Goal: Transaction & Acquisition: Obtain resource

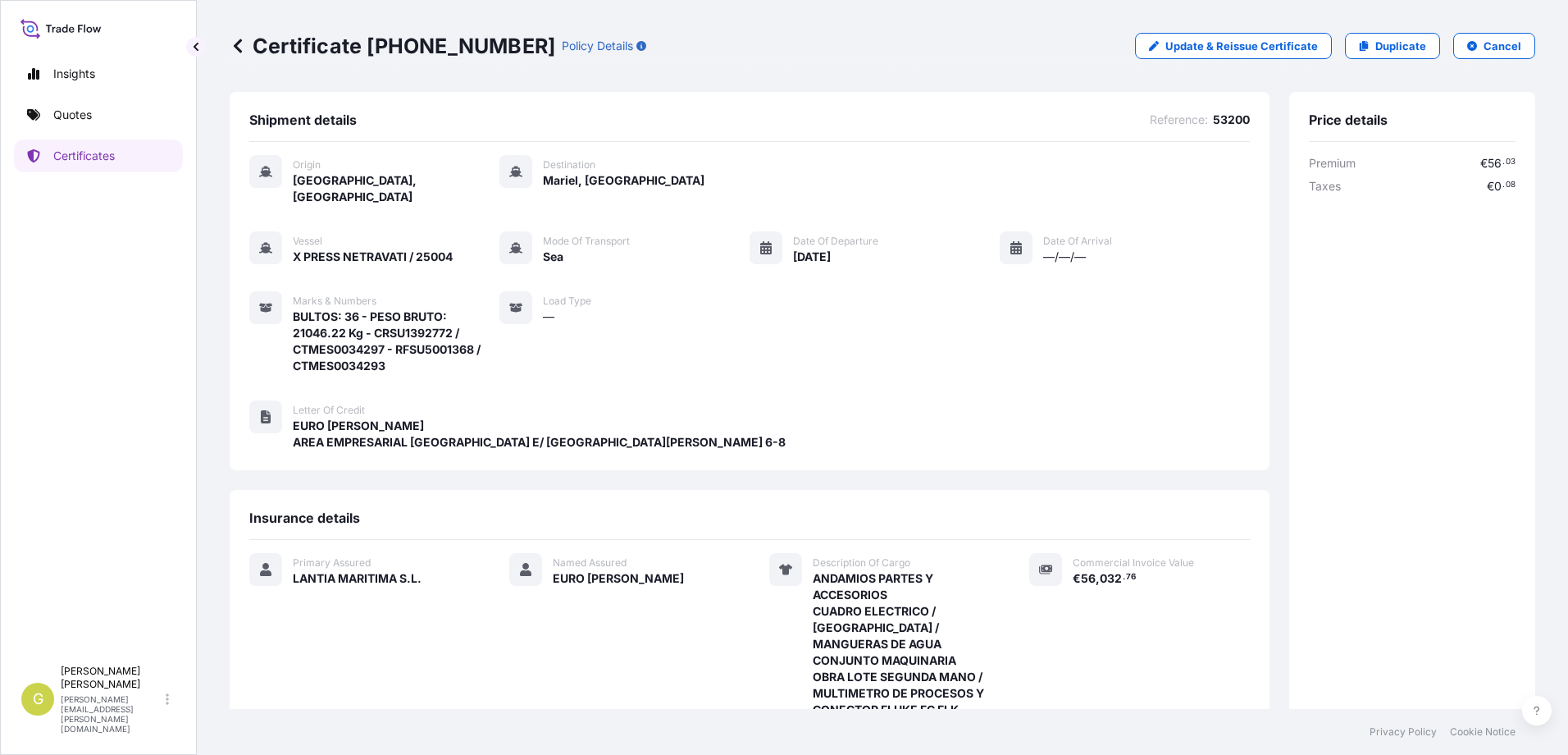
scroll to position [344, 0]
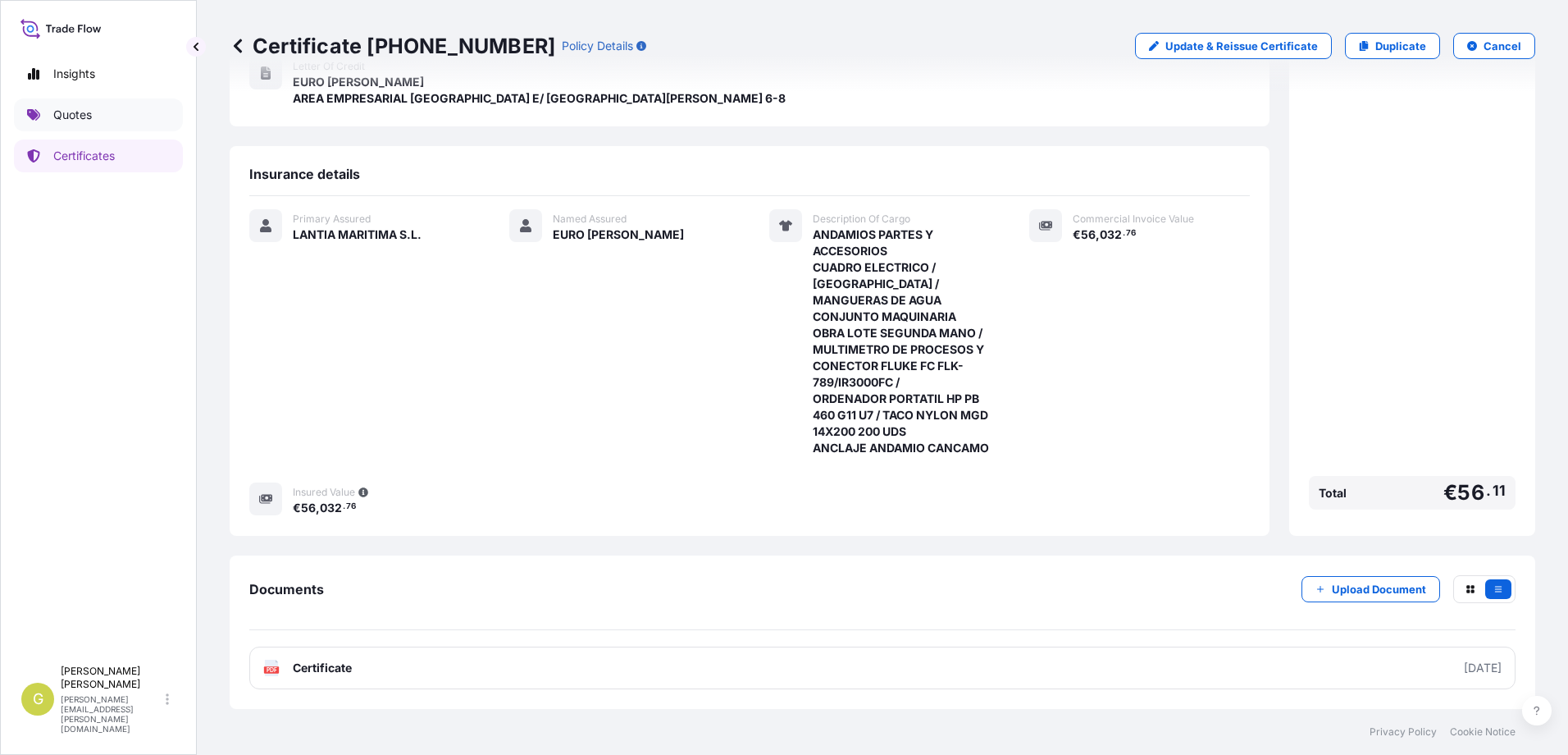
click at [83, 111] on p "Quotes" at bounding box center [72, 115] width 38 height 17
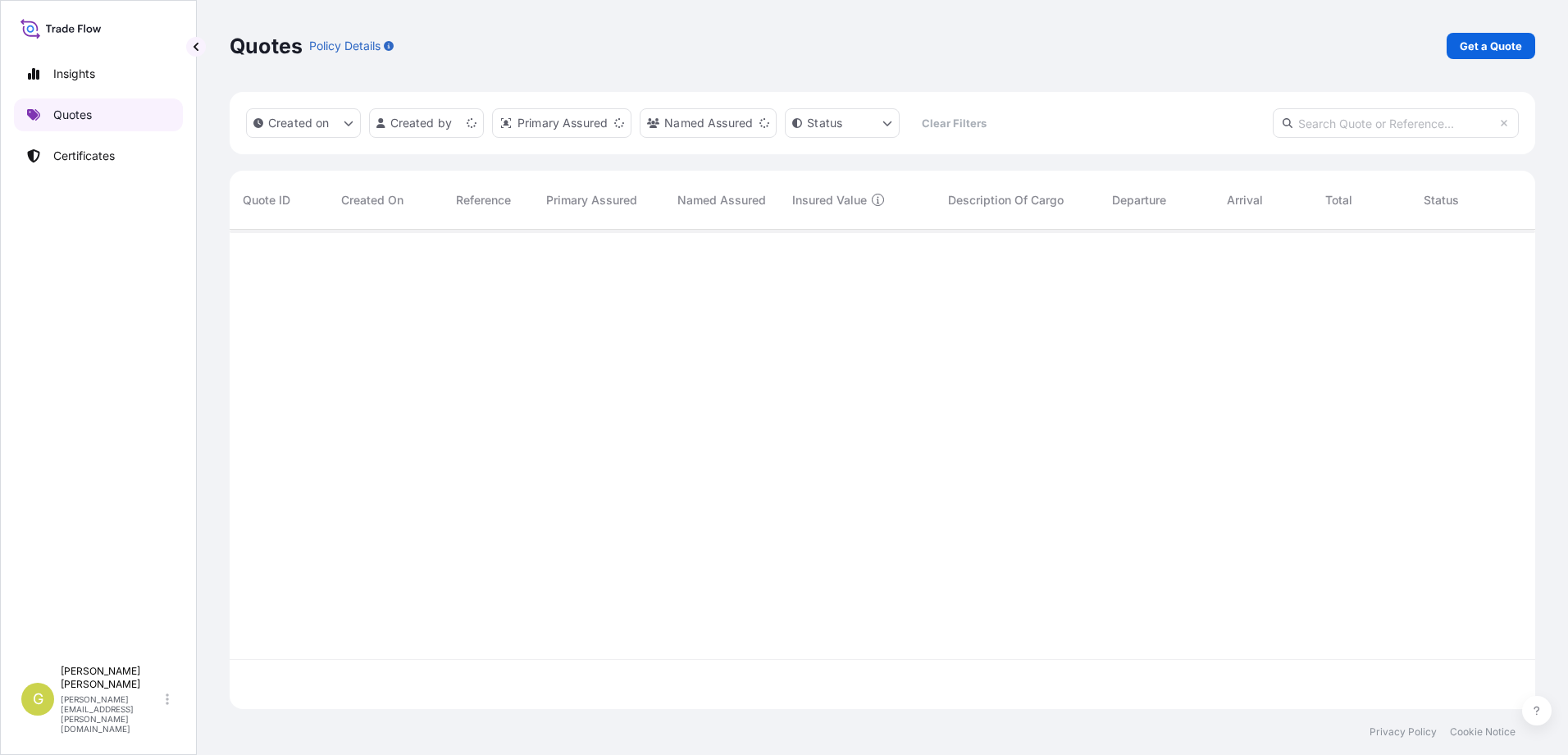
scroll to position [476, 1293]
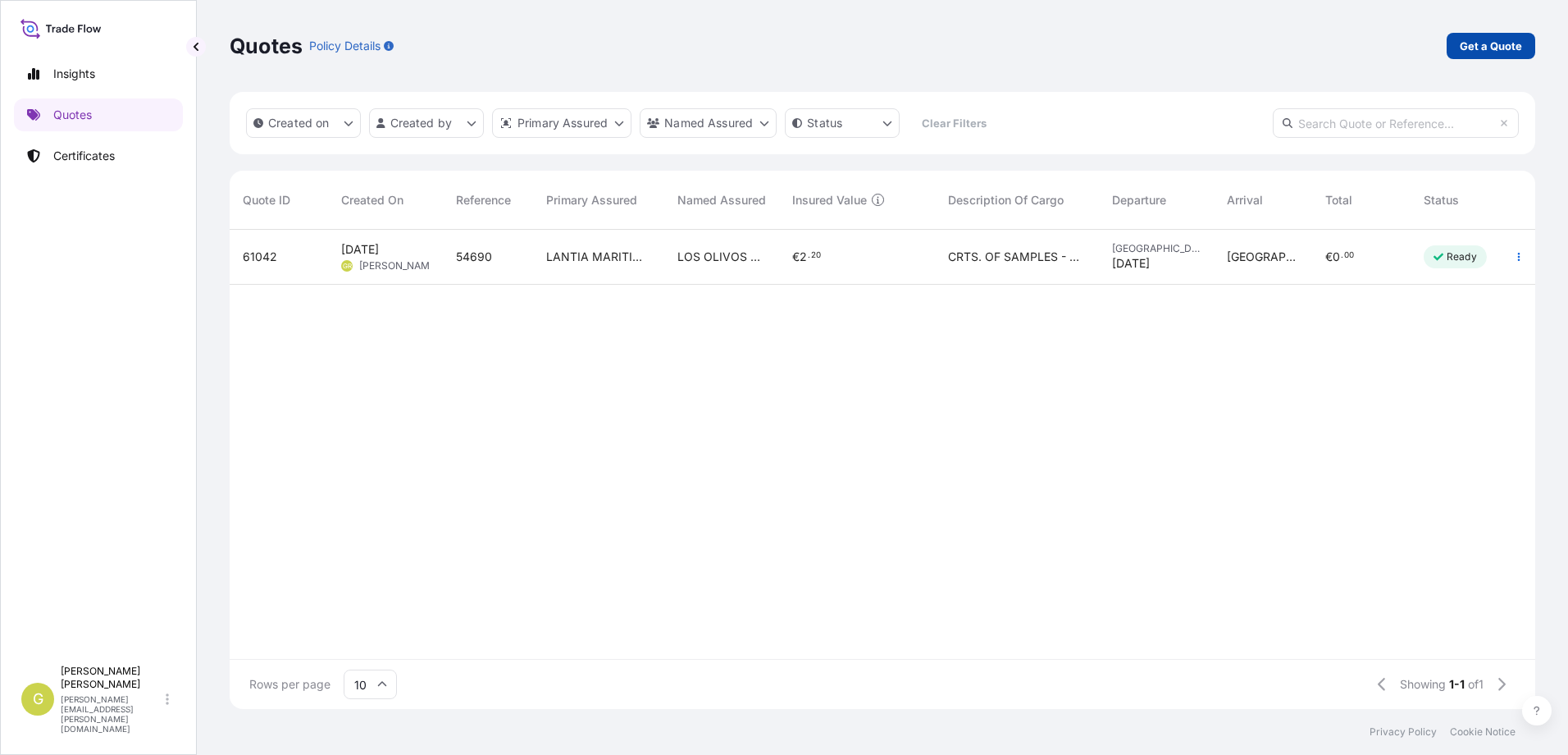
click at [1463, 45] on p "Get a Quote" at bounding box center [1491, 45] width 63 height 17
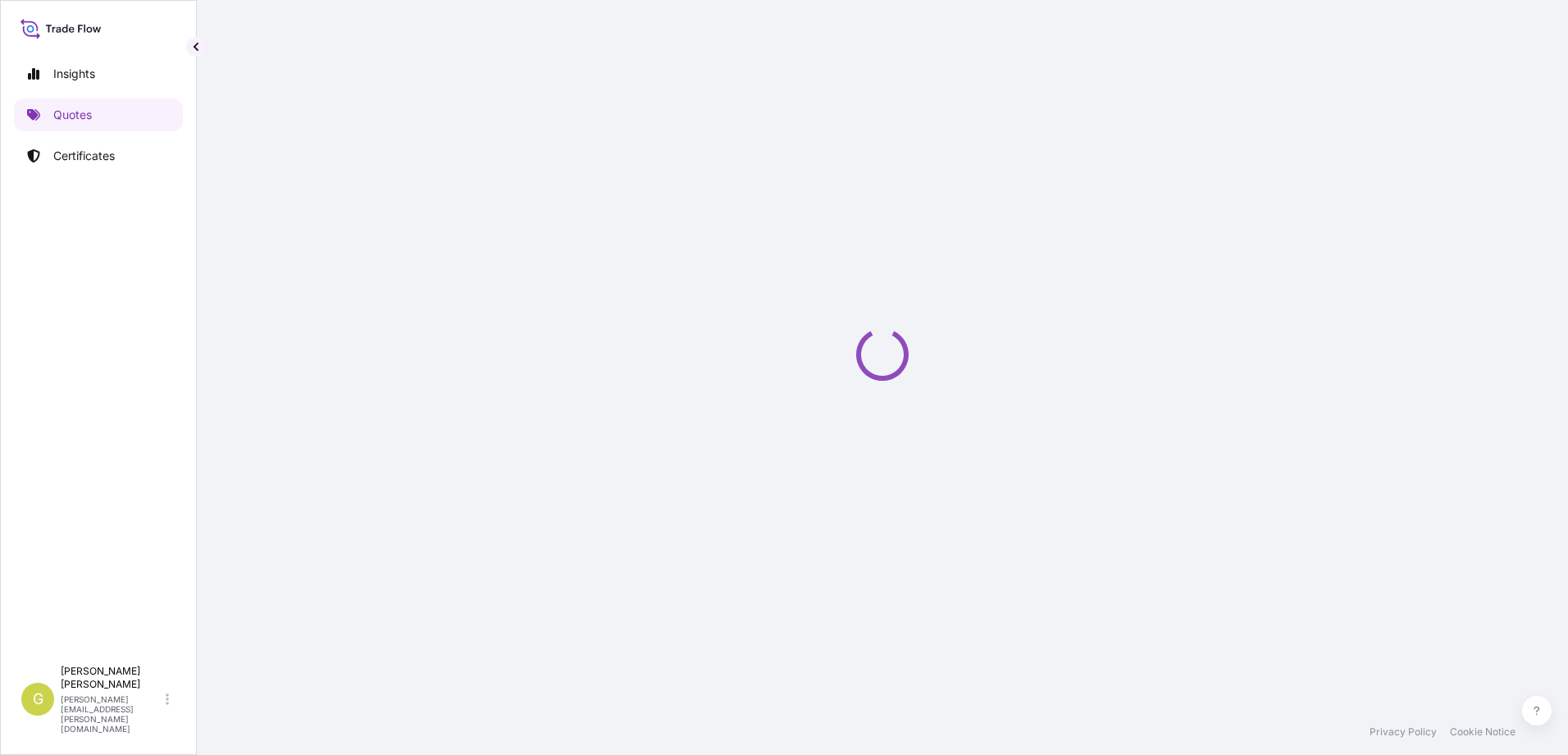
select select "Sea"
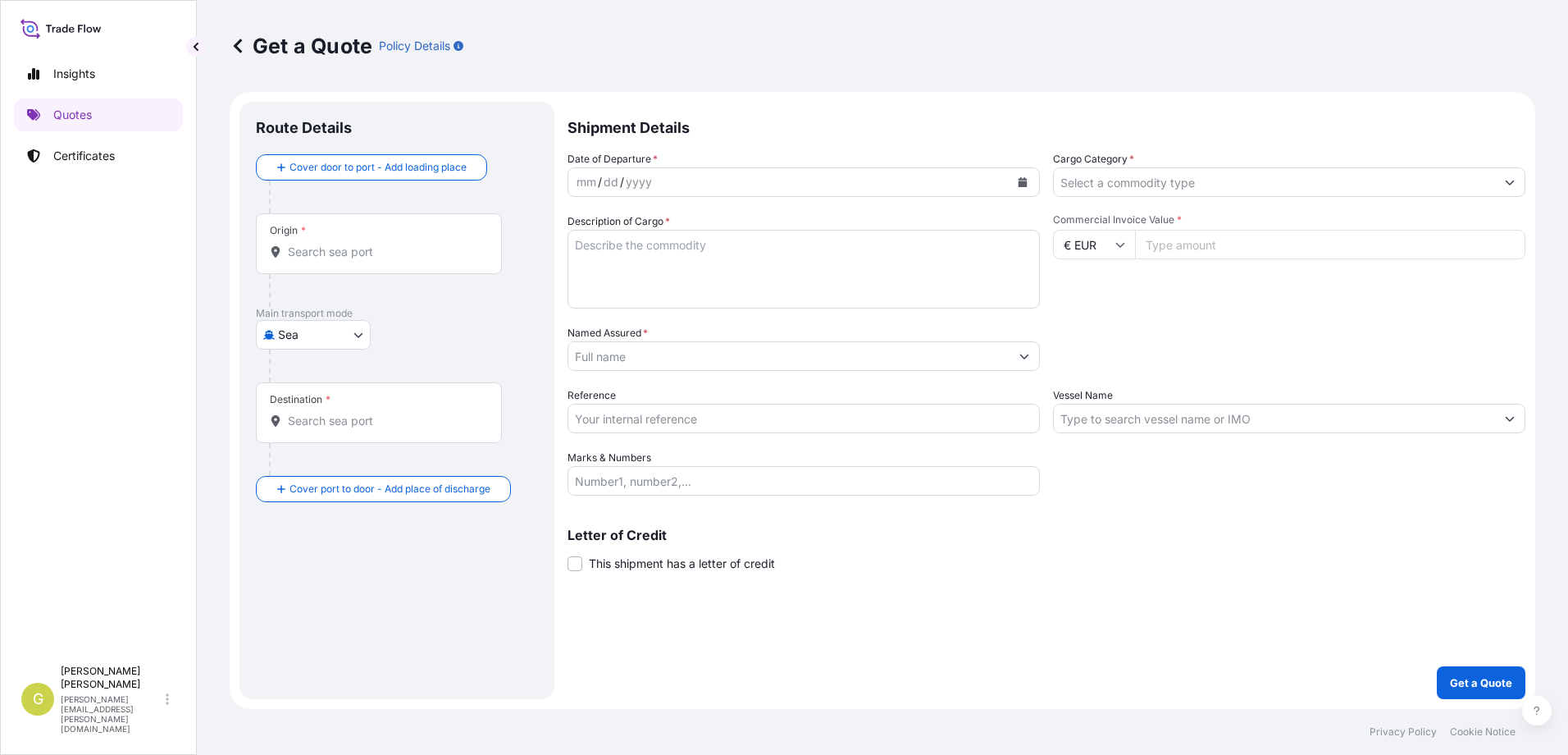
click at [348, 257] on input "Origin *" at bounding box center [384, 251] width 194 height 17
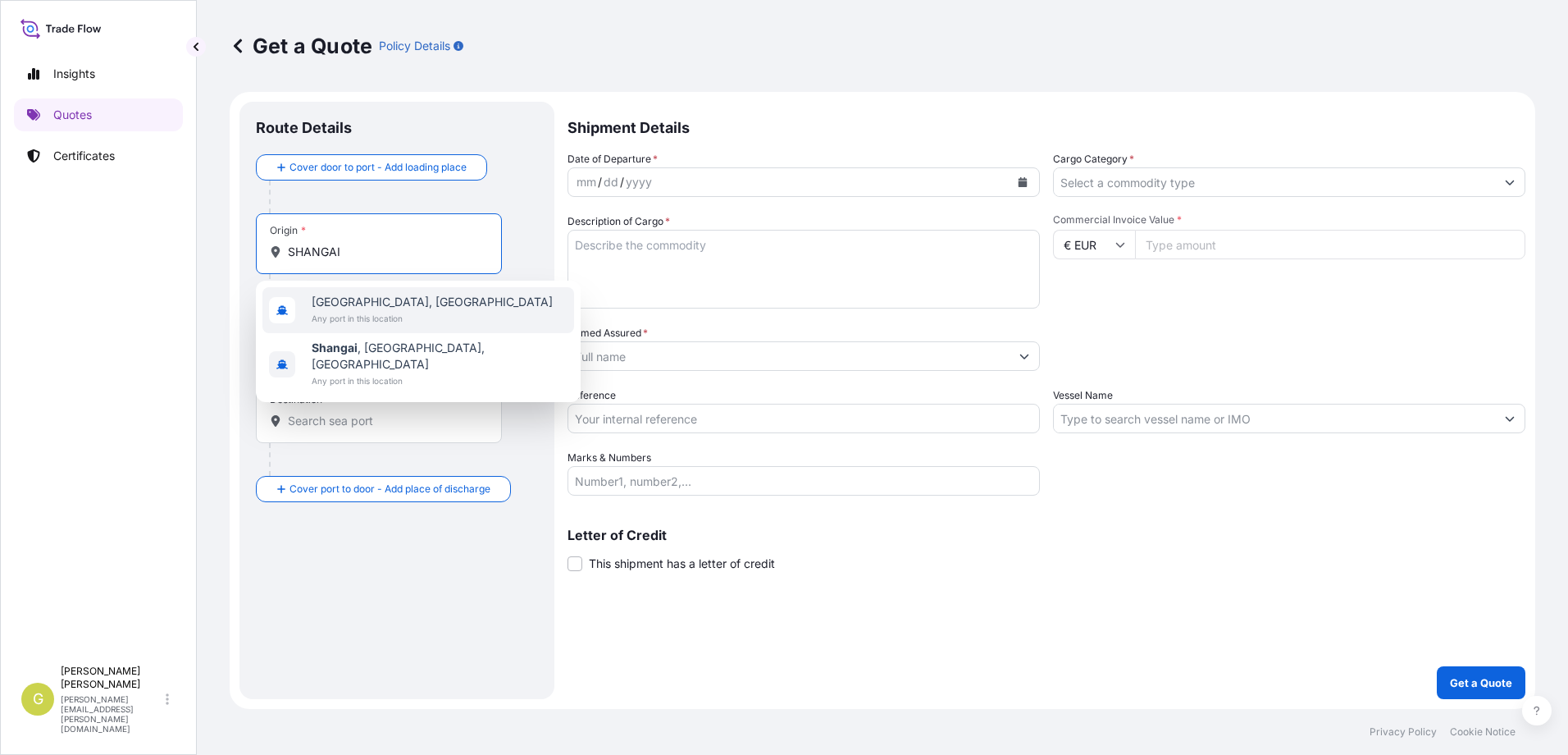
click at [354, 316] on span "Any port in this location" at bounding box center [433, 318] width 241 height 17
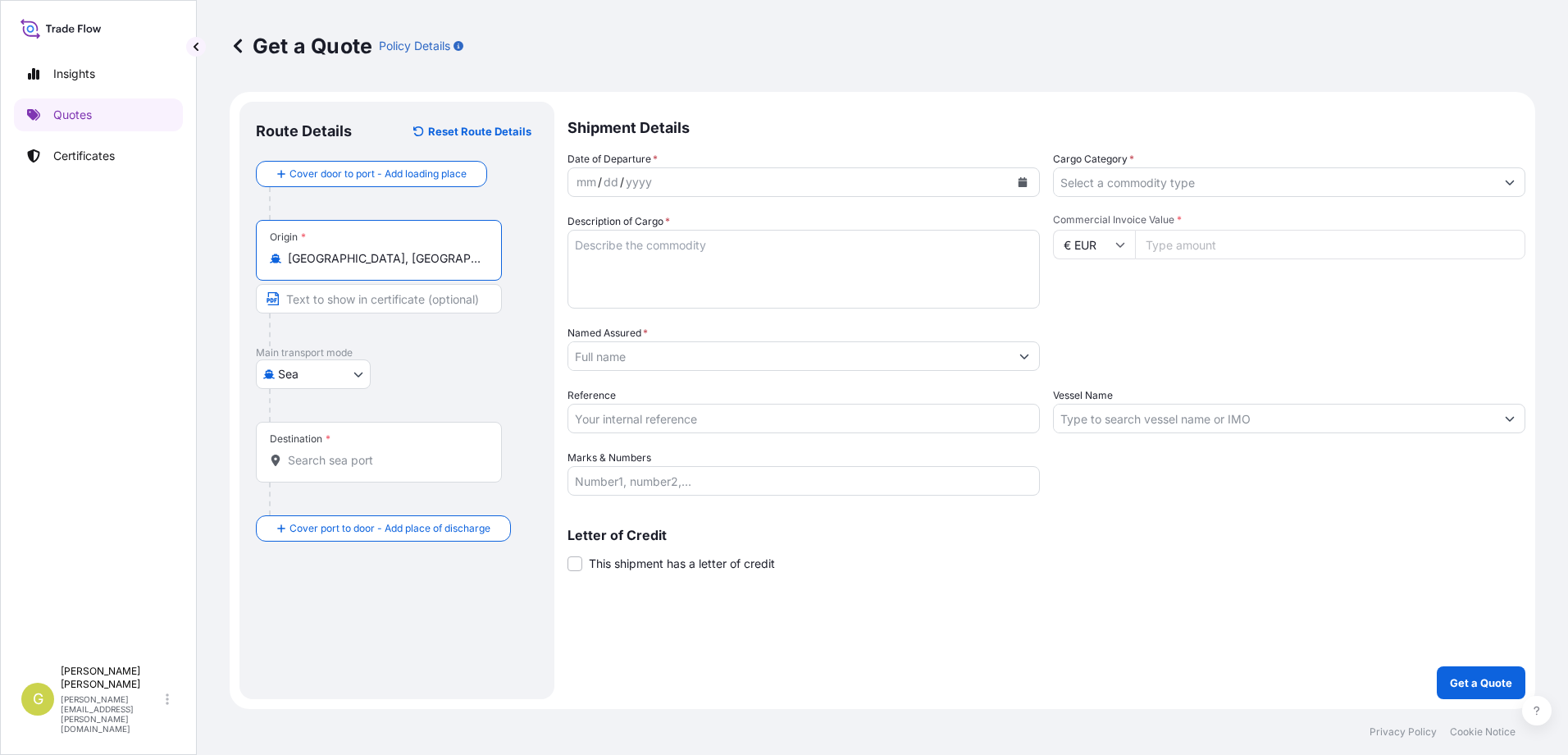
type input "[GEOGRAPHIC_DATA], [GEOGRAPHIC_DATA]"
click at [311, 468] on div "Destination *" at bounding box center [379, 452] width 246 height 61
click at [311, 468] on input "Destination *" at bounding box center [384, 460] width 194 height 17
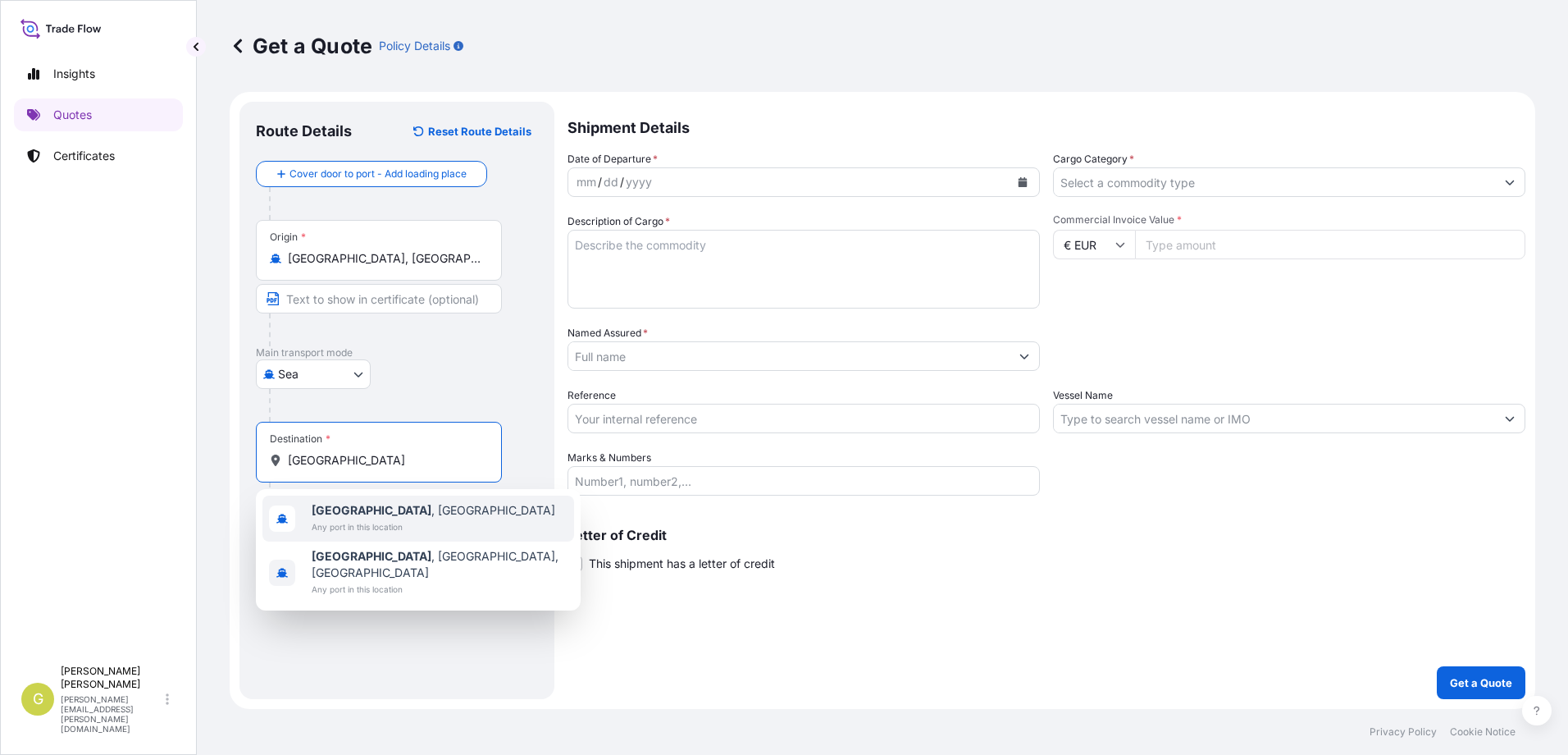
click at [352, 526] on span "Any port in this location" at bounding box center [433, 527] width 243 height 17
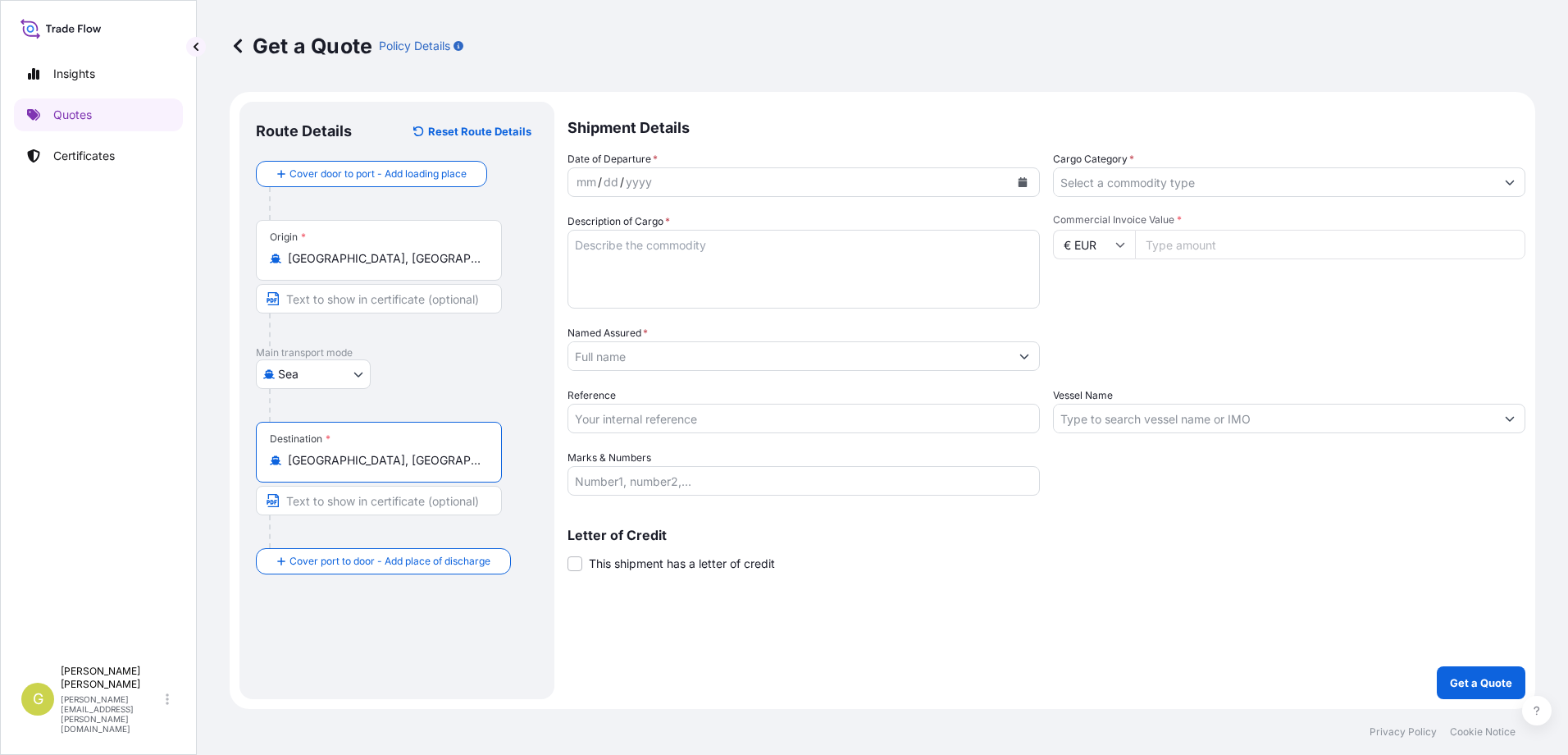
type input "[GEOGRAPHIC_DATA], [GEOGRAPHIC_DATA]"
click at [1018, 185] on icon "Calendar" at bounding box center [1022, 182] width 10 height 10
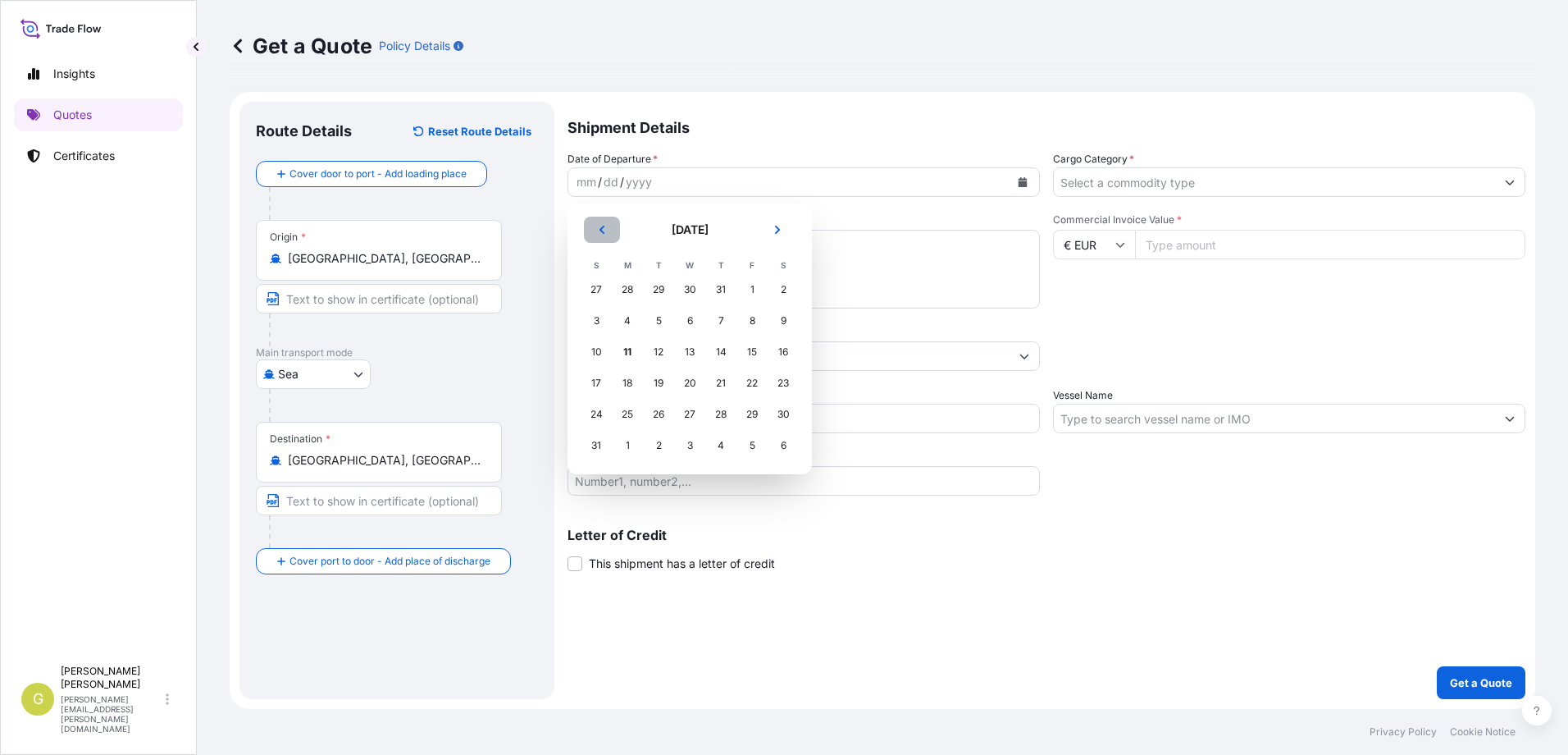
click at [593, 232] on button "Previous" at bounding box center [602, 229] width 36 height 26
click at [687, 381] on div "23" at bounding box center [690, 383] width 30 height 30
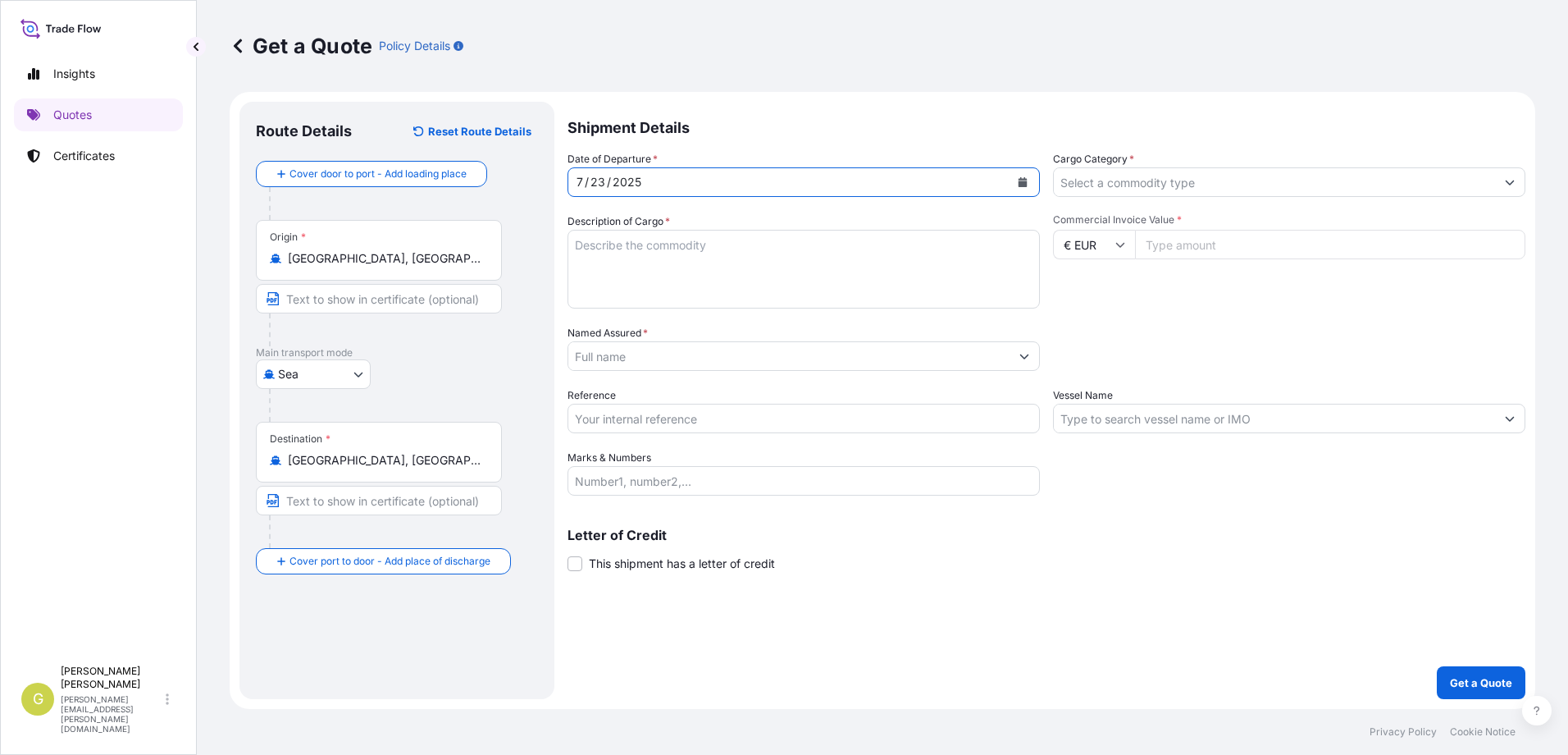
click at [1172, 189] on input "Cargo Category *" at bounding box center [1274, 182] width 441 height 30
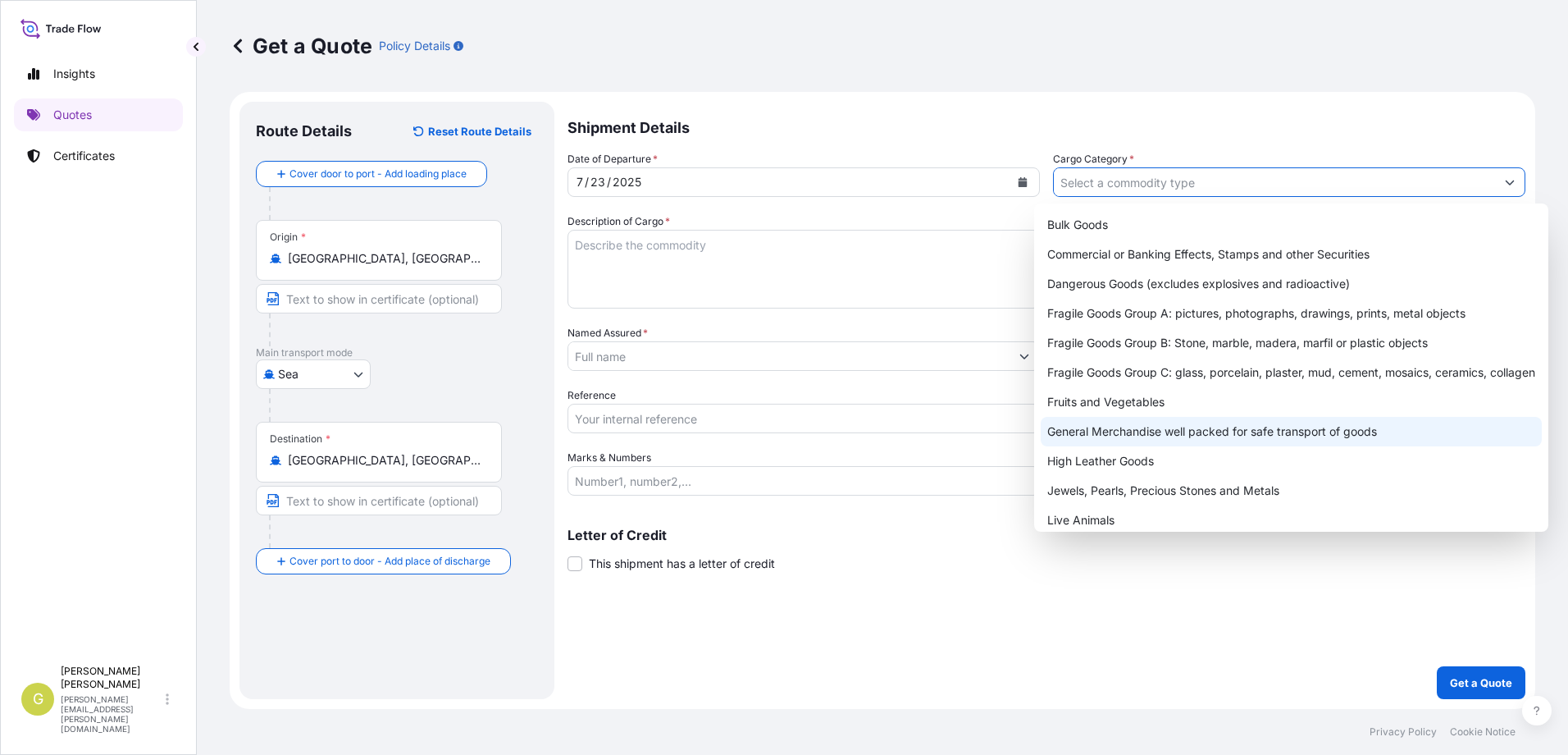
click at [1125, 435] on div "General Merchandise well packed for safe transport of goods" at bounding box center [1291, 432] width 501 height 30
type input "General Merchandise well packed for safe transport of goods"
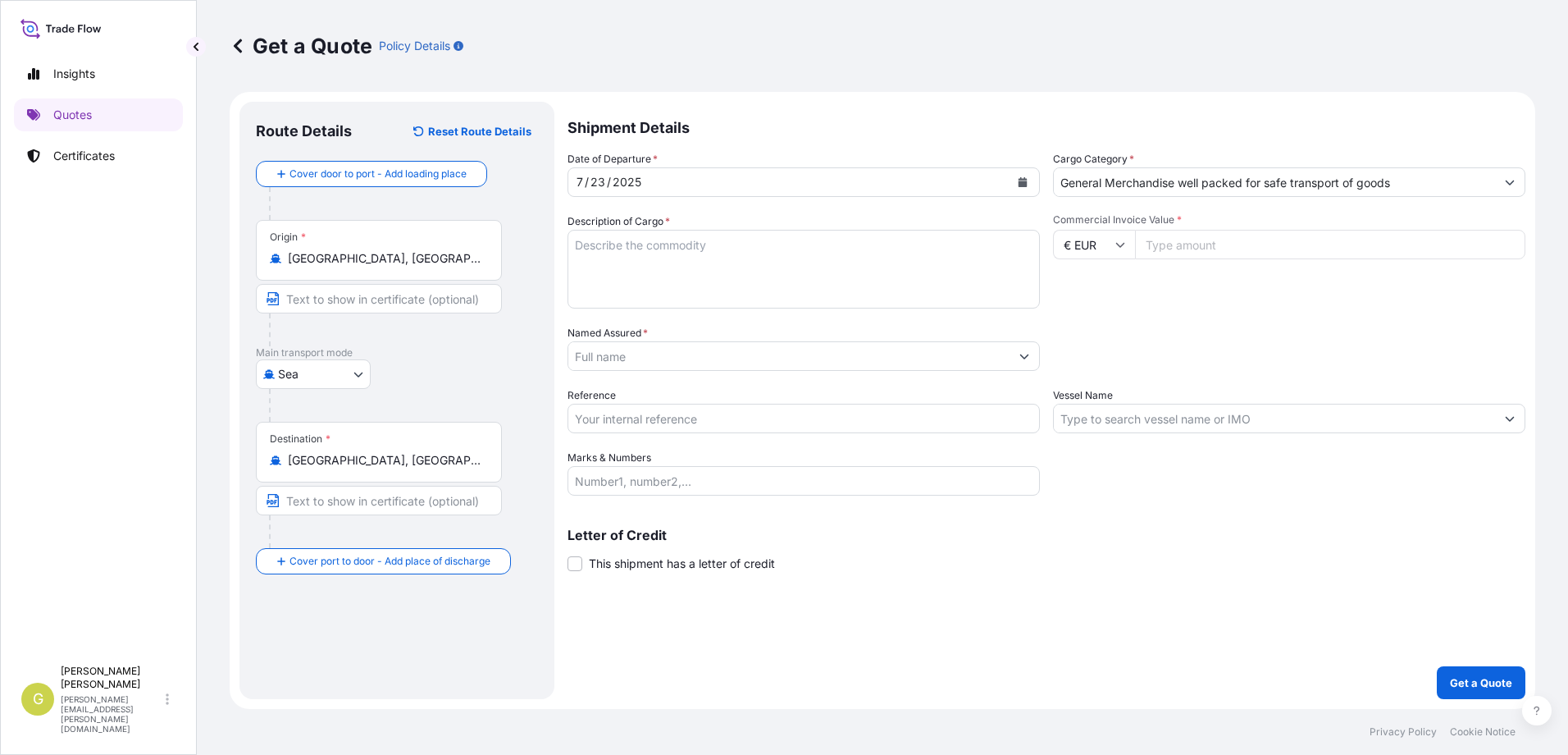
drag, startPoint x: 794, startPoint y: 252, endPoint x: 784, endPoint y: 255, distance: 10.4
click at [794, 252] on textarea "Description of Cargo *" at bounding box center [804, 268] width 473 height 79
paste textarea "EDUCATIONAL TOYS"
type textarea "EDUCATIONAL TOYS"
click at [1229, 242] on input "Commercial Invoice Value *" at bounding box center [1330, 244] width 390 height 30
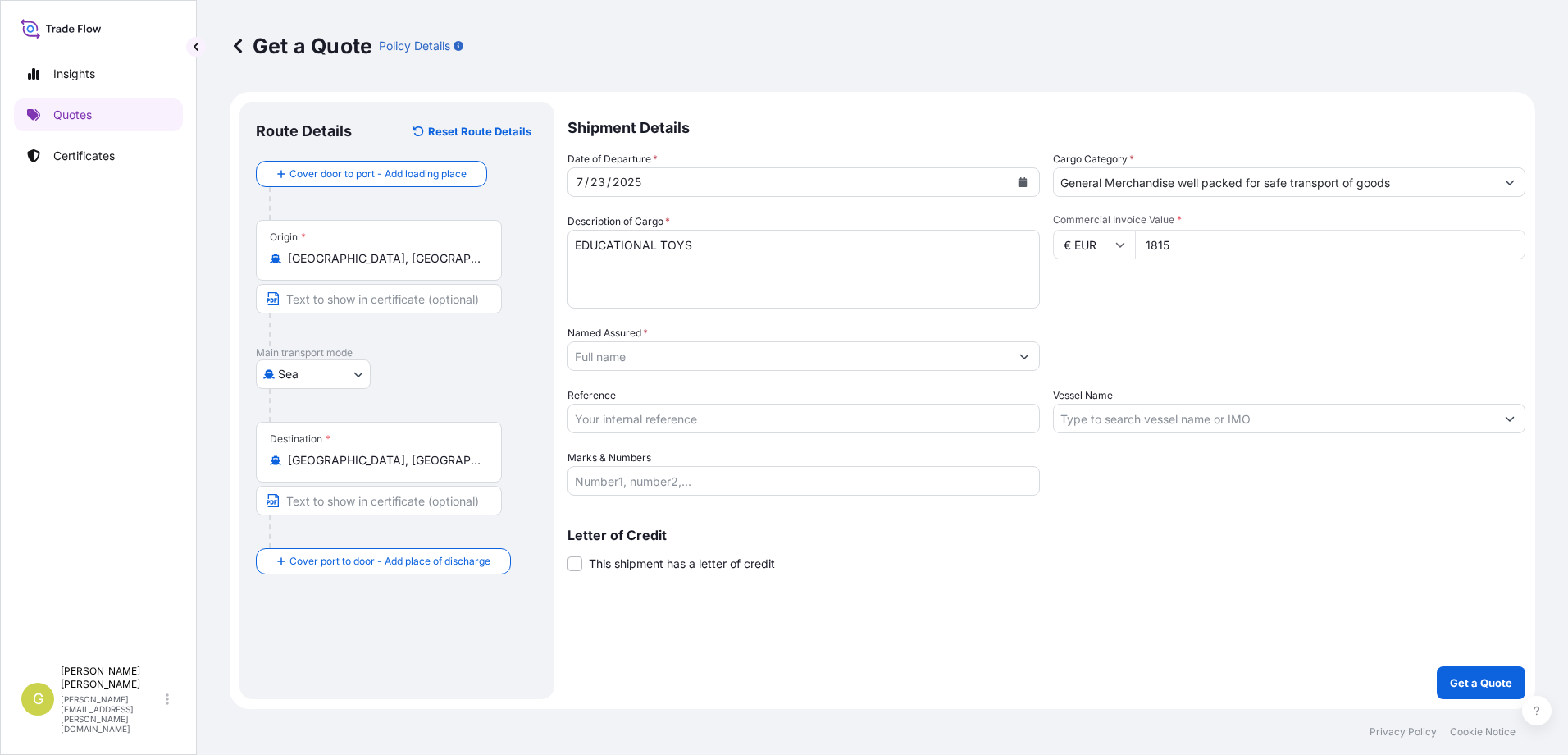
type input "1815"
click at [650, 362] on input "Named Assured *" at bounding box center [789, 356] width 441 height 30
drag, startPoint x: 653, startPoint y: 361, endPoint x: 482, endPoint y: 362, distance: 171.0
click at [482, 361] on form "Route Details Reset Route Details Cover door to port - Add loading place Place …" at bounding box center [882, 401] width 1306 height 617
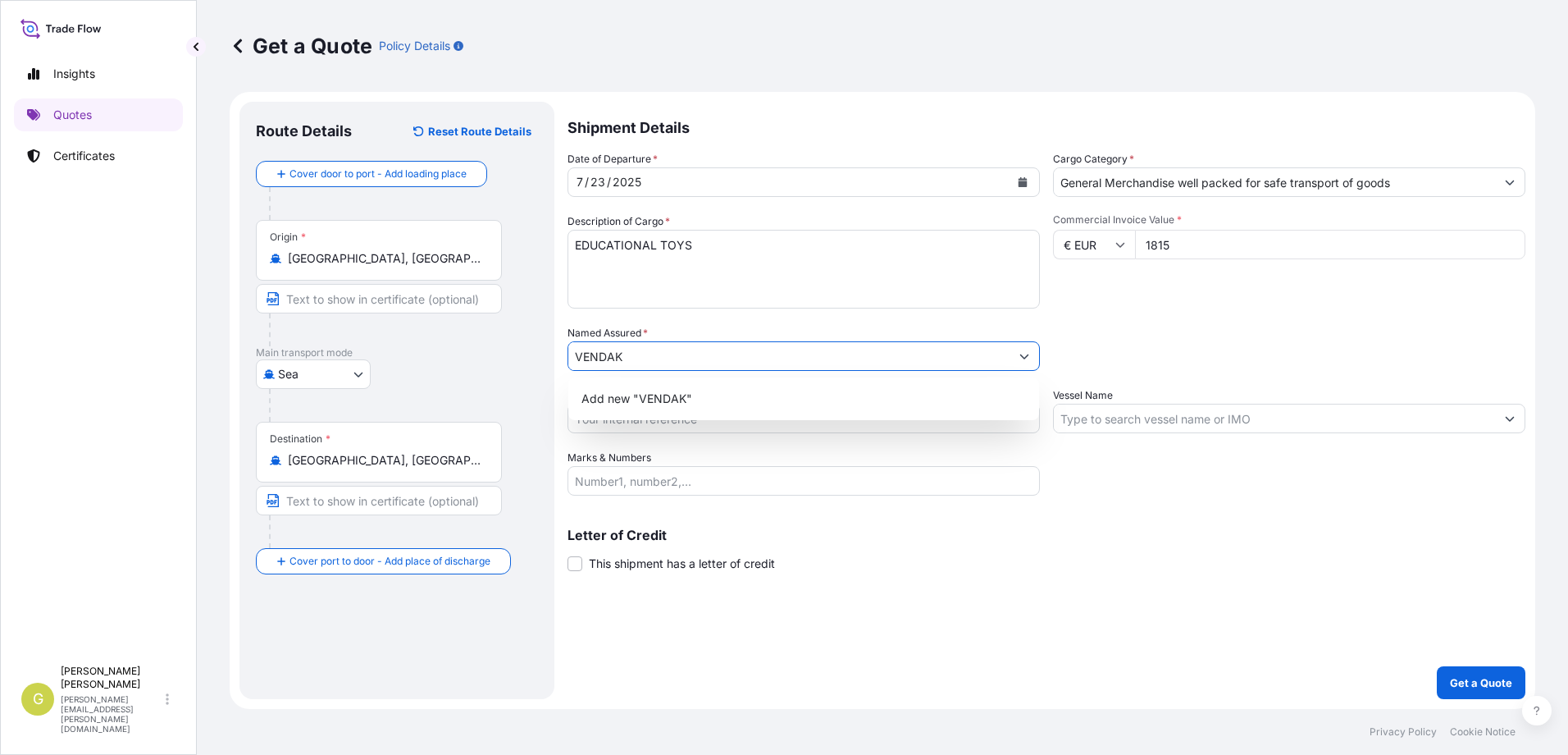
paste input "E-MARKET S.L."
click at [651, 399] on span "Add new "VENDAK E-MARKET S.L."" at bounding box center [679, 398] width 196 height 17
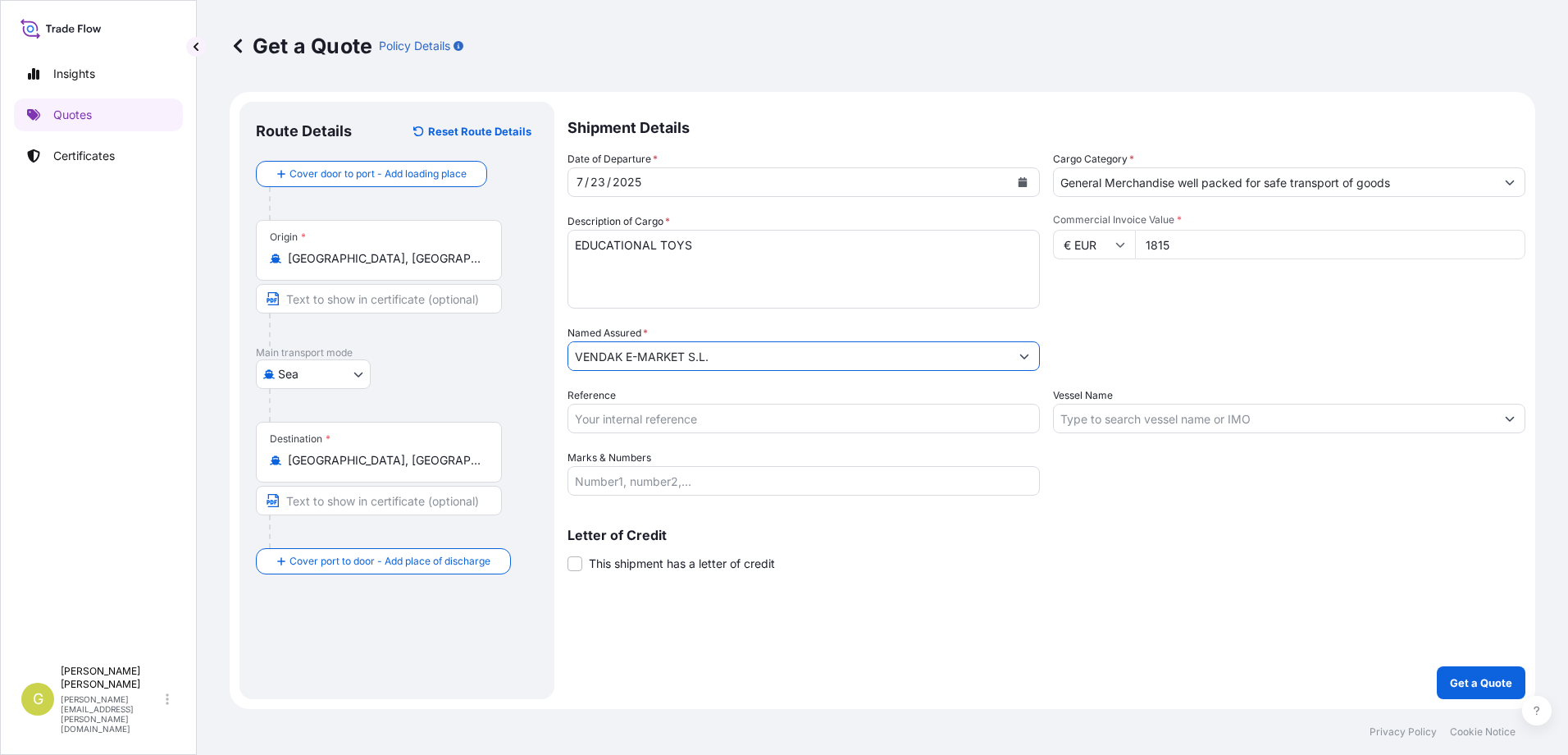
type input "VENDAK E-MARKET S.L."
click at [617, 424] on input "Reference" at bounding box center [804, 418] width 473 height 30
type input "53325"
click at [1111, 420] on input "Vessel Name" at bounding box center [1274, 418] width 441 height 30
paste input "MSC [PERSON_NAME]"
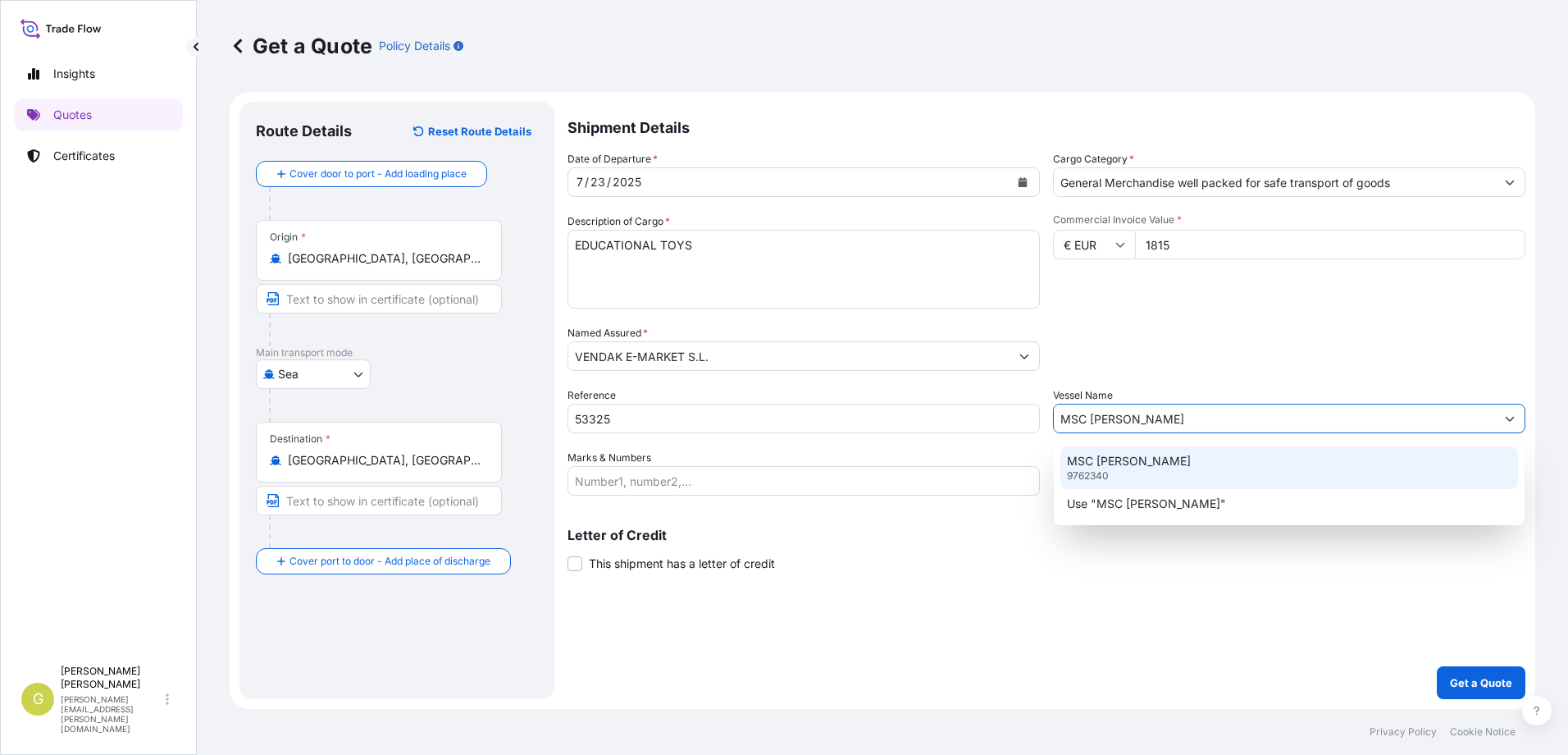
click at [1141, 465] on div "MSC [PERSON_NAME] 9762340" at bounding box center [1289, 467] width 458 height 43
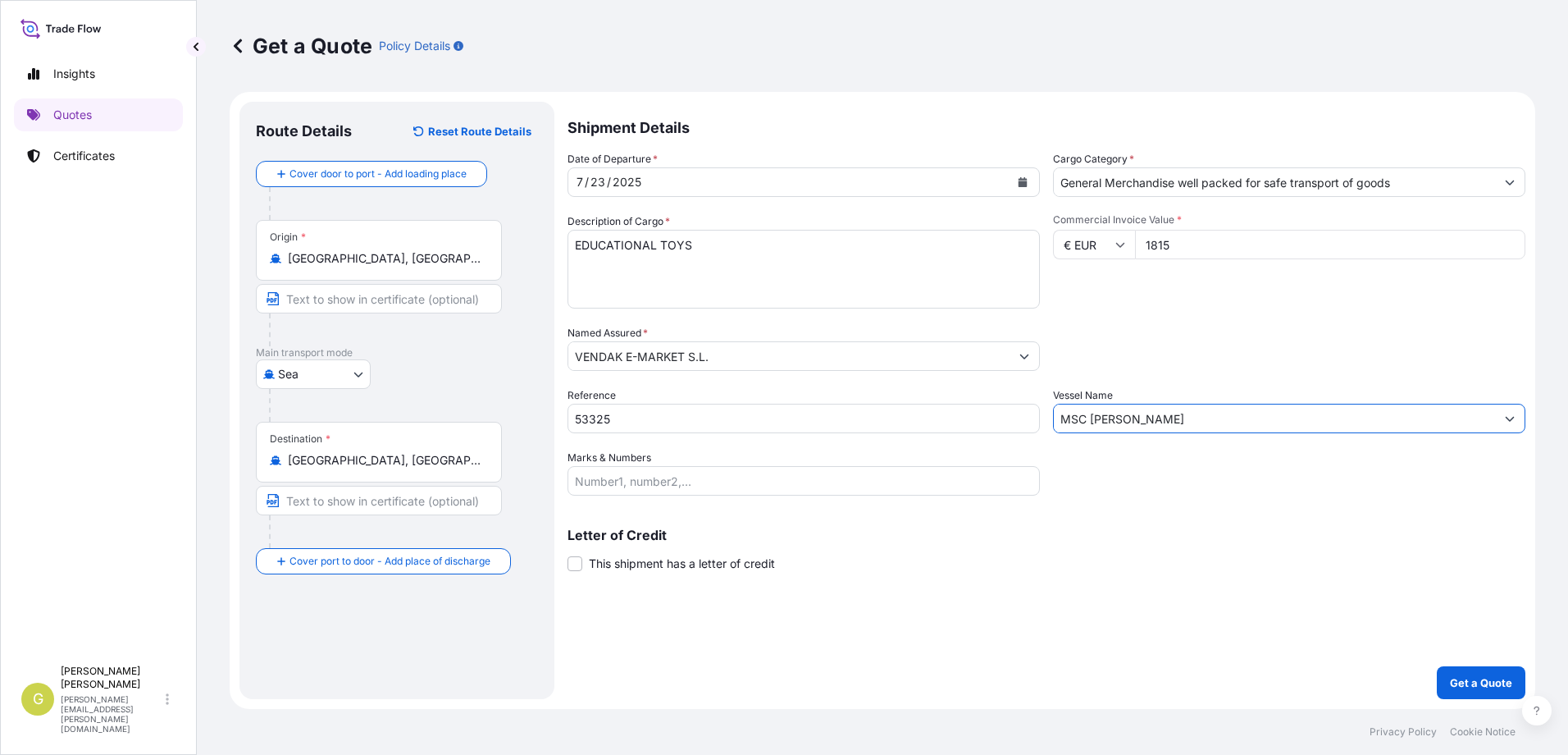
type input "MSC [PERSON_NAME]"
click at [589, 563] on span "This shipment has a letter of credit" at bounding box center [682, 563] width 186 height 17
click at [567, 554] on input "This shipment has a letter of credit" at bounding box center [567, 554] width 0 height 0
click at [638, 632] on textarea "Letter of credit *" at bounding box center [1046, 640] width 958 height 79
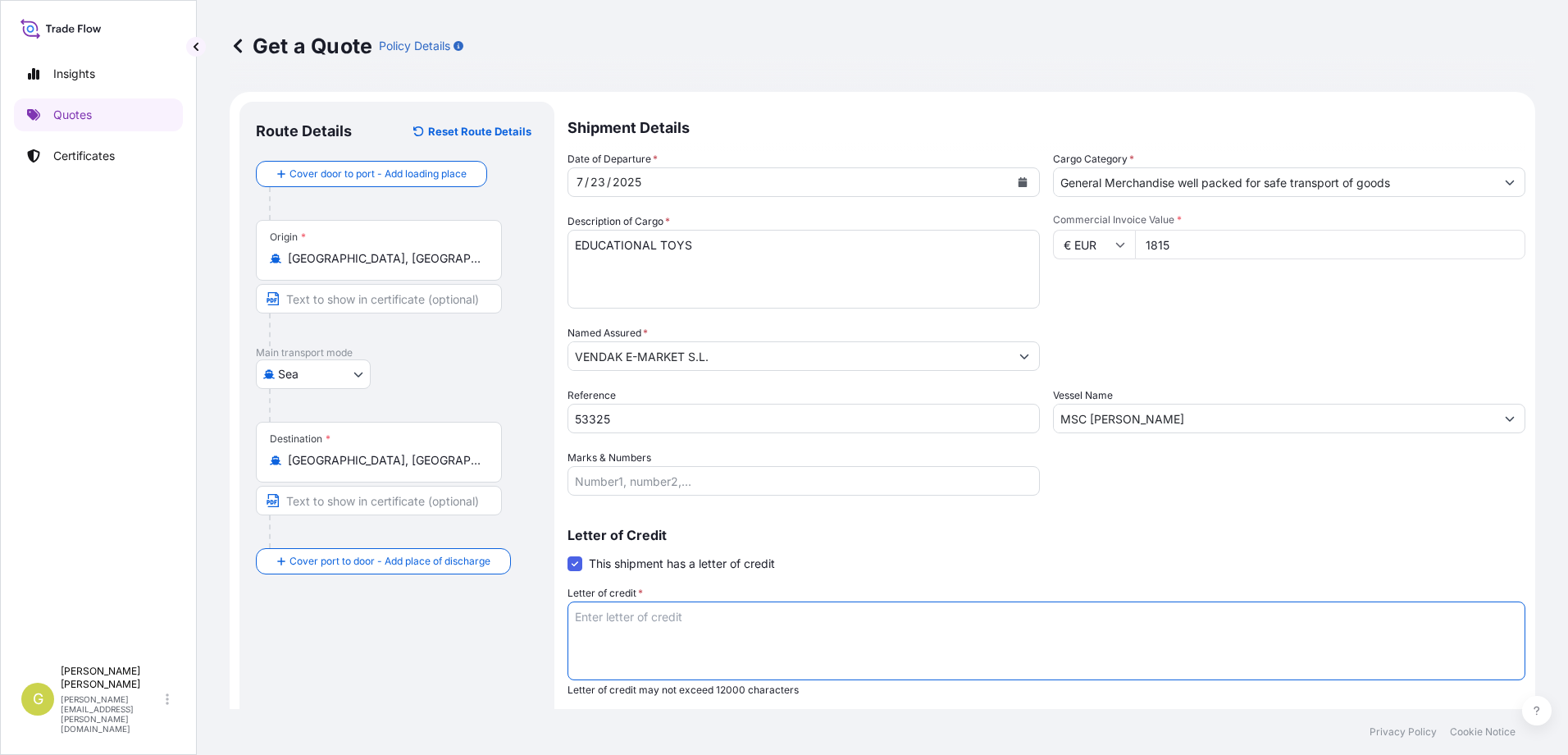
paste textarea "VENDAK E-MARKET S.L. [STREET_ADDRESS]"
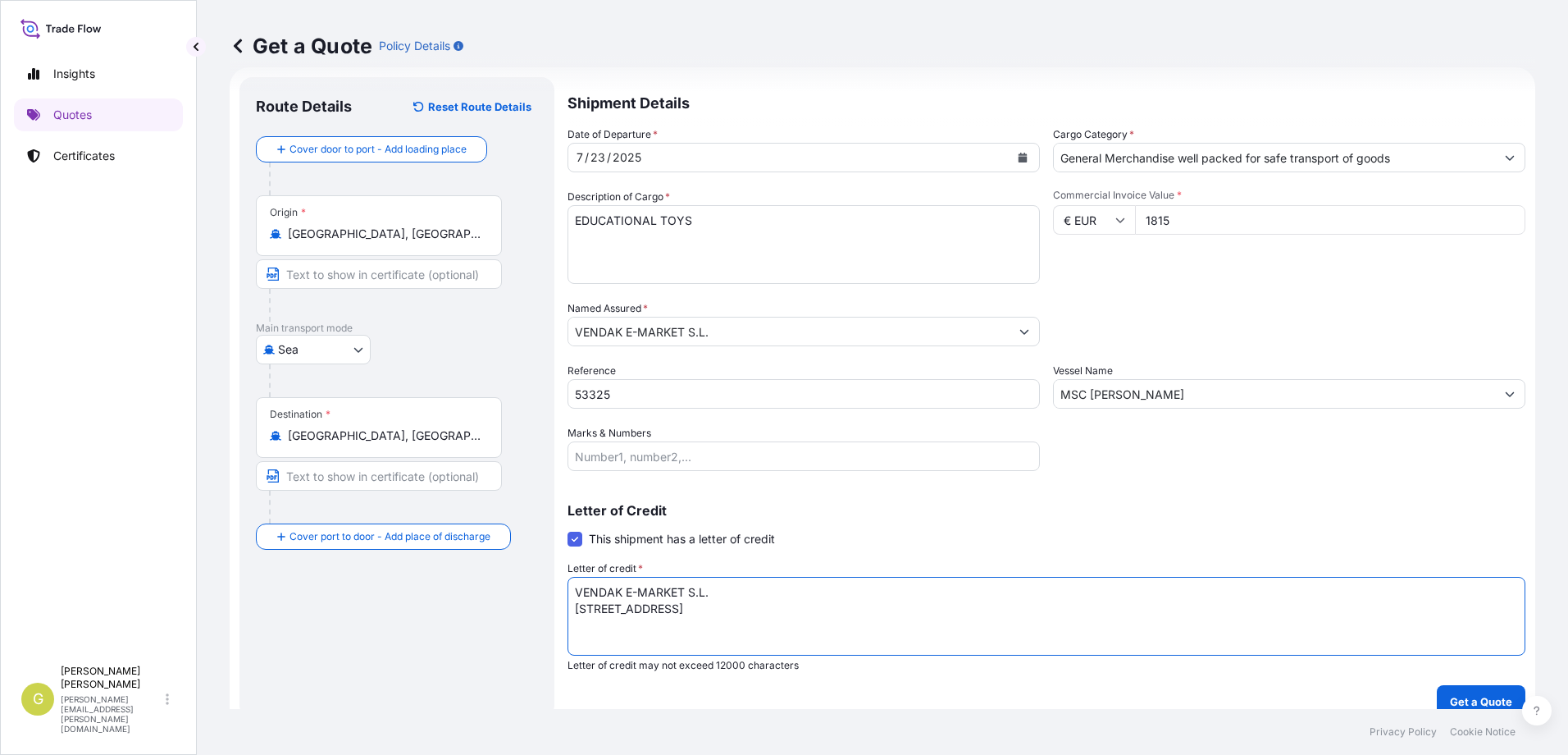
scroll to position [43, 0]
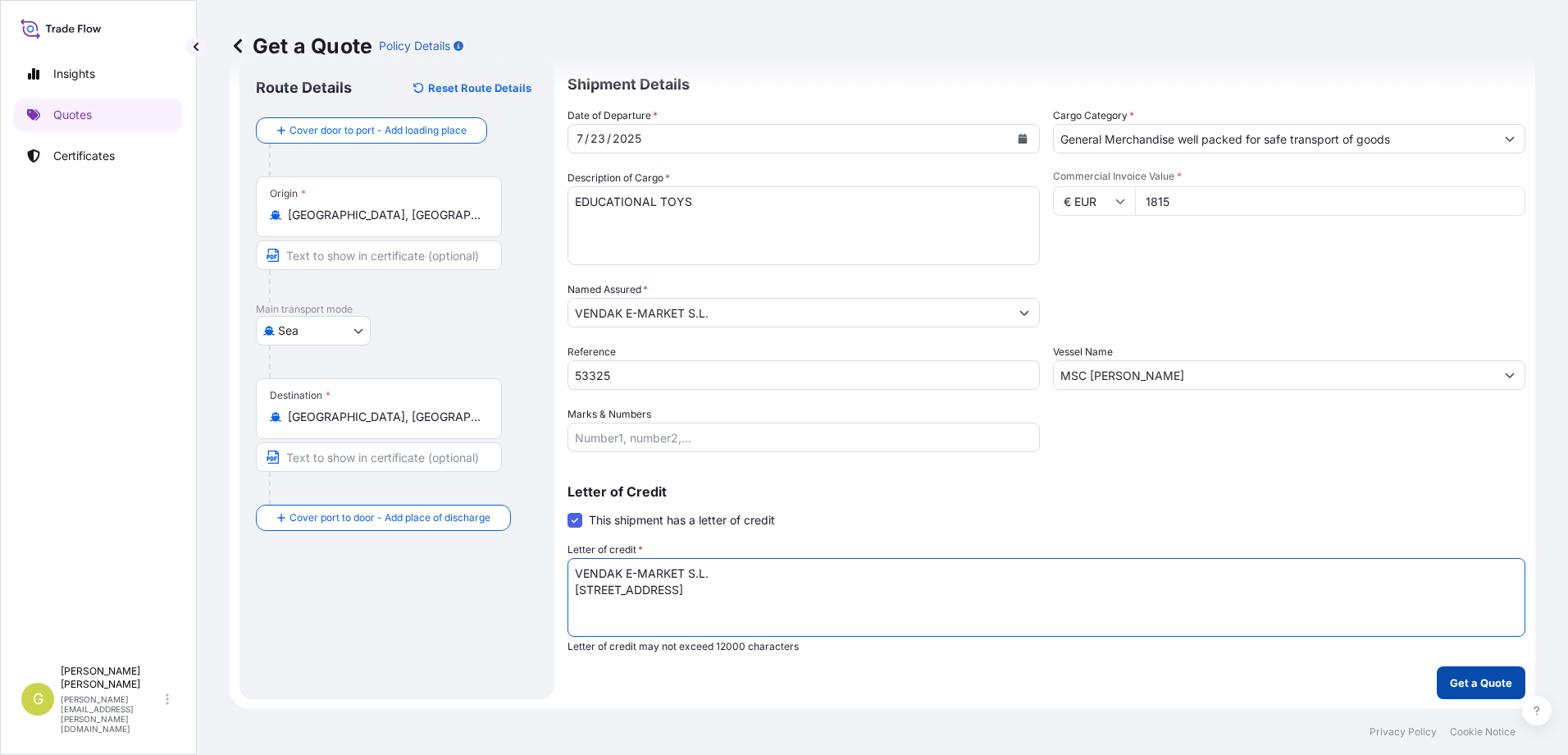
type textarea "VENDAK E-MARKET S.L. [STREET_ADDRESS]"
click at [1450, 690] on p "Get a Quote" at bounding box center [1481, 682] width 63 height 17
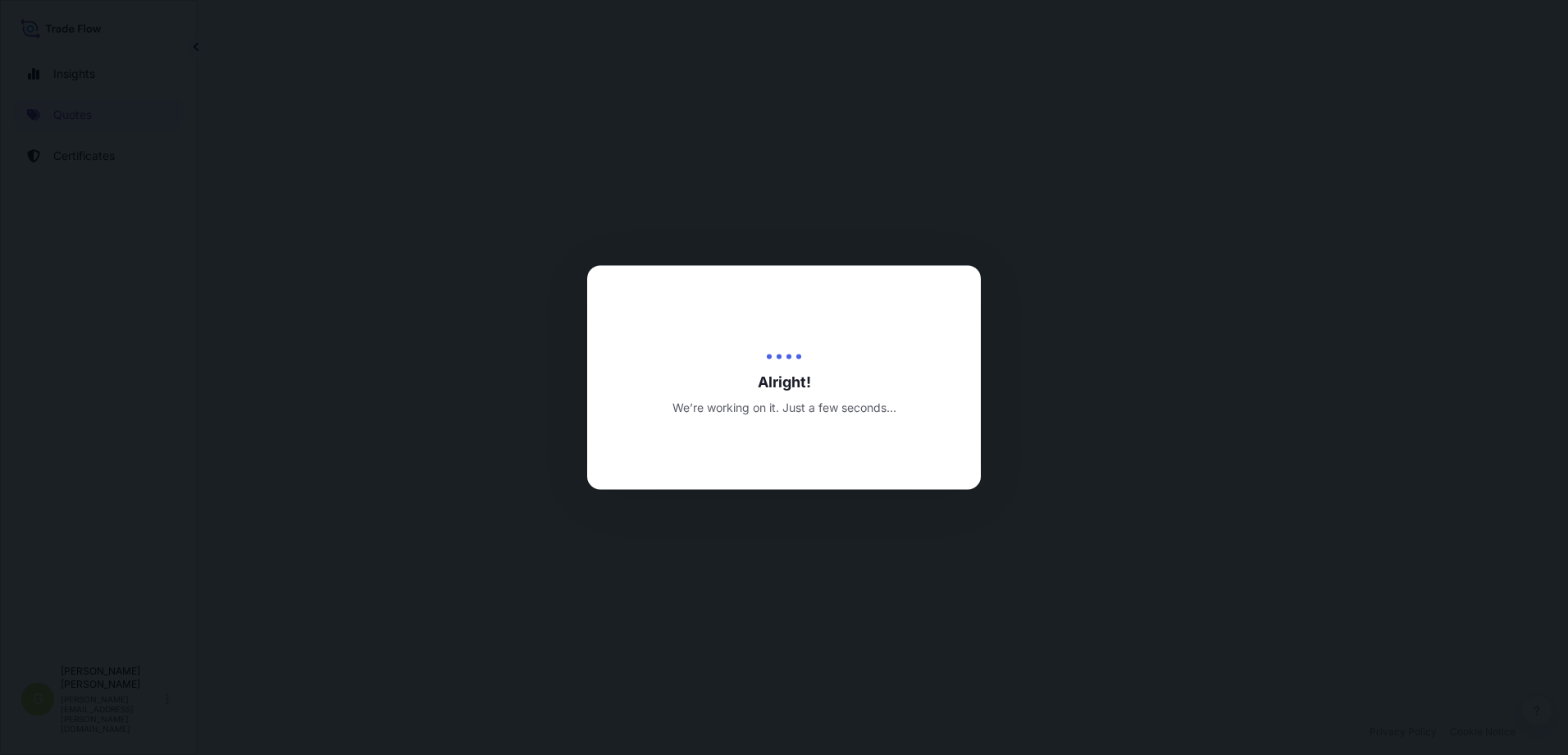
select select "Sea"
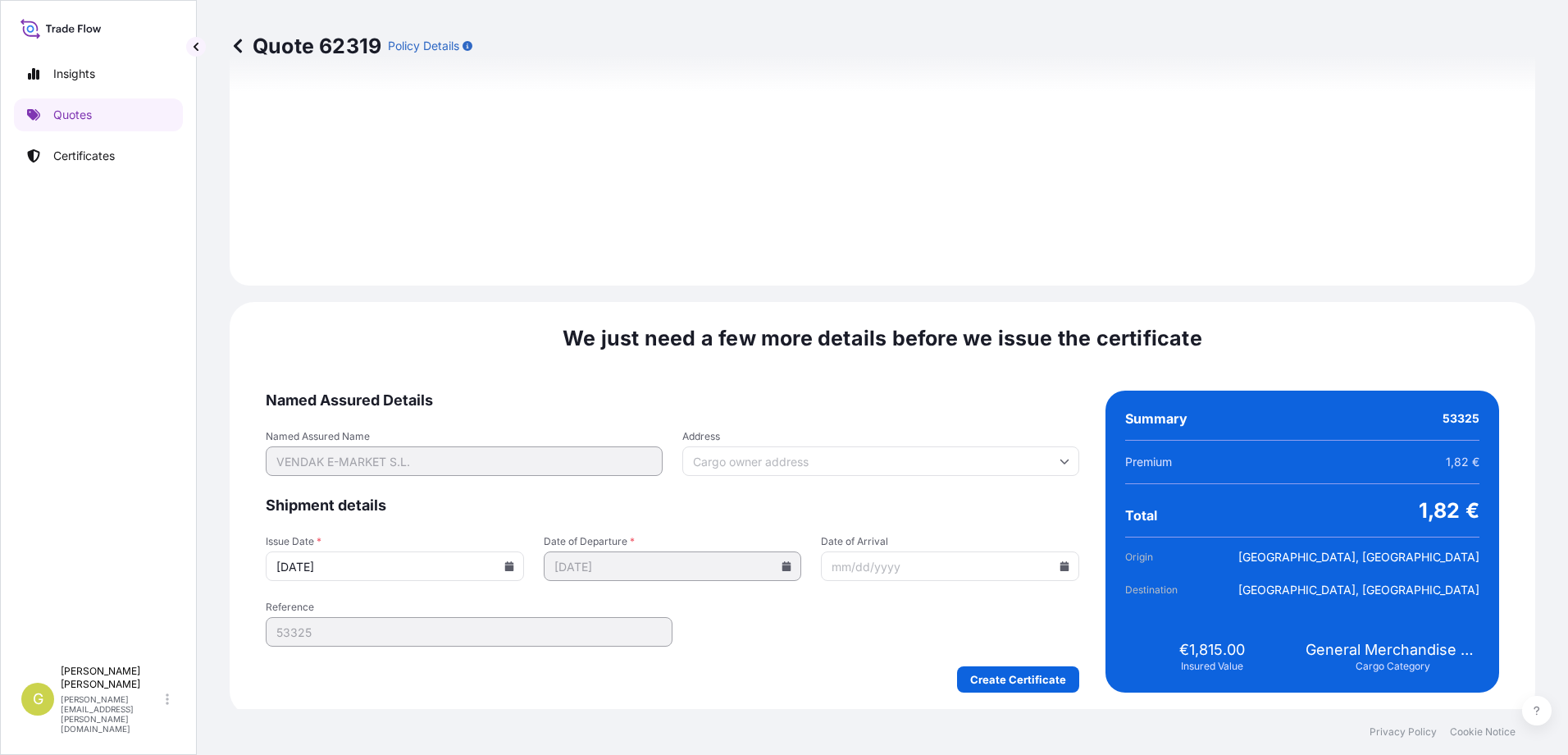
scroll to position [1964, 0]
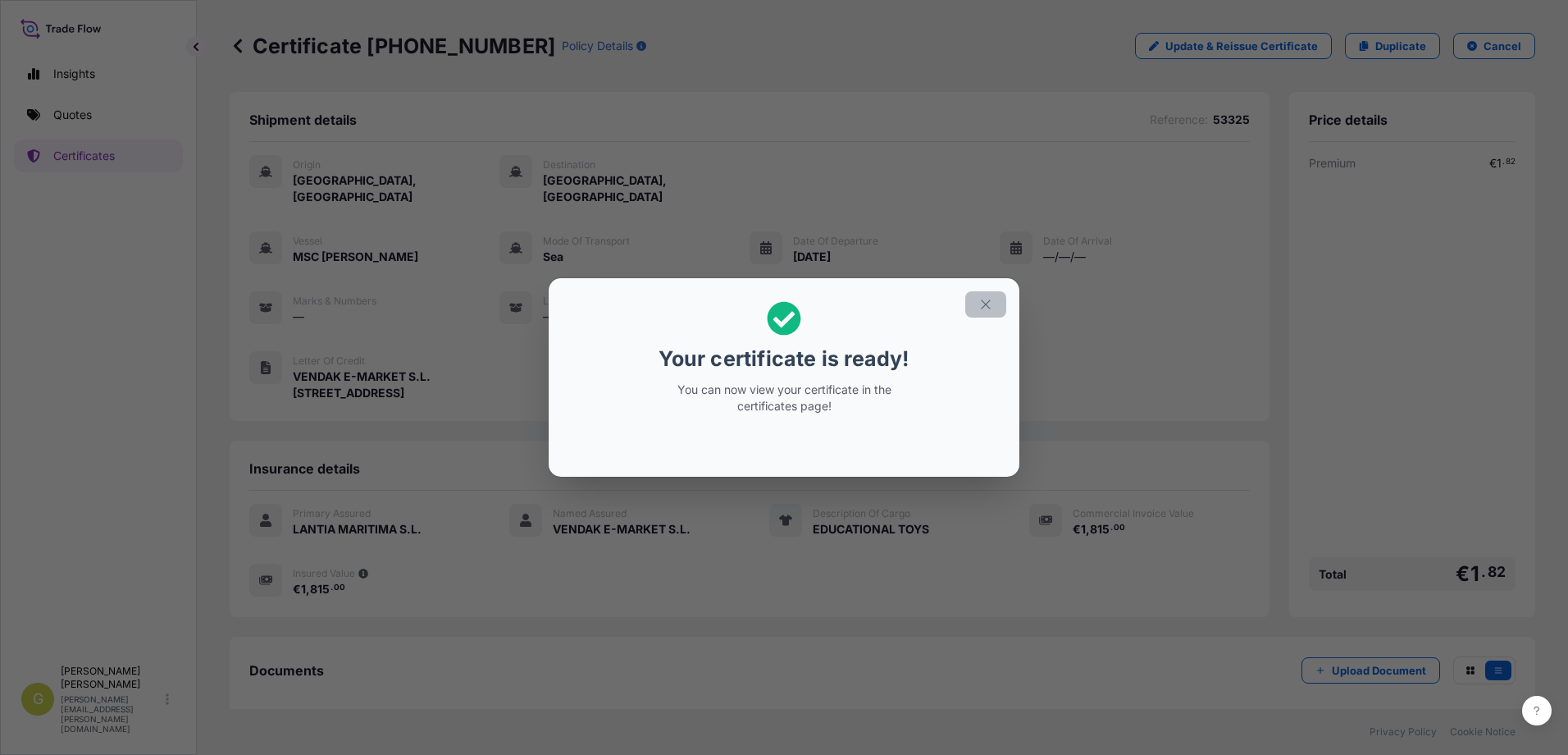
click at [981, 308] on icon "button" at bounding box center [985, 304] width 15 height 15
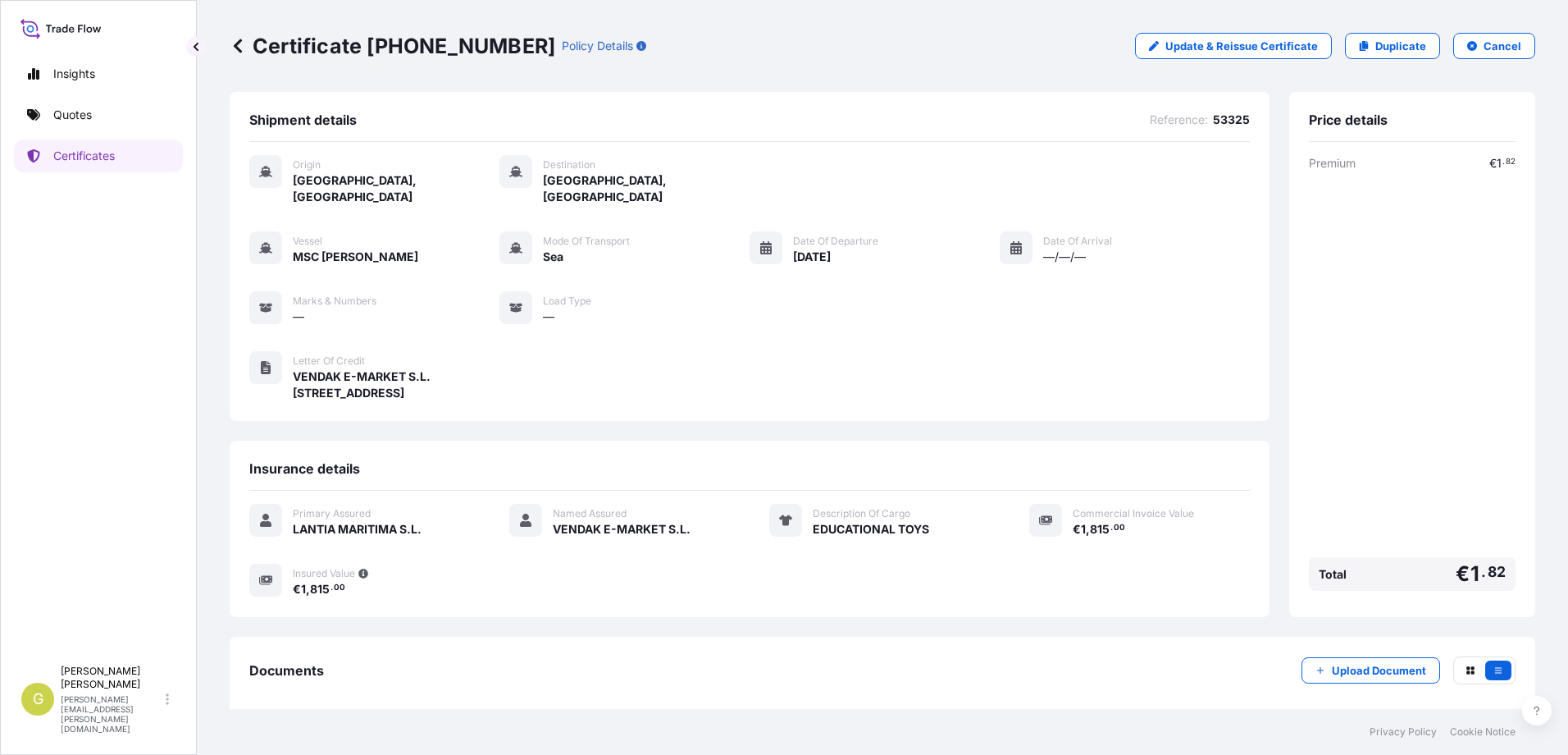
scroll to position [65, 0]
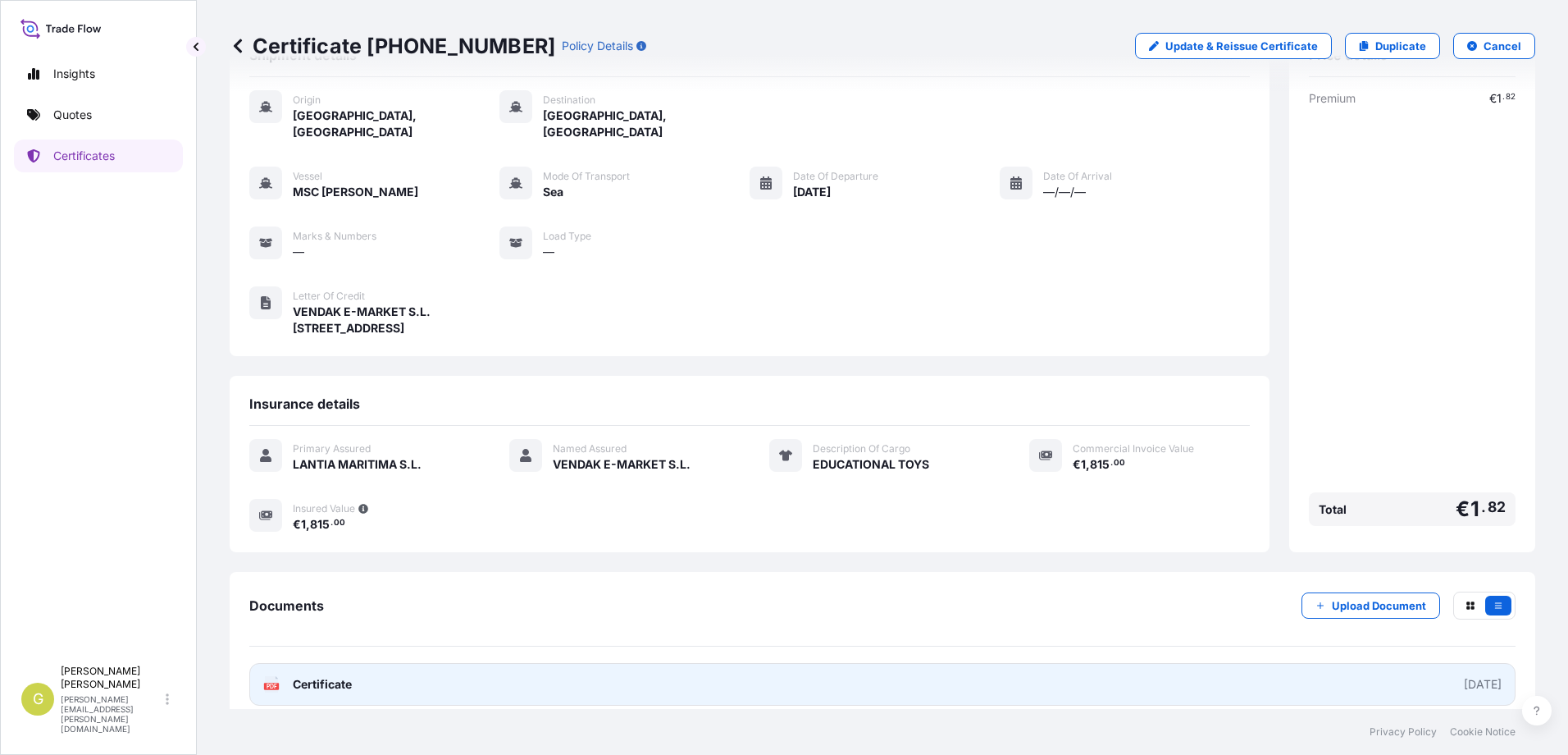
click at [506, 663] on link "PDF Certificate [DATE]" at bounding box center [883, 684] width 1267 height 43
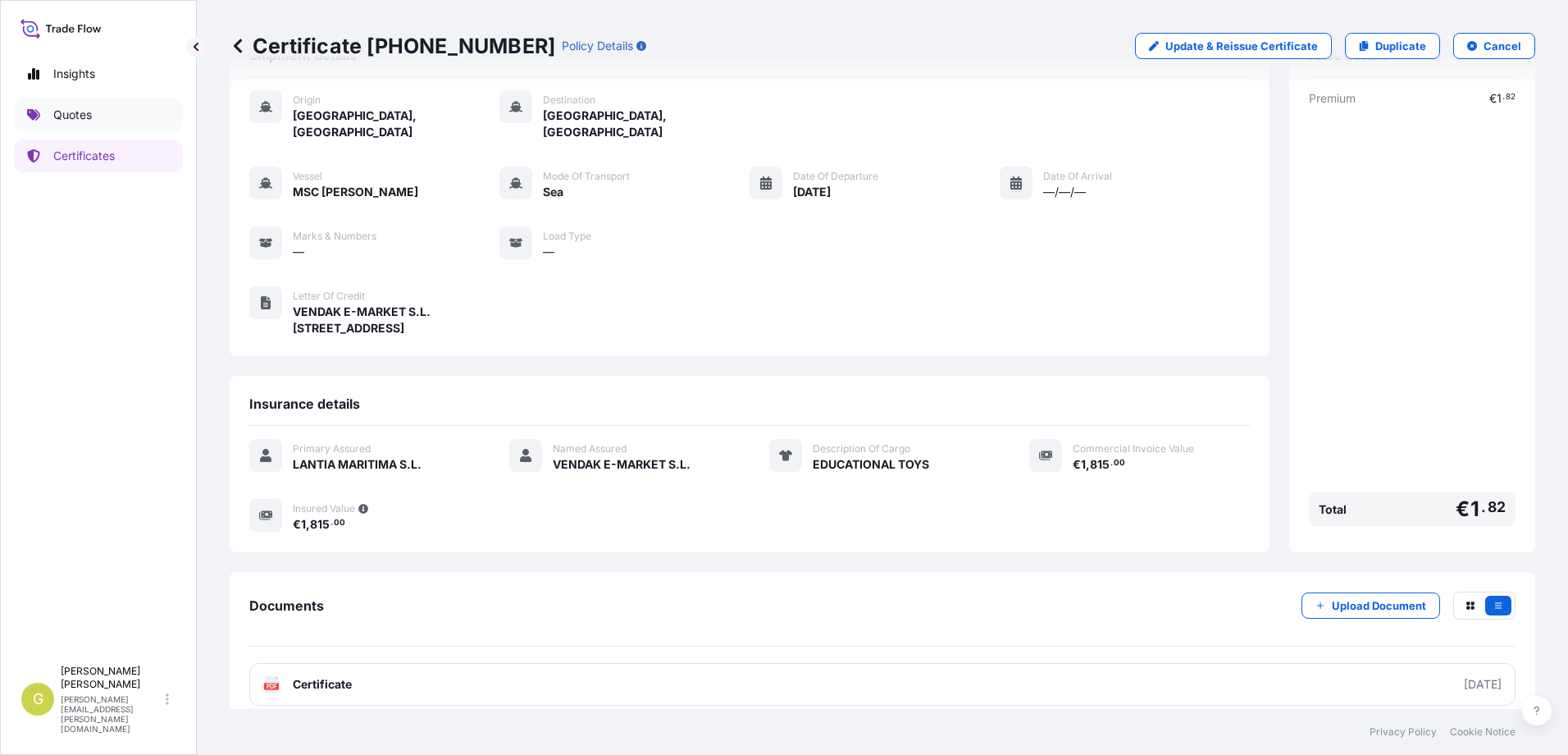
click at [109, 120] on link "Quotes" at bounding box center [98, 115] width 169 height 33
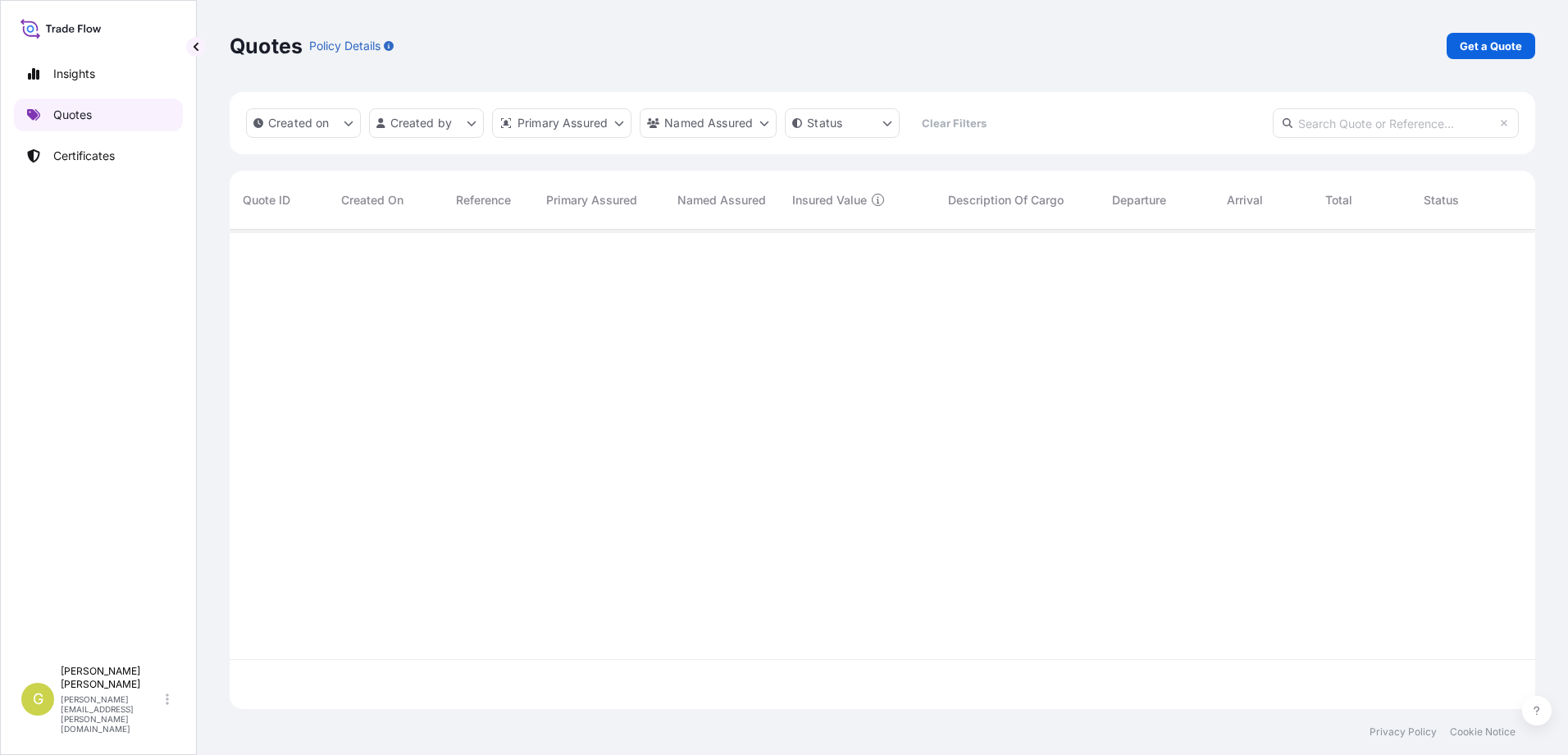
scroll to position [476, 1293]
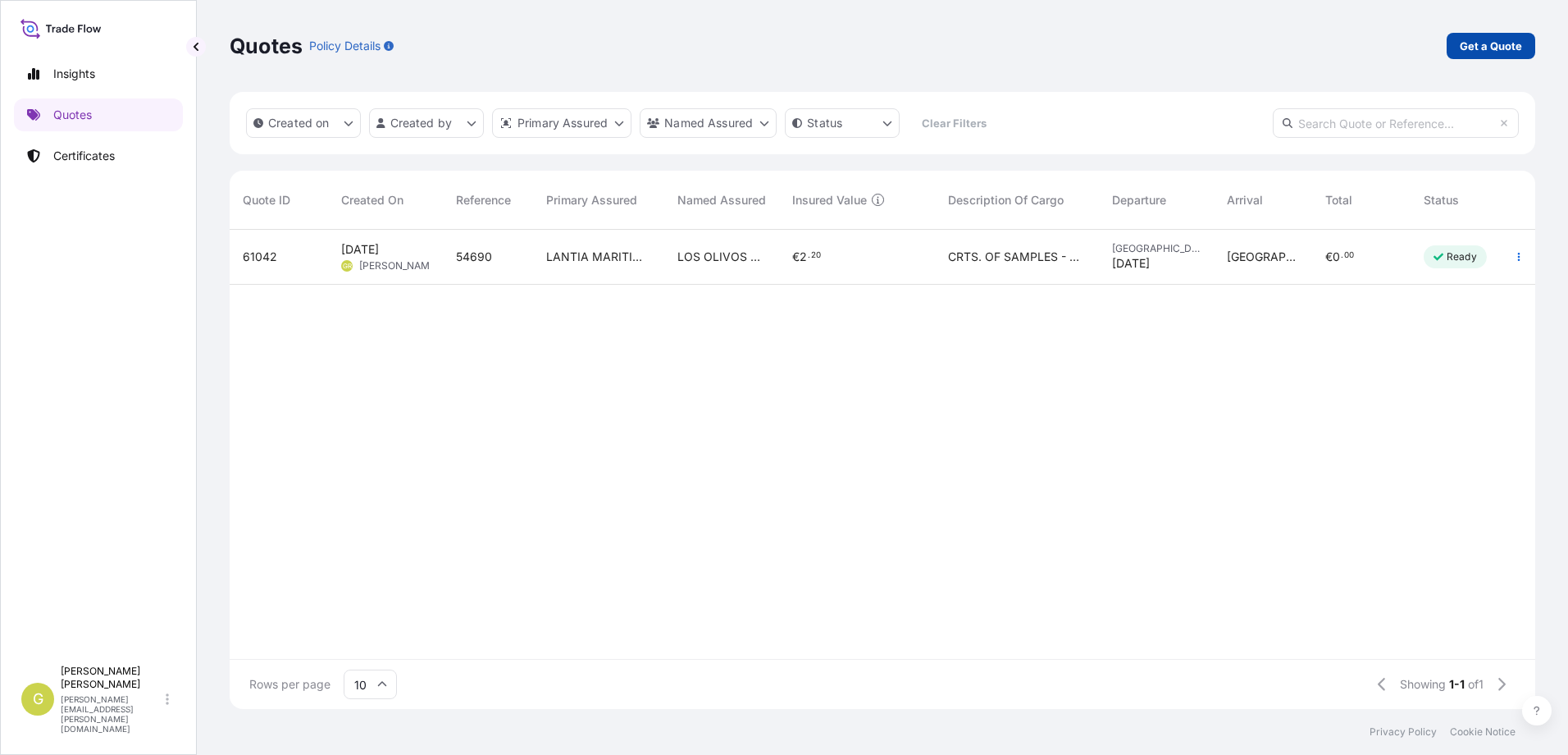
click at [1467, 43] on p "Get a Quote" at bounding box center [1491, 45] width 63 height 17
select select "Sea"
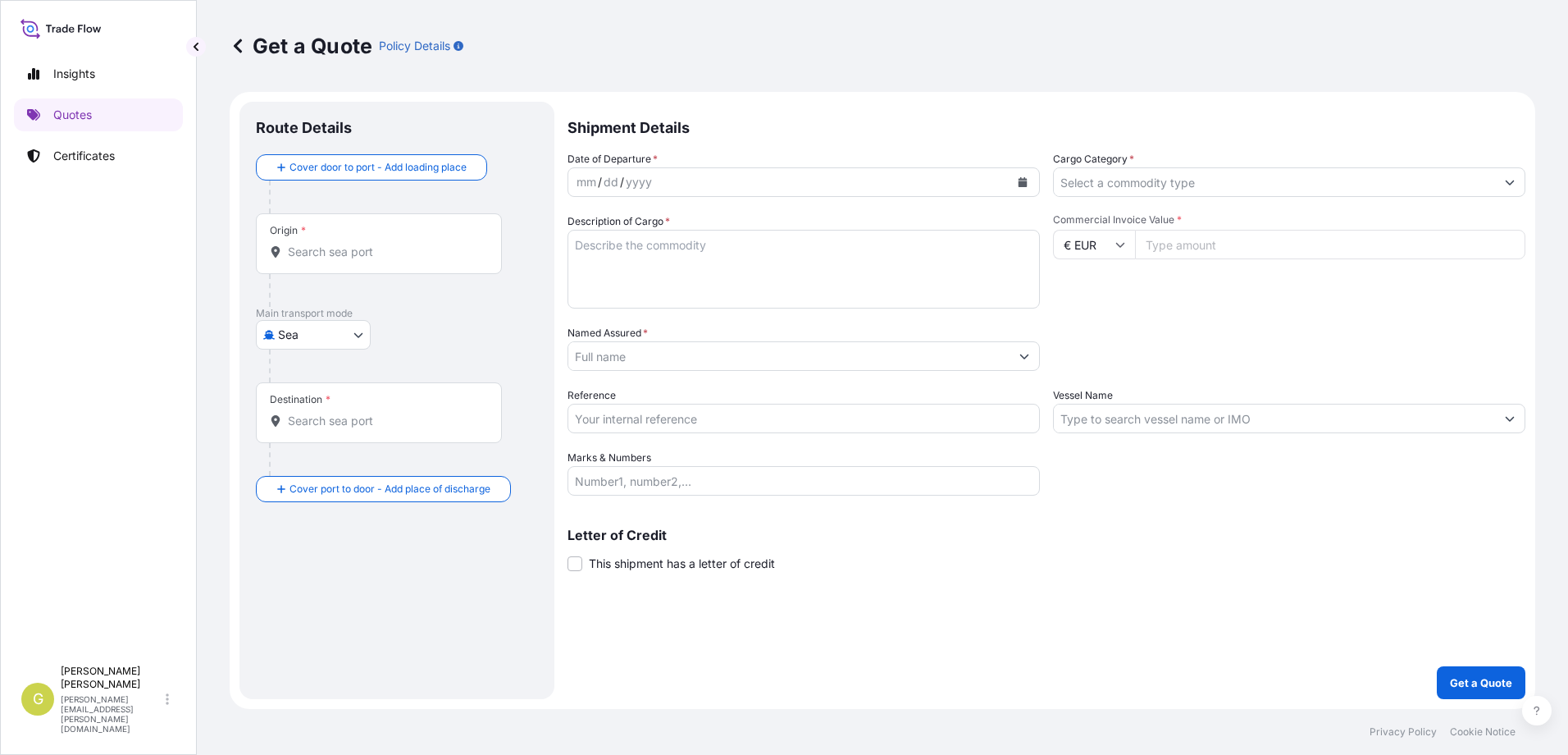
click at [391, 255] on input "Origin *" at bounding box center [384, 251] width 194 height 17
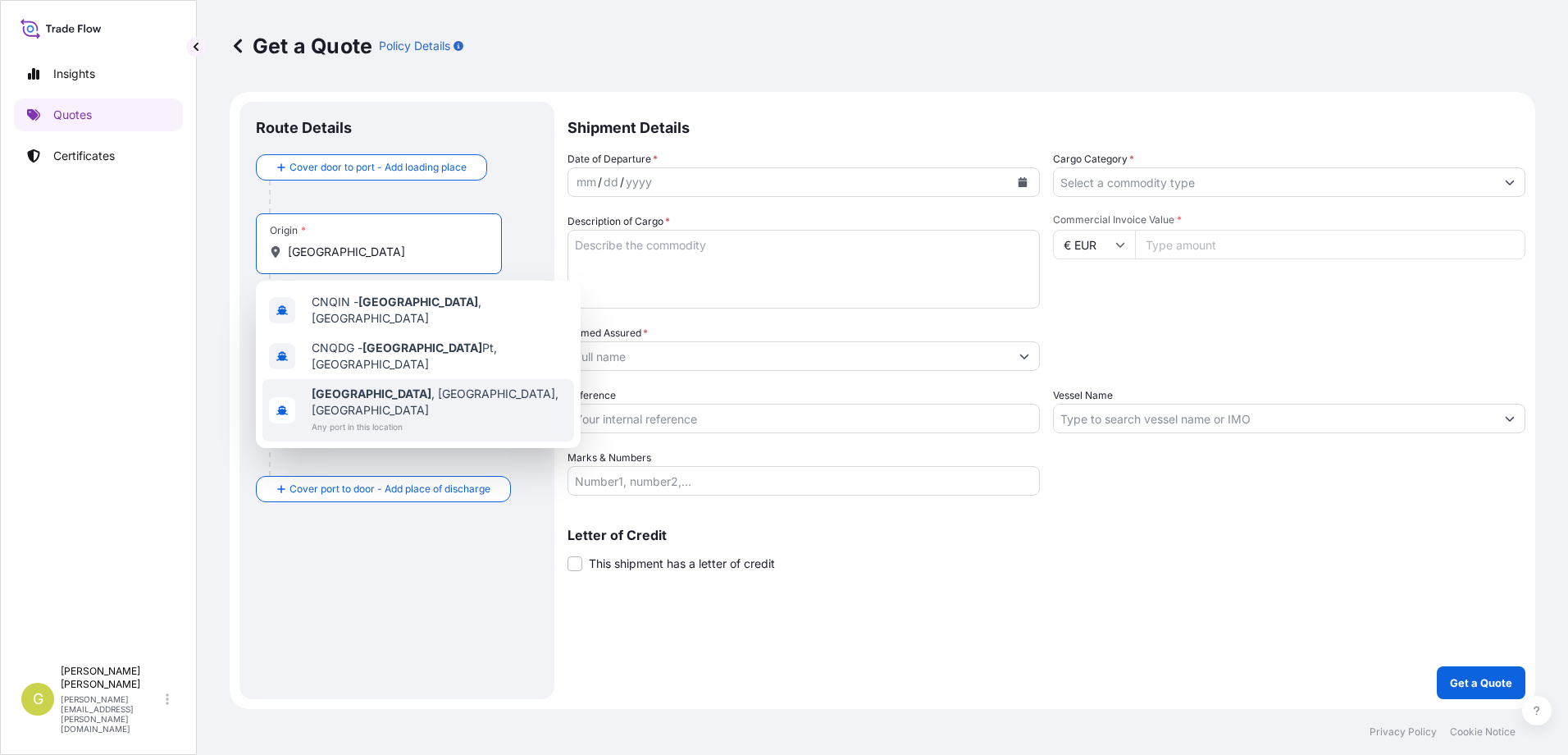
click at [336, 418] on span "Any port in this location" at bounding box center [440, 426] width 256 height 17
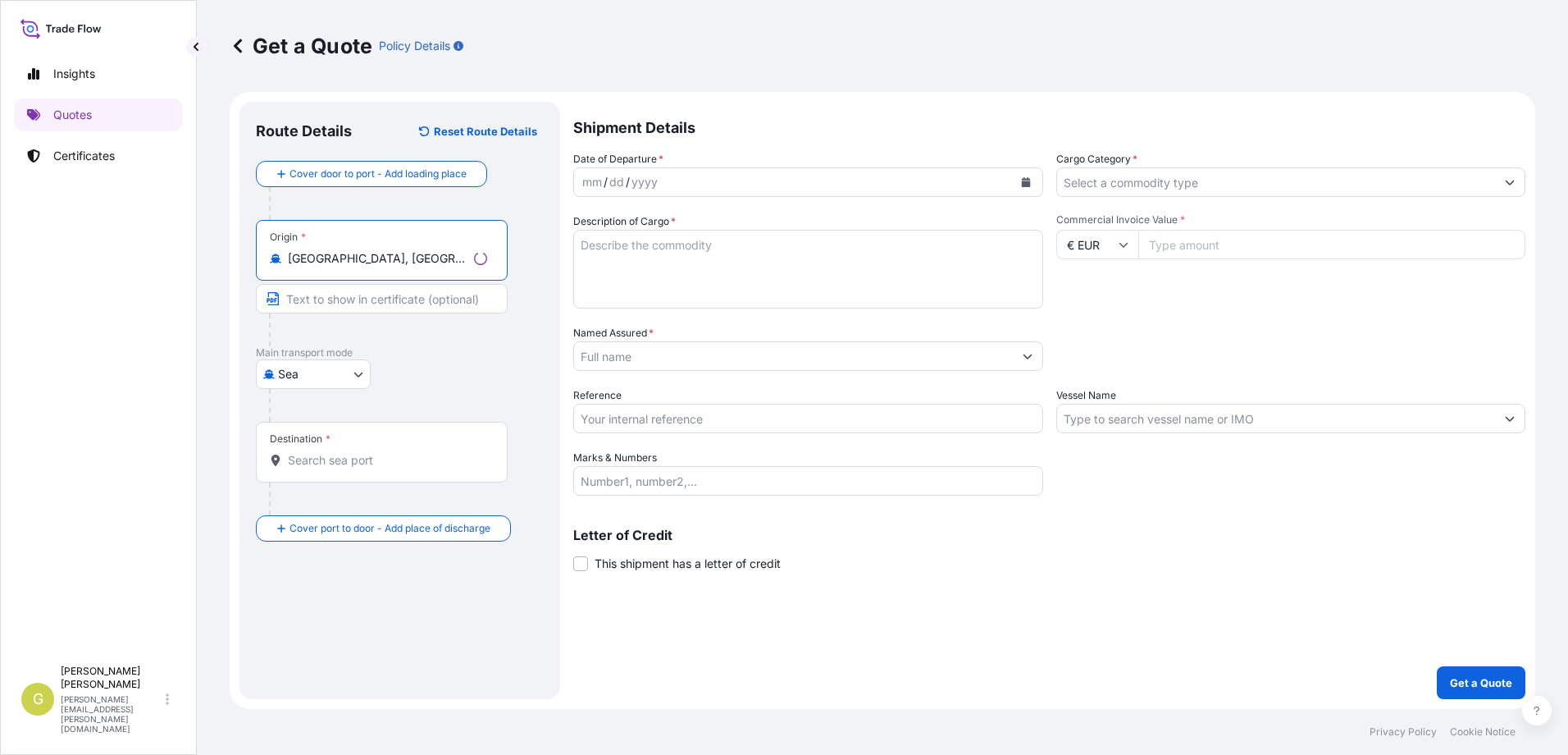
type input "[GEOGRAPHIC_DATA], [GEOGRAPHIC_DATA], [GEOGRAPHIC_DATA]"
click at [336, 303] on input "Text to appear on certificate" at bounding box center [382, 299] width 252 height 30
type input "q"
type input "[GEOGRAPHIC_DATA], [GEOGRAPHIC_DATA]"
click at [360, 470] on div "Destination *" at bounding box center [379, 452] width 246 height 61
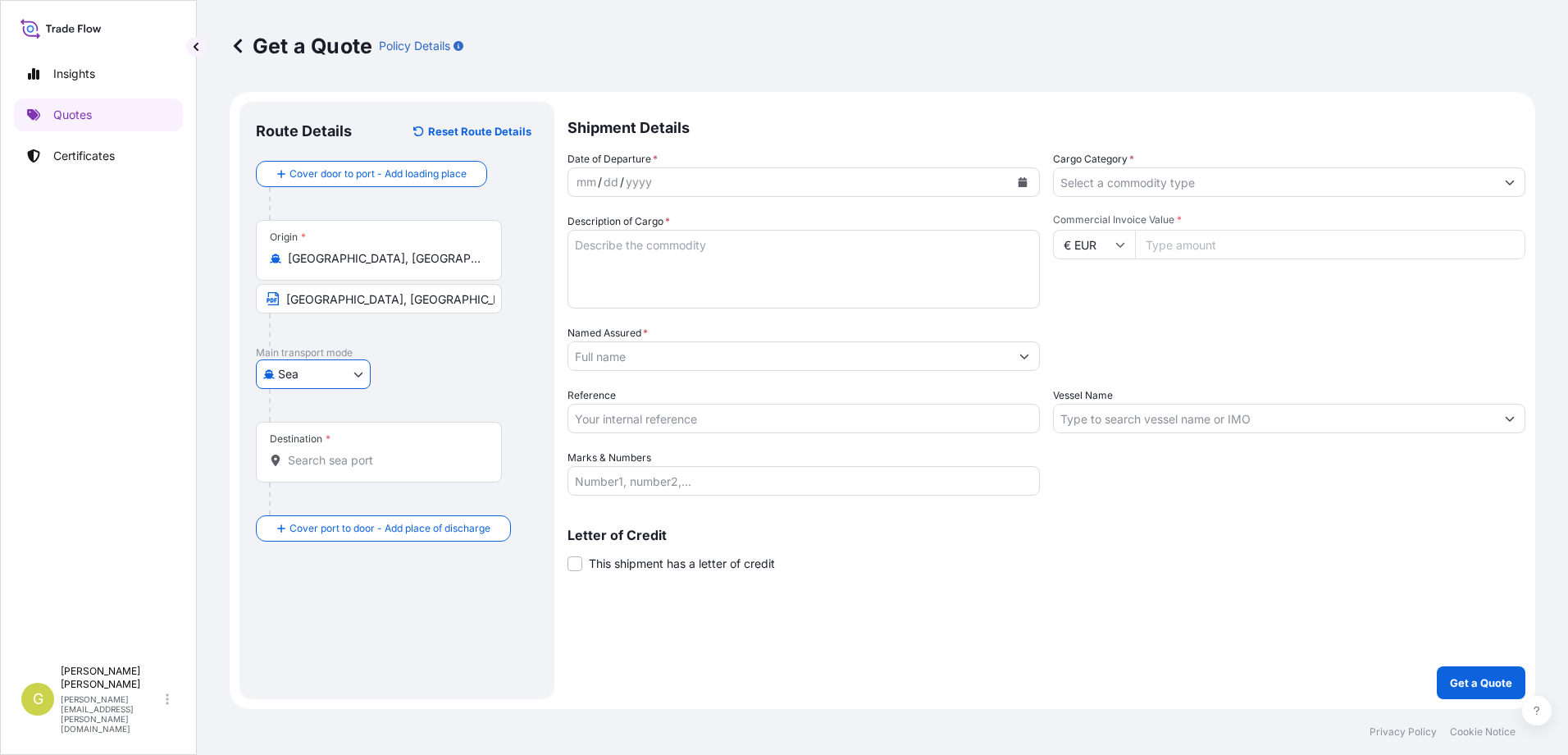
click at [360, 468] on input "Destination *" at bounding box center [384, 460] width 194 height 17
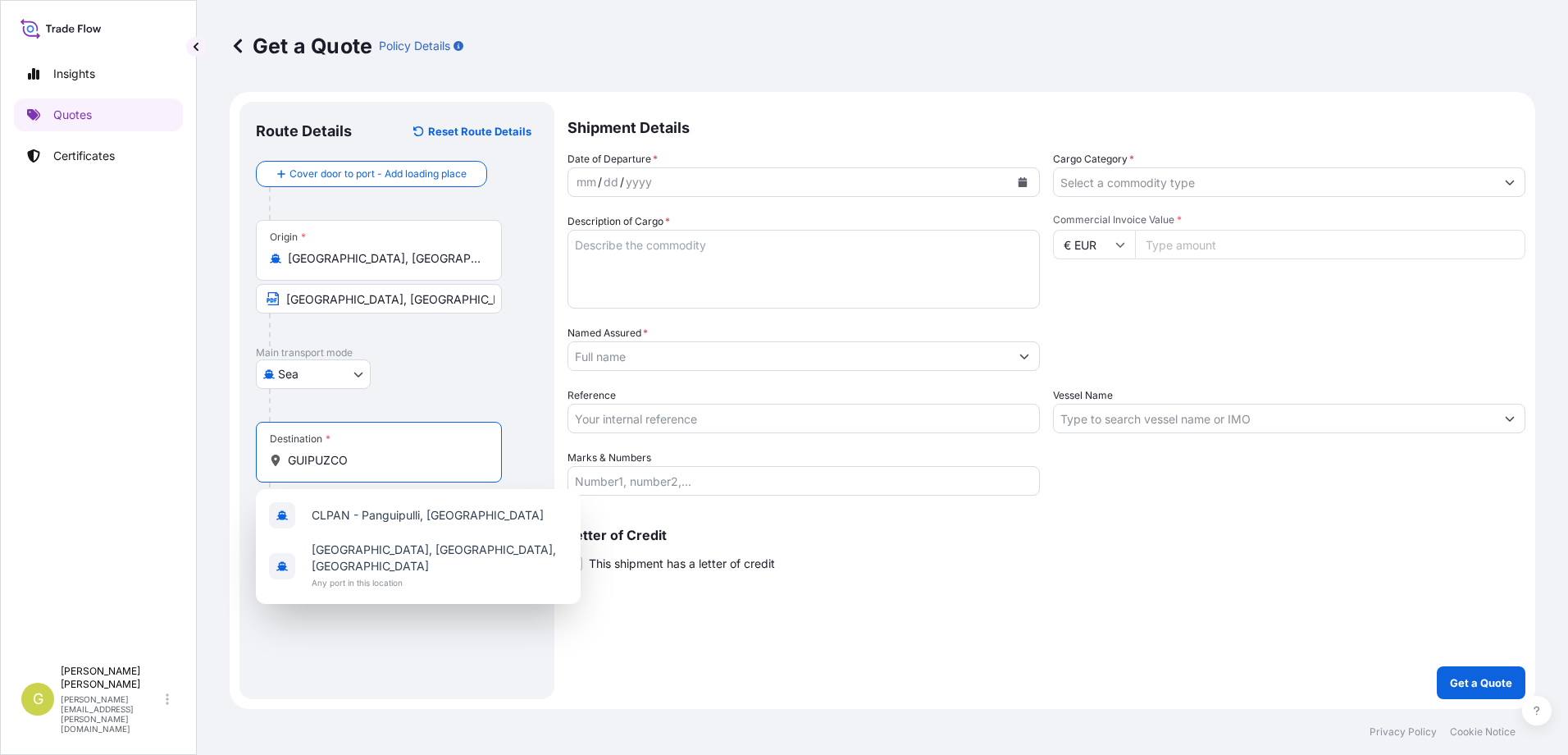
type input "GUIPUZCOA"
click at [397, 460] on input "GUIPUZCOA" at bounding box center [384, 460] width 194 height 17
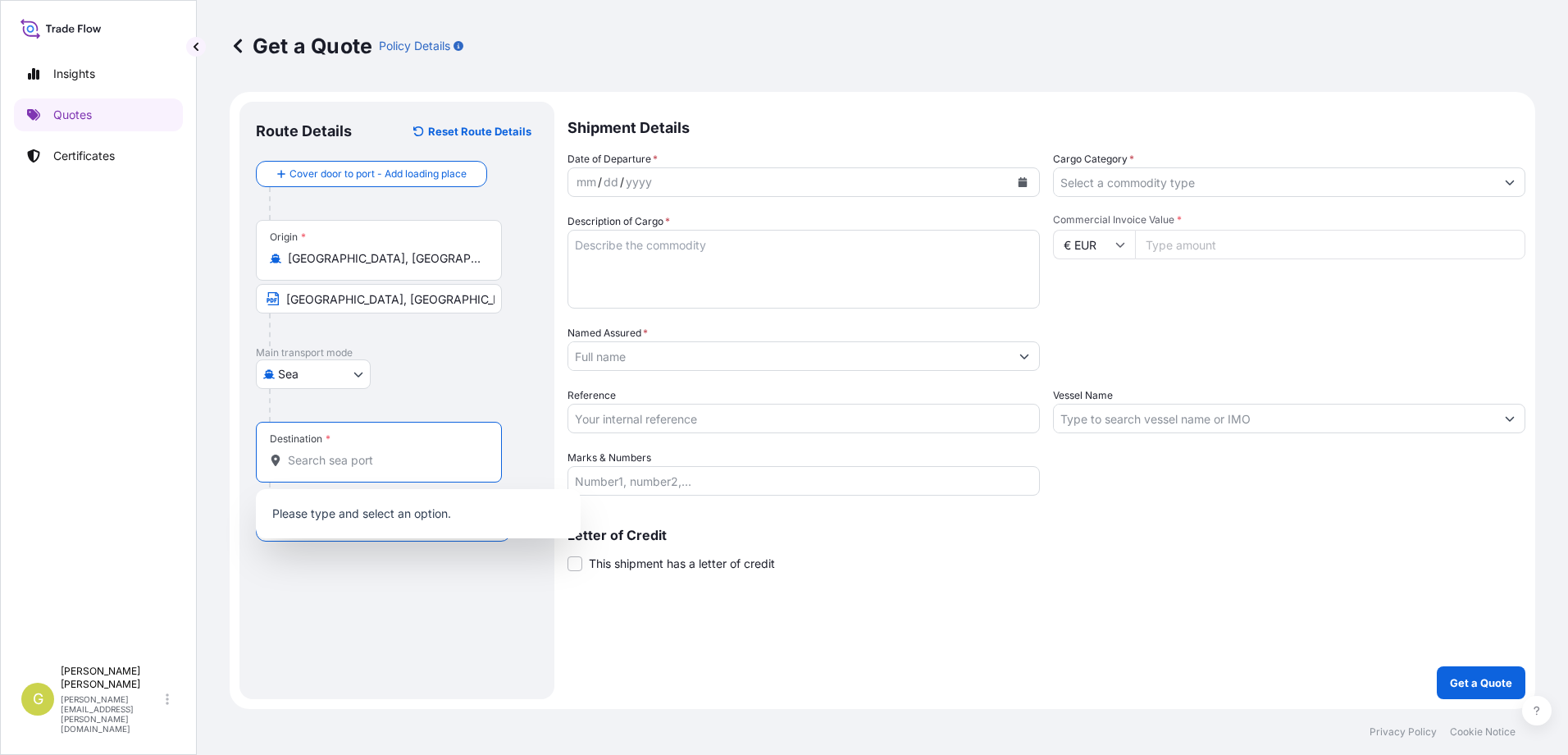
type input "Q"
type input "Guipuzcoa, [GEOGRAPHIC_DATA]"
click at [352, 626] on div "Route Details Reset Route Details Cover door to port - Add loading place Place …" at bounding box center [397, 401] width 282 height 565
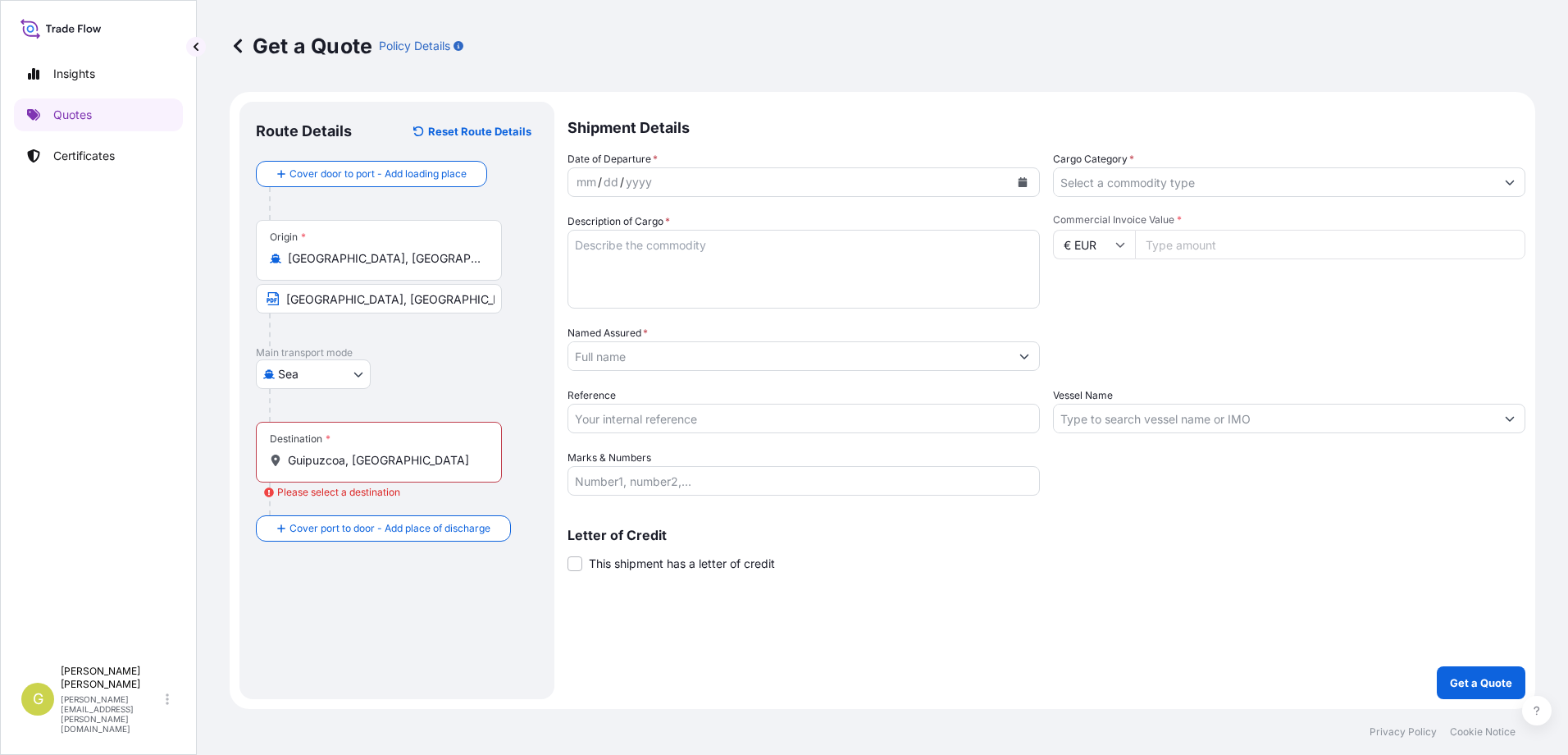
click at [402, 460] on input "Guipuzcoa, [GEOGRAPHIC_DATA]" at bounding box center [384, 460] width 194 height 17
click at [350, 531] on body "0 options available. Insights Quotes Certificates G [PERSON_NAME] [PERSON_NAME]…" at bounding box center [784, 377] width 1568 height 755
click at [442, 562] on div at bounding box center [404, 561] width 269 height 33
click at [519, 610] on icon "button" at bounding box center [519, 607] width 10 height 10
click at [365, 622] on div "Route Details Reset Route Details Cover door to port - Add loading place Place …" at bounding box center [397, 401] width 282 height 565
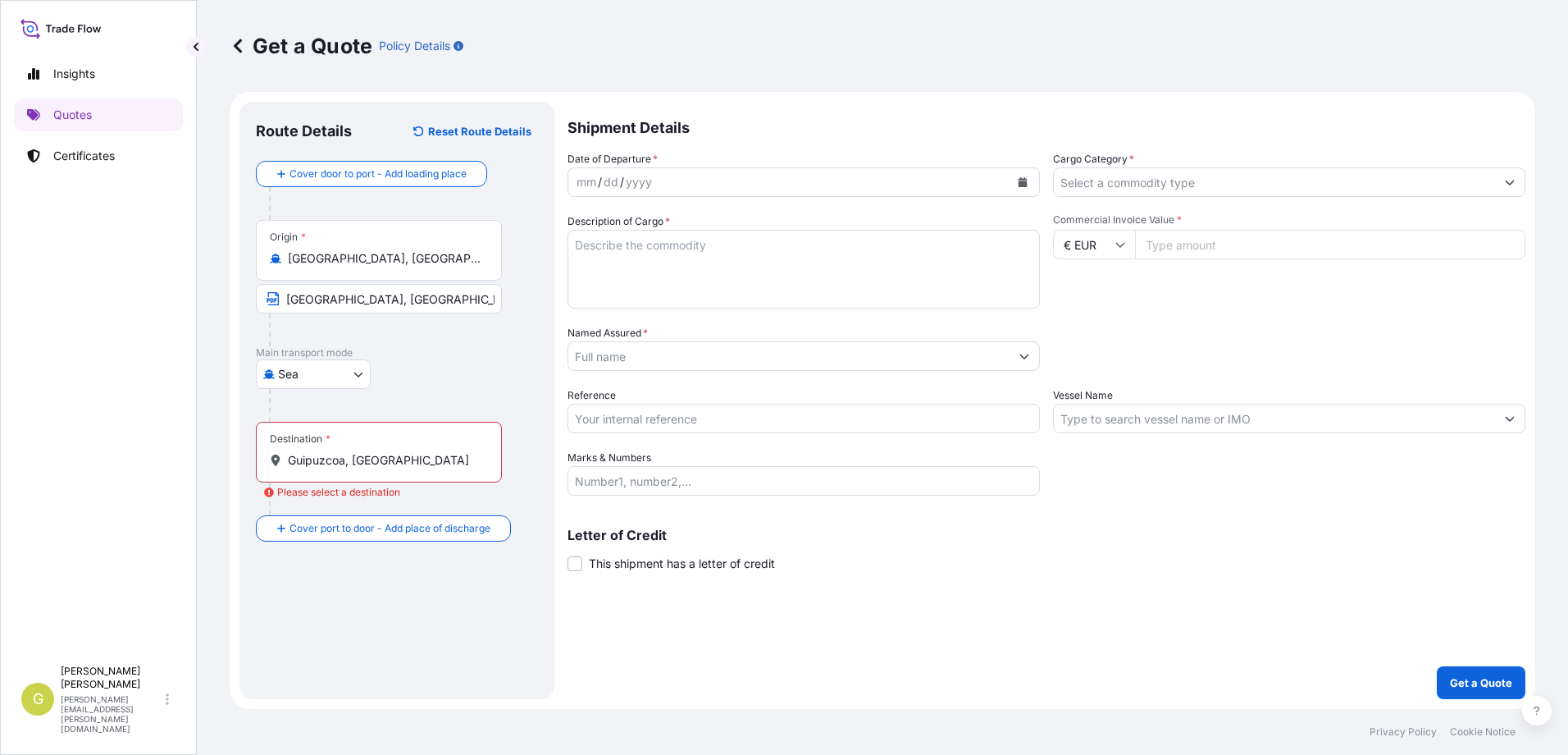
click at [447, 260] on input "[GEOGRAPHIC_DATA], [GEOGRAPHIC_DATA], [GEOGRAPHIC_DATA]" at bounding box center [384, 258] width 194 height 17
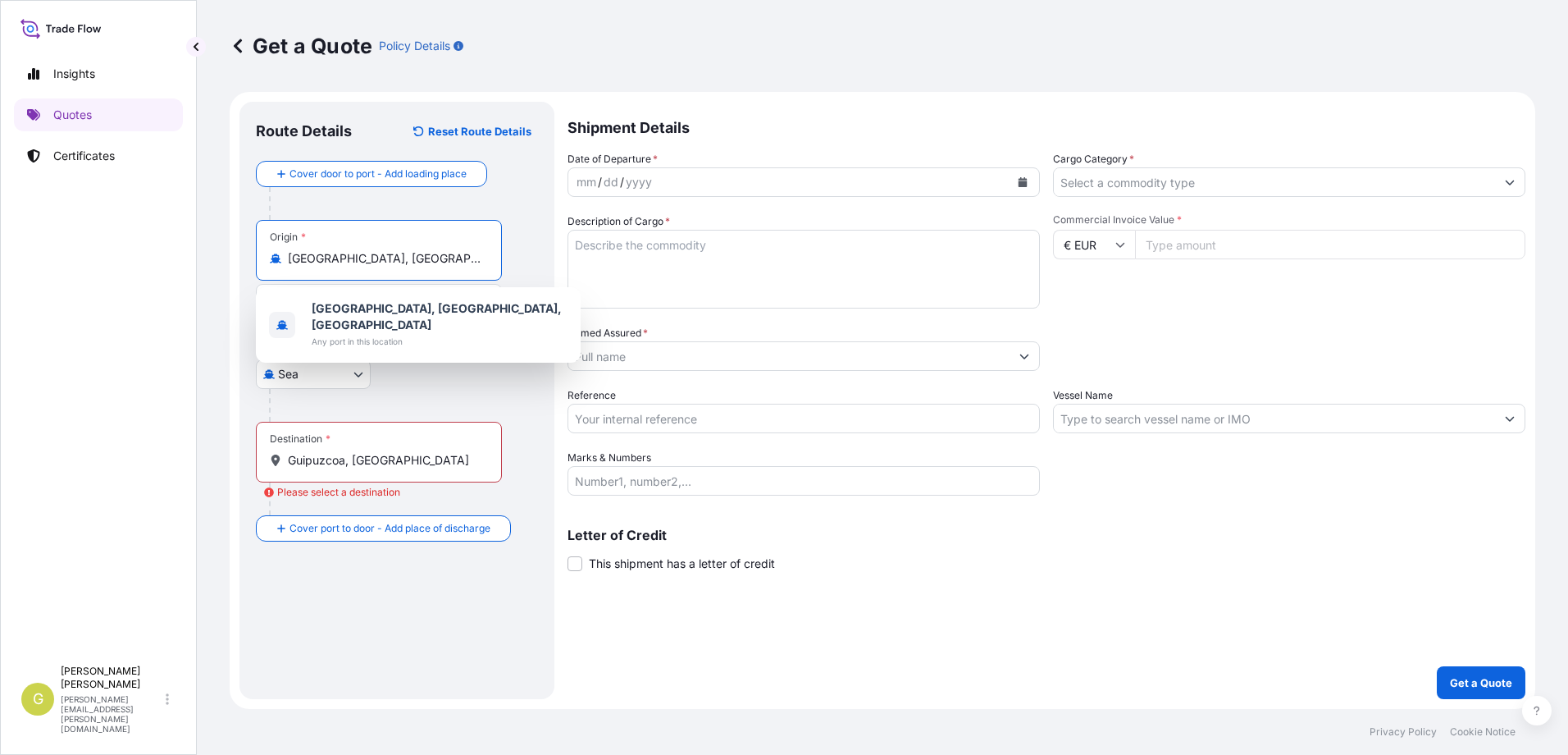
click at [196, 330] on div "Insights Quotes Certificates G [PERSON_NAME] [PERSON_NAME][EMAIL_ADDRESS][PERSO…" at bounding box center [98, 377] width 197 height 755
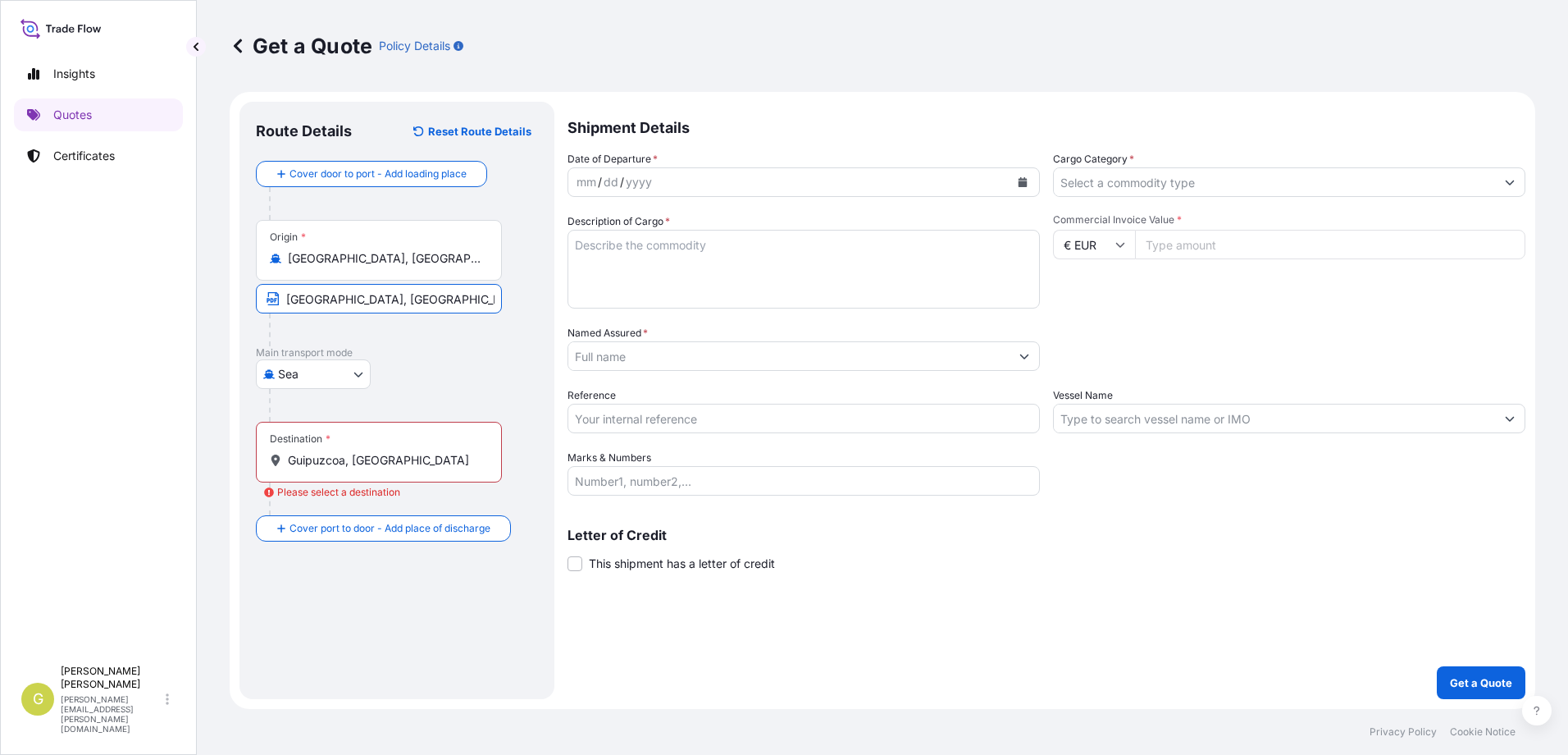
drag, startPoint x: 388, startPoint y: 301, endPoint x: 225, endPoint y: 301, distance: 163.0
click at [284, 301] on input "[GEOGRAPHIC_DATA], [GEOGRAPHIC_DATA]" at bounding box center [379, 299] width 246 height 30
drag, startPoint x: 446, startPoint y: 273, endPoint x: 453, endPoint y: 270, distance: 7.6
click at [447, 273] on div "Origin * [GEOGRAPHIC_DATA], [GEOGRAPHIC_DATA], [GEOGRAPHIC_DATA]" at bounding box center [379, 250] width 246 height 61
click at [447, 267] on input "[GEOGRAPHIC_DATA], [GEOGRAPHIC_DATA], [GEOGRAPHIC_DATA]" at bounding box center [384, 258] width 194 height 17
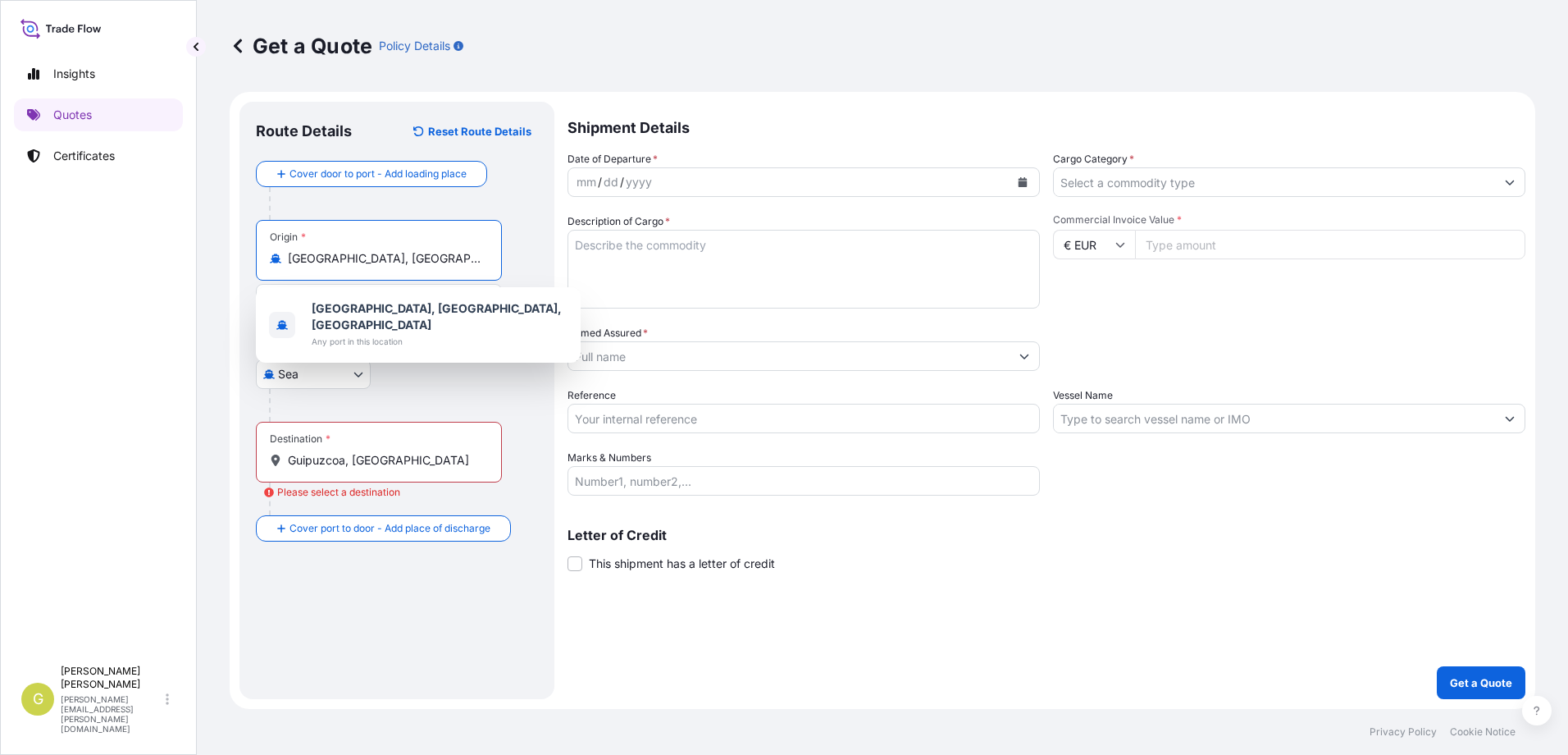
drag, startPoint x: 461, startPoint y: 263, endPoint x: 162, endPoint y: 257, distance: 299.1
click at [162, 257] on div "Insights Quotes Certificates G [PERSON_NAME] [PERSON_NAME][EMAIL_ADDRESS][PERSO…" at bounding box center [784, 377] width 1568 height 755
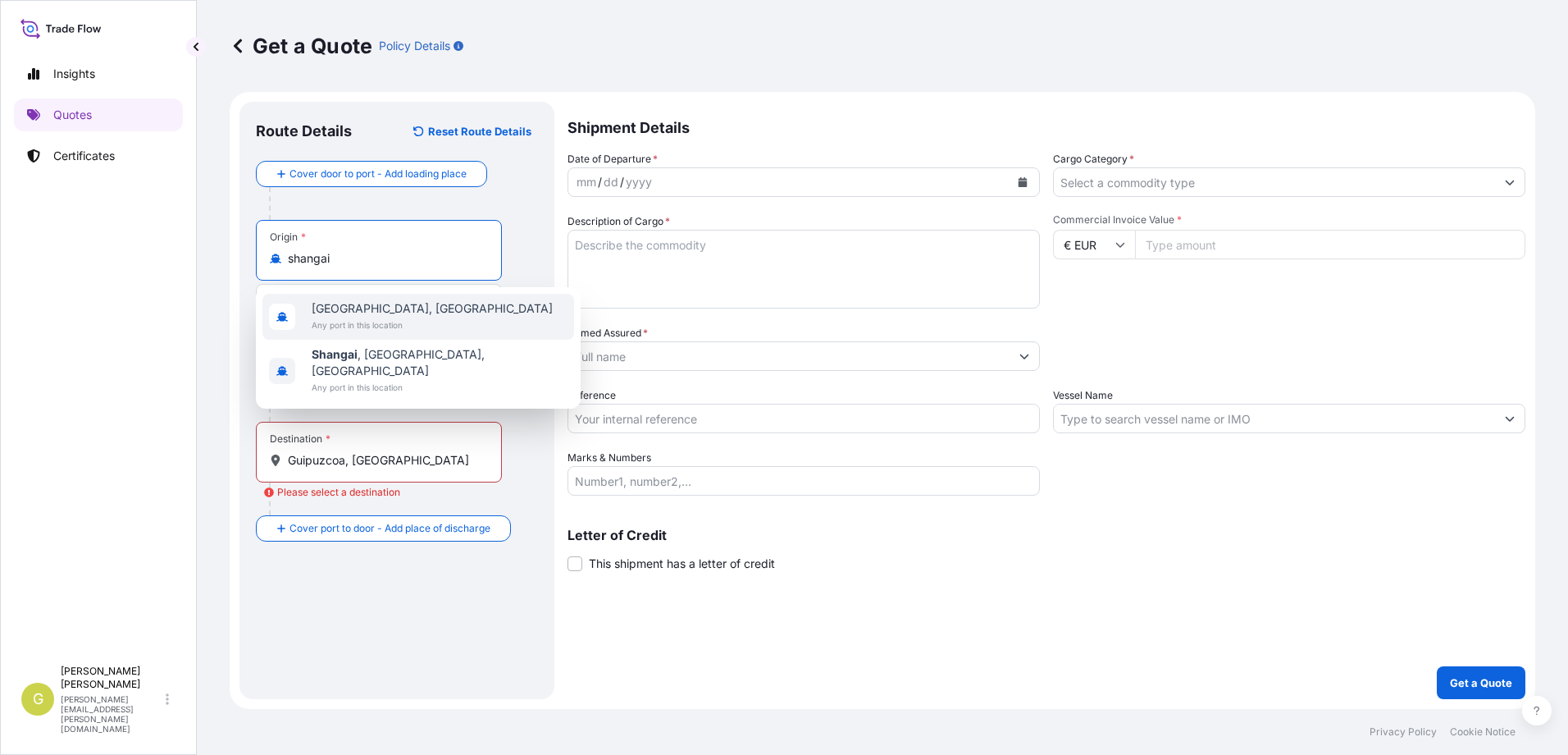
click at [335, 310] on span "[GEOGRAPHIC_DATA], [GEOGRAPHIC_DATA]" at bounding box center [433, 308] width 241 height 17
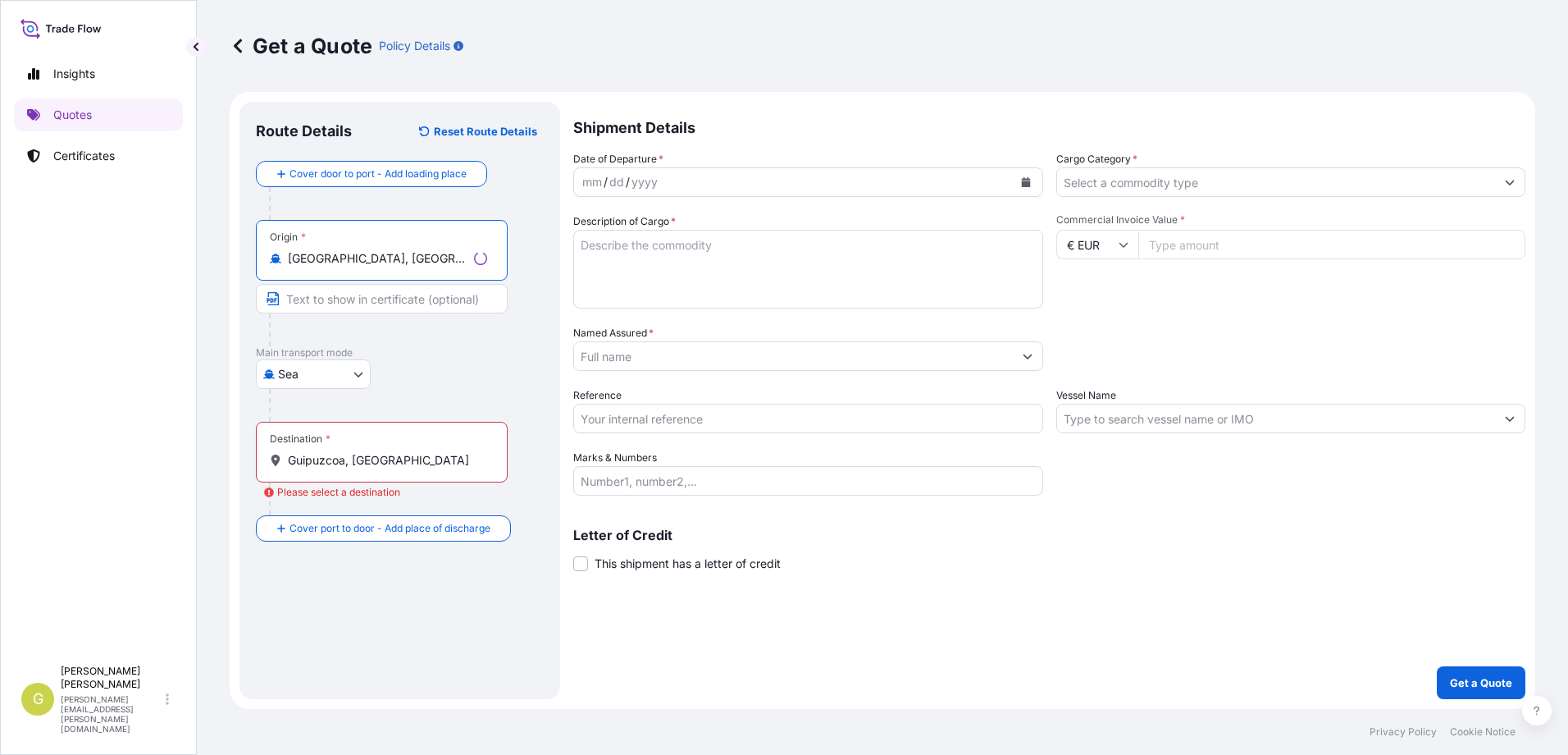
type input "[GEOGRAPHIC_DATA], [GEOGRAPHIC_DATA]"
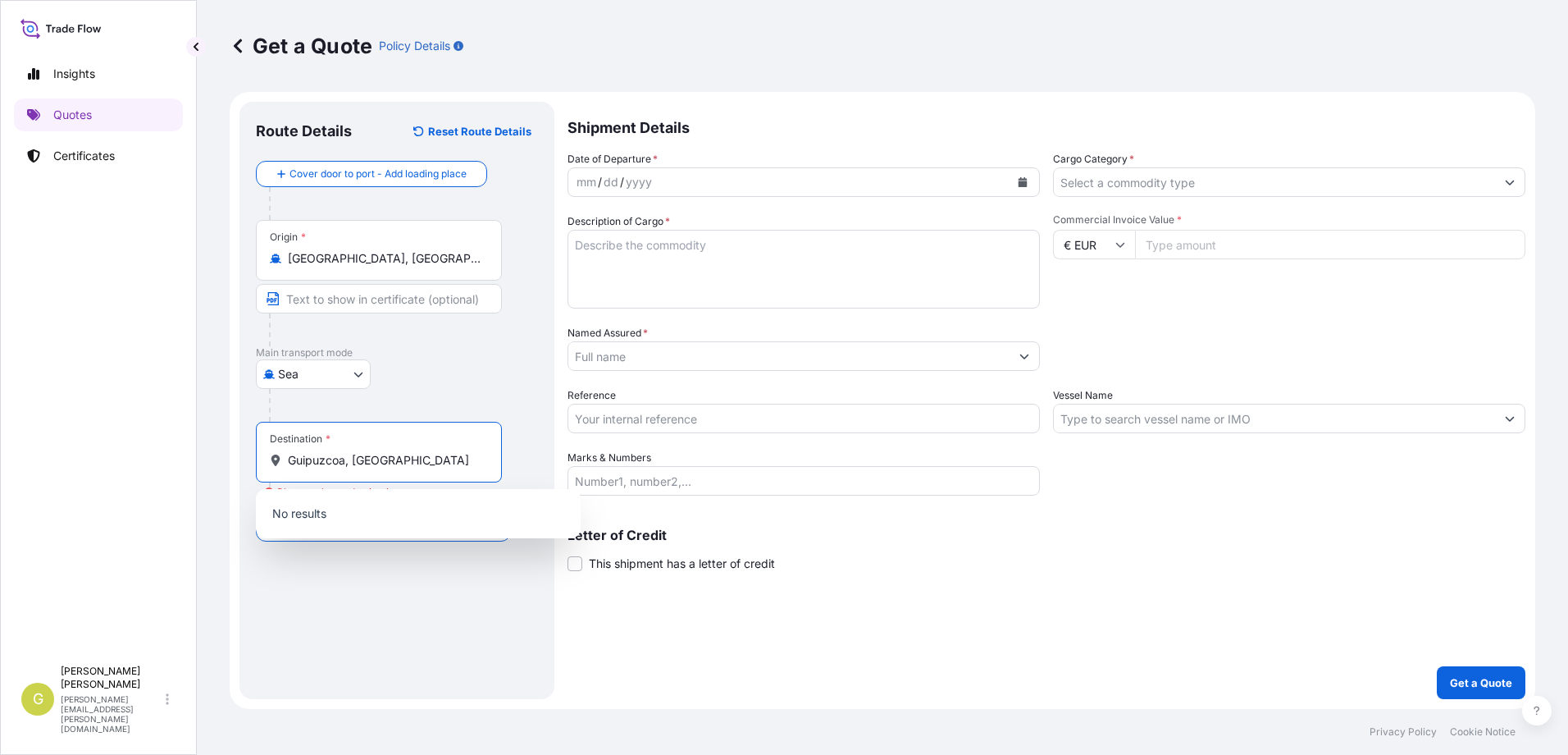
drag, startPoint x: 381, startPoint y: 465, endPoint x: 261, endPoint y: 467, distance: 120.0
click at [261, 467] on div "Destination * Guipuzcoa, [GEOGRAPHIC_DATA]" at bounding box center [379, 452] width 246 height 61
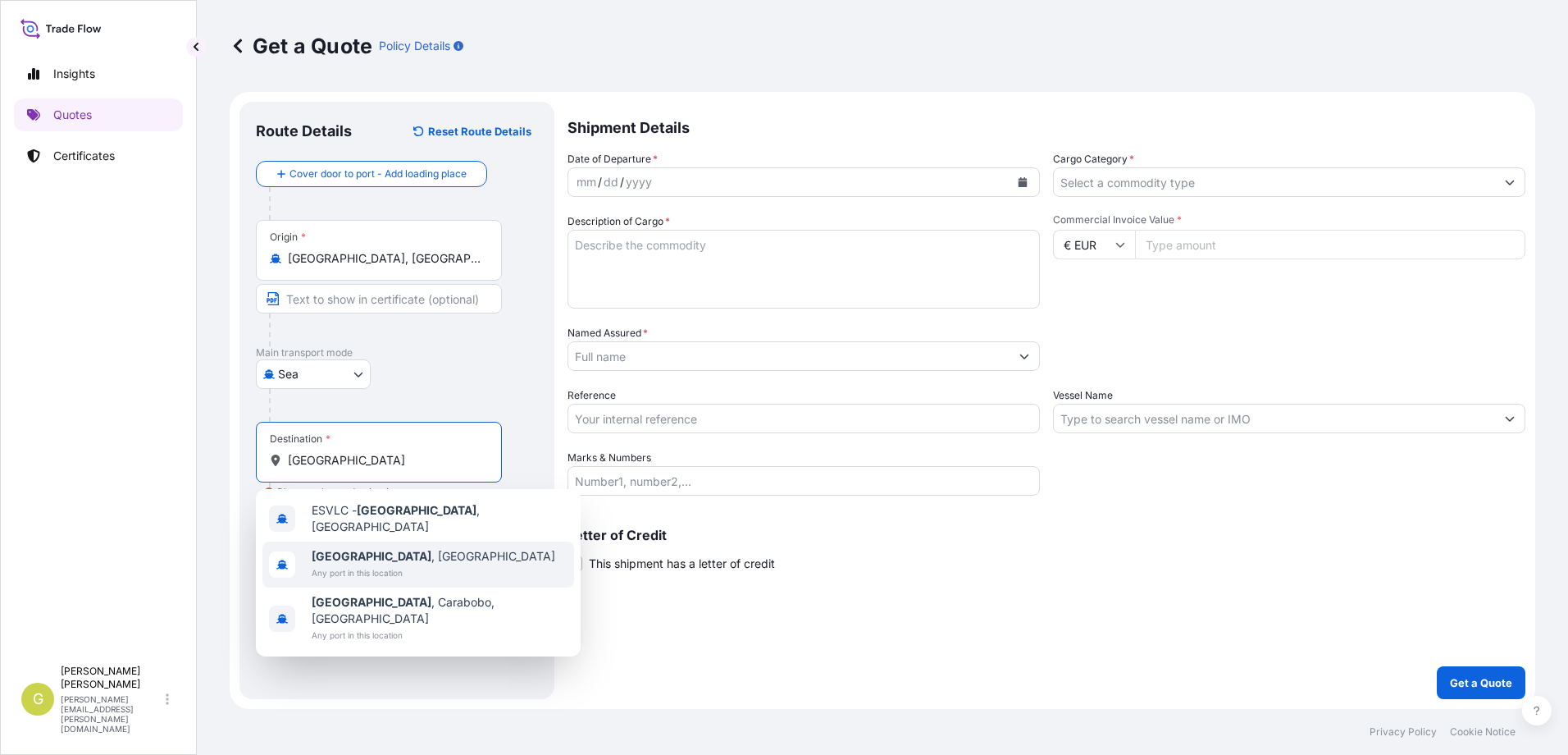
click at [345, 565] on span "Any port in this location" at bounding box center [433, 573] width 243 height 17
click at [345, 565] on span "Any port in this location" at bounding box center [434, 573] width 246 height 17
type input "[GEOGRAPHIC_DATA], [GEOGRAPHIC_DATA]"
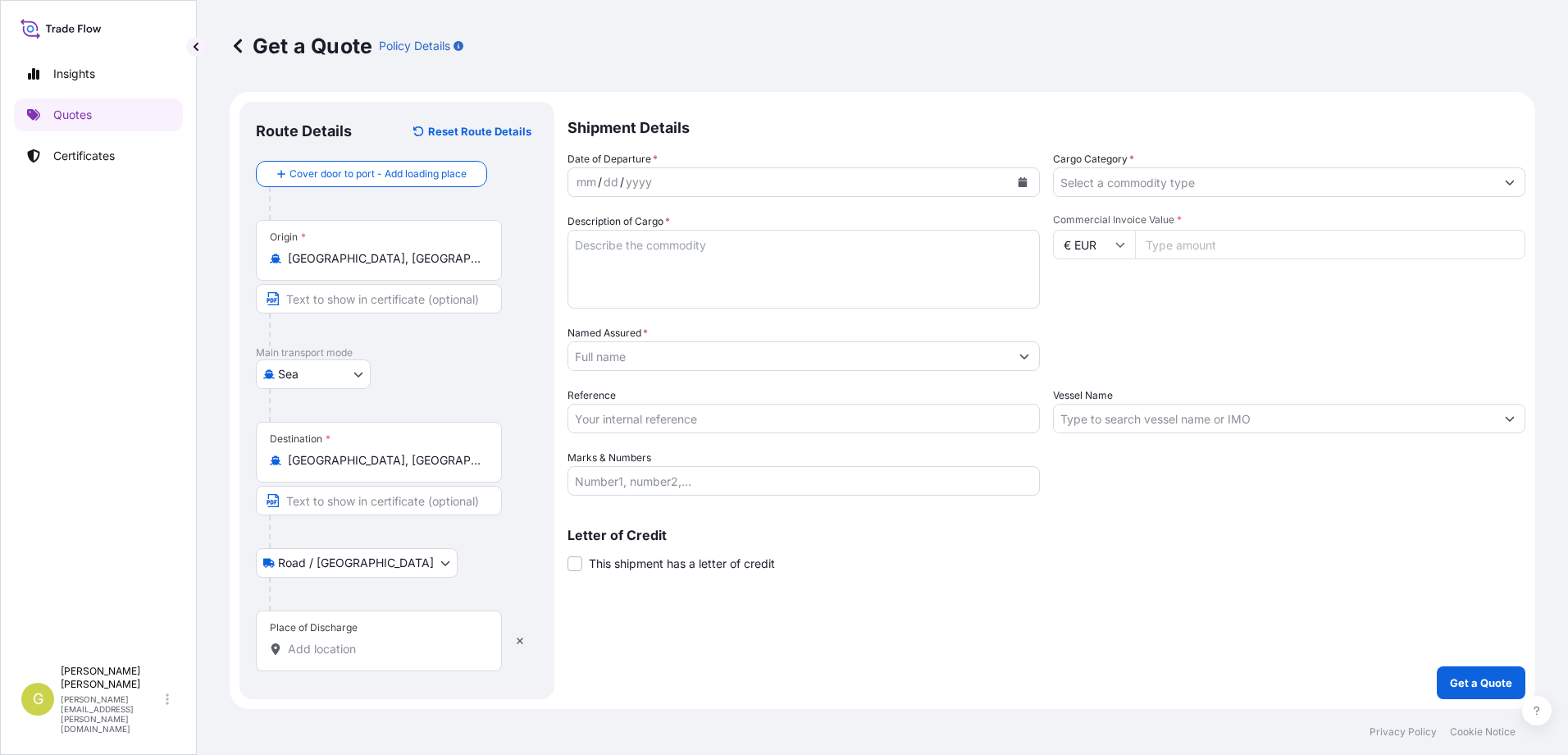
click at [360, 568] on body "10 options available. 2 options available. 0 options available. 3 options avail…" at bounding box center [784, 377] width 1568 height 755
click at [519, 639] on icon "button" at bounding box center [520, 641] width 7 height 7
click at [1030, 183] on button "Calendar" at bounding box center [1022, 182] width 26 height 26
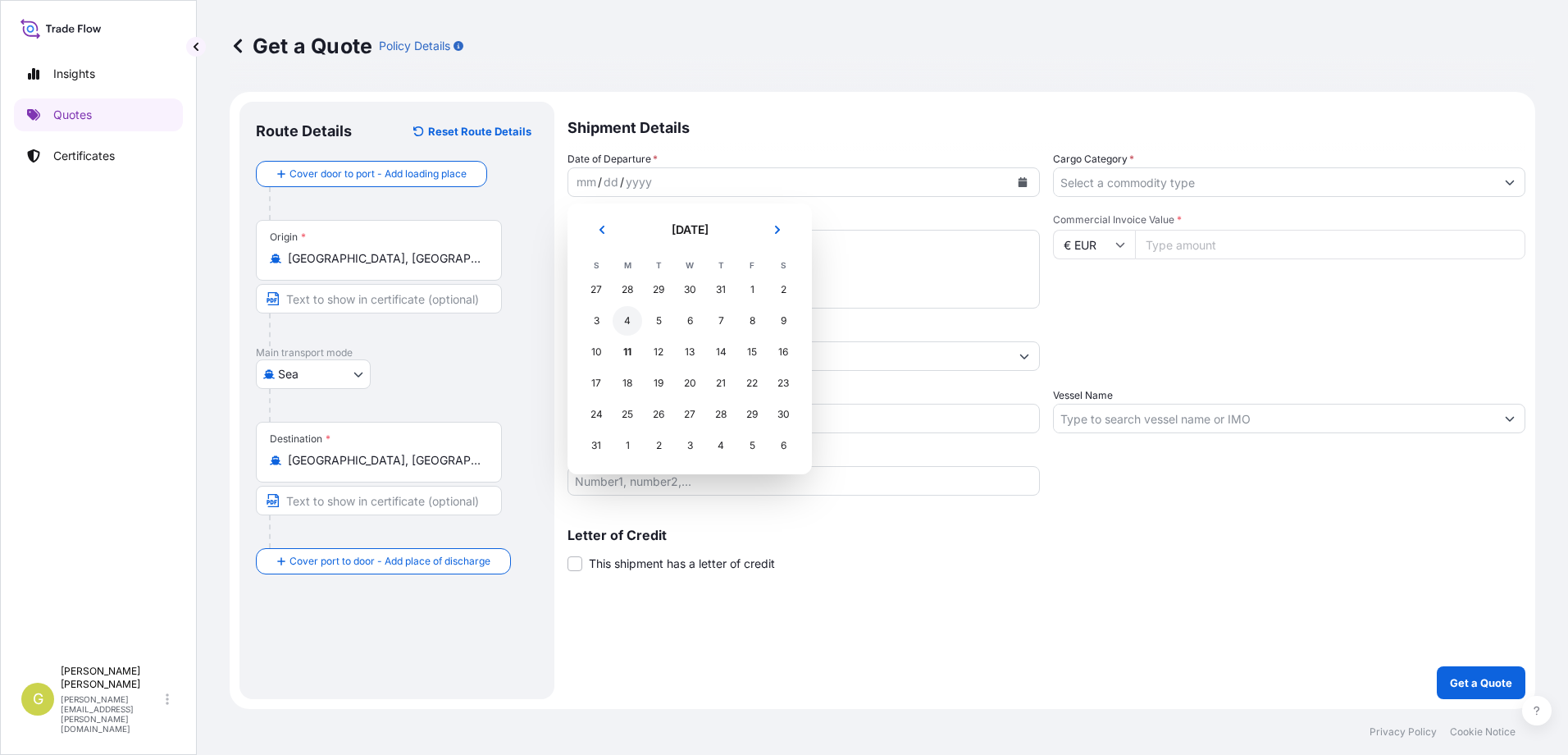
click at [633, 322] on div "4" at bounding box center [627, 321] width 30 height 30
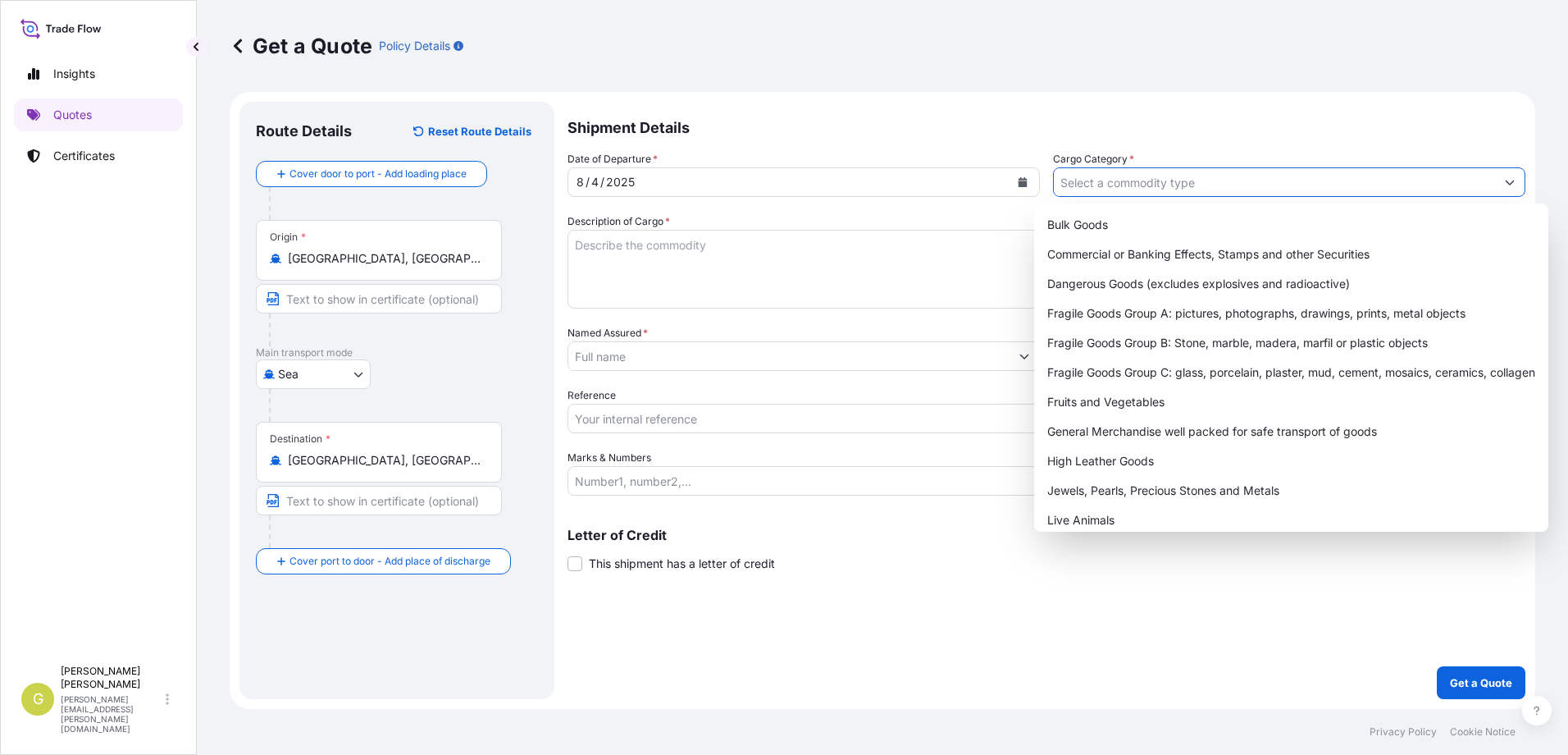
click at [1230, 176] on input "Cargo Category *" at bounding box center [1274, 182] width 441 height 30
click at [1088, 429] on div "General Merchandise well packed for safe transport of goods" at bounding box center [1291, 432] width 501 height 30
type input "General Merchandise well packed for safe transport of goods"
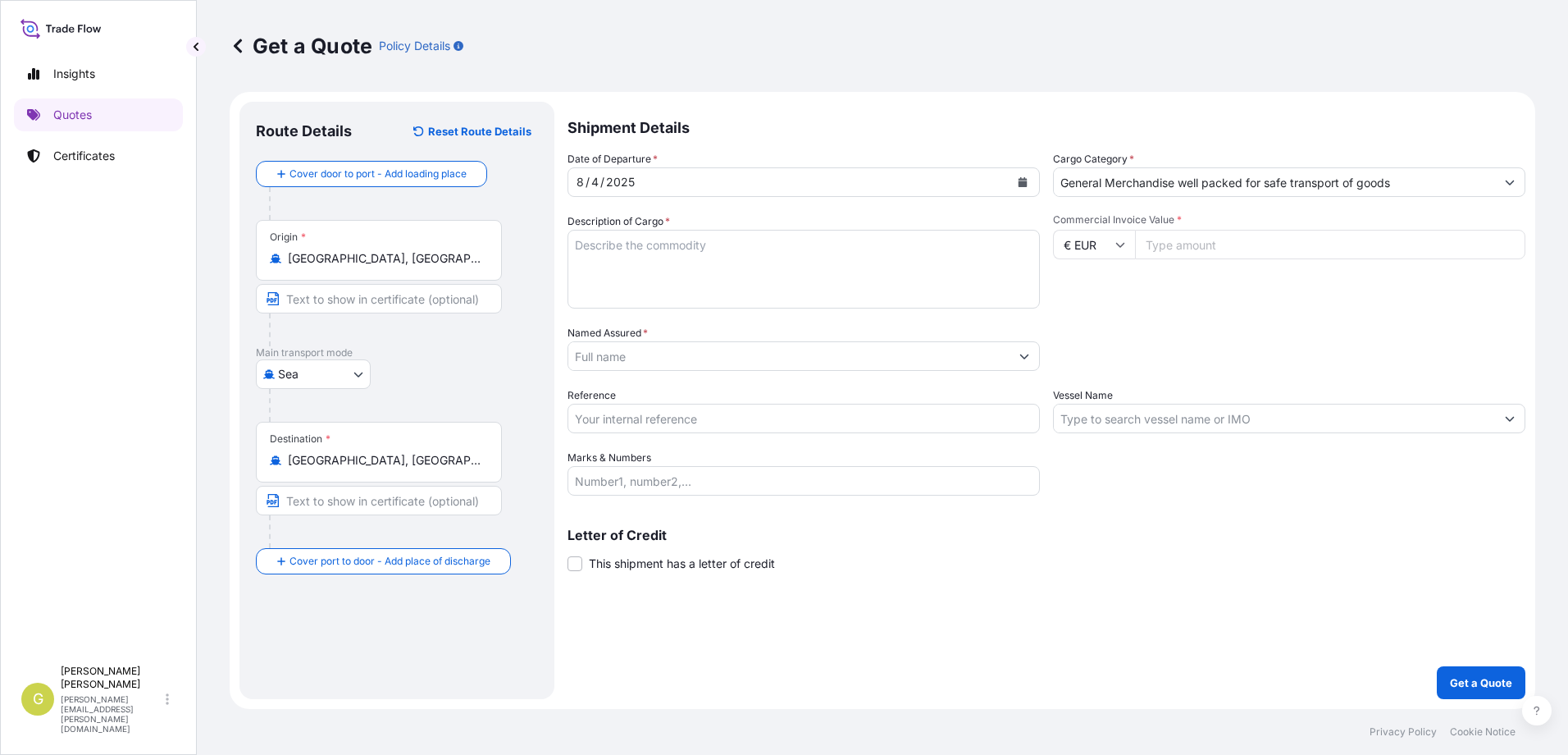
click at [676, 252] on textarea "Description of Cargo *" at bounding box center [804, 268] width 473 height 79
paste textarea "TEXTILE - MEN´S VEST AND JACKETS"
type textarea "TEXTILE - MEN´S VEST AND JACKETS"
click at [1284, 236] on input "Commercial Invoice Value *" at bounding box center [1330, 244] width 390 height 30
type input "42389.16"
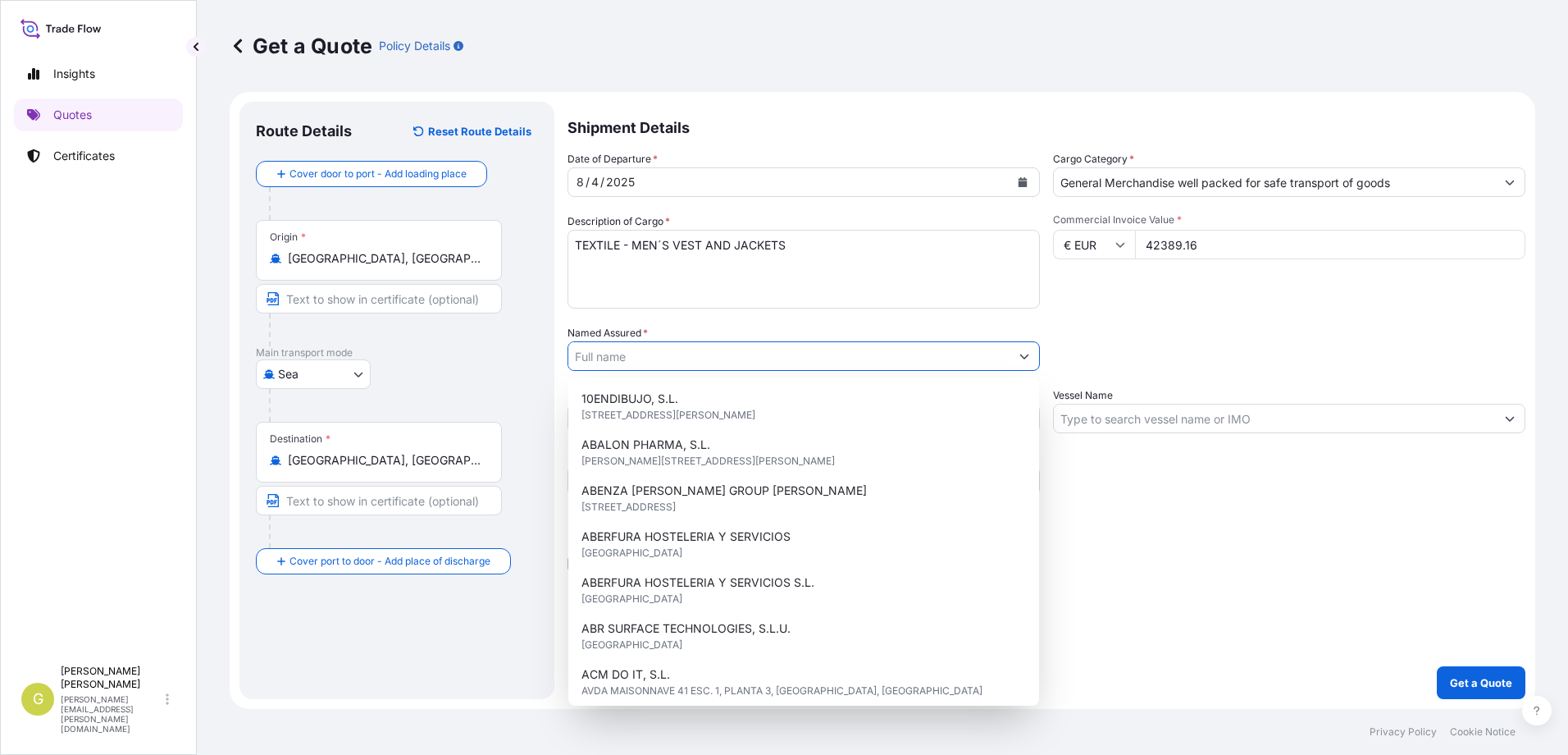
click at [652, 367] on input "Named Assured *" at bounding box center [789, 356] width 441 height 30
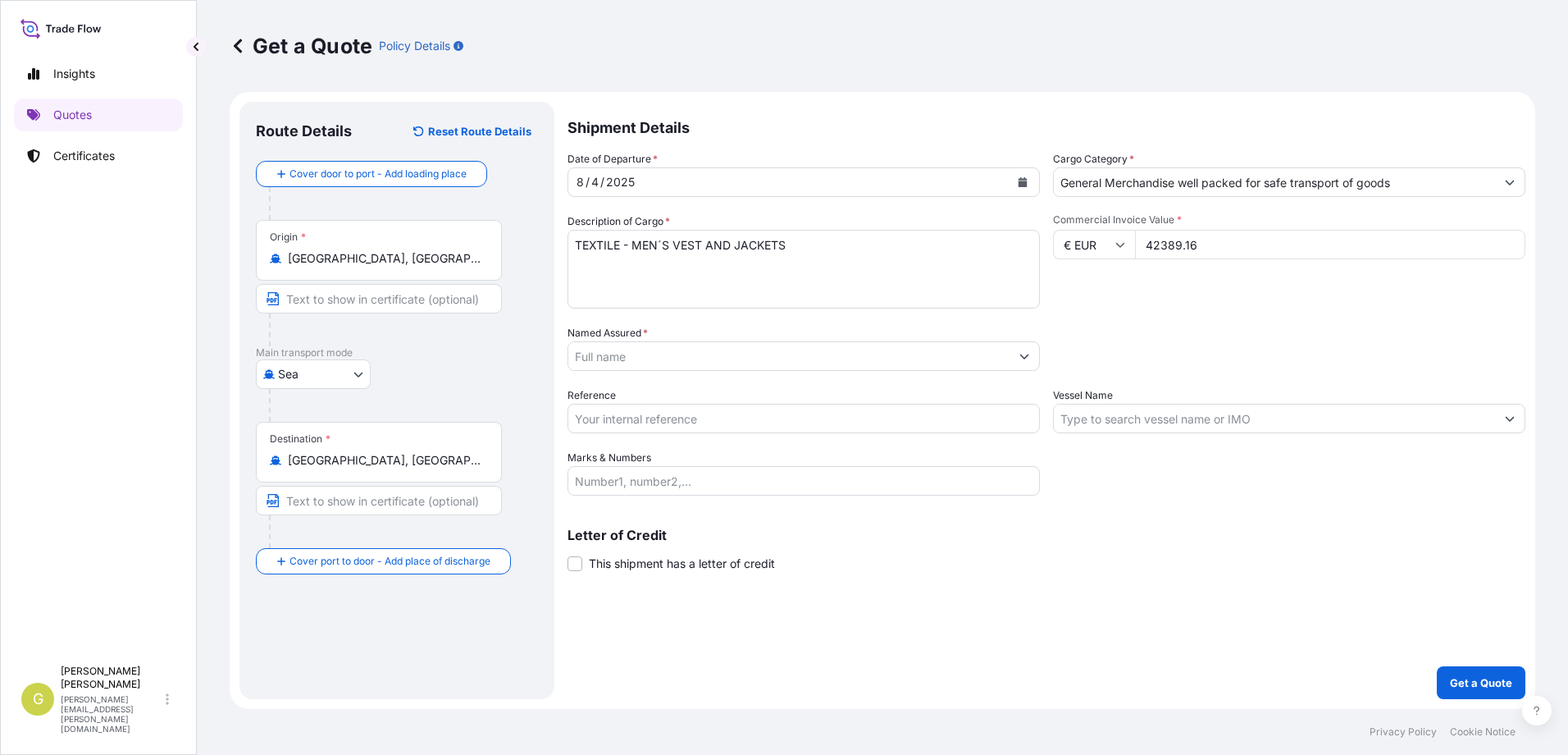
click at [731, 353] on input "Named Assured *" at bounding box center [789, 356] width 441 height 30
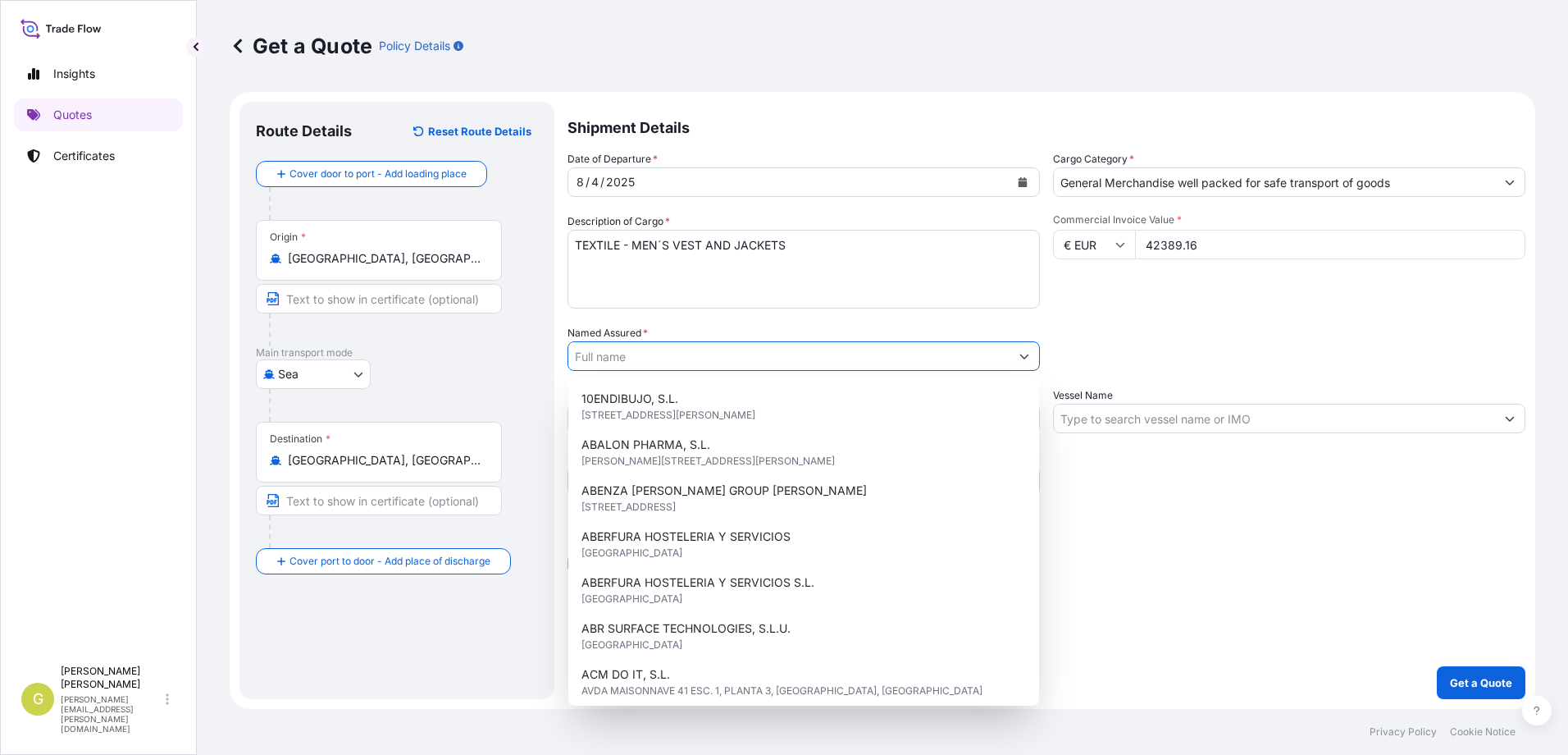
paste input "IBAFER TRADING"
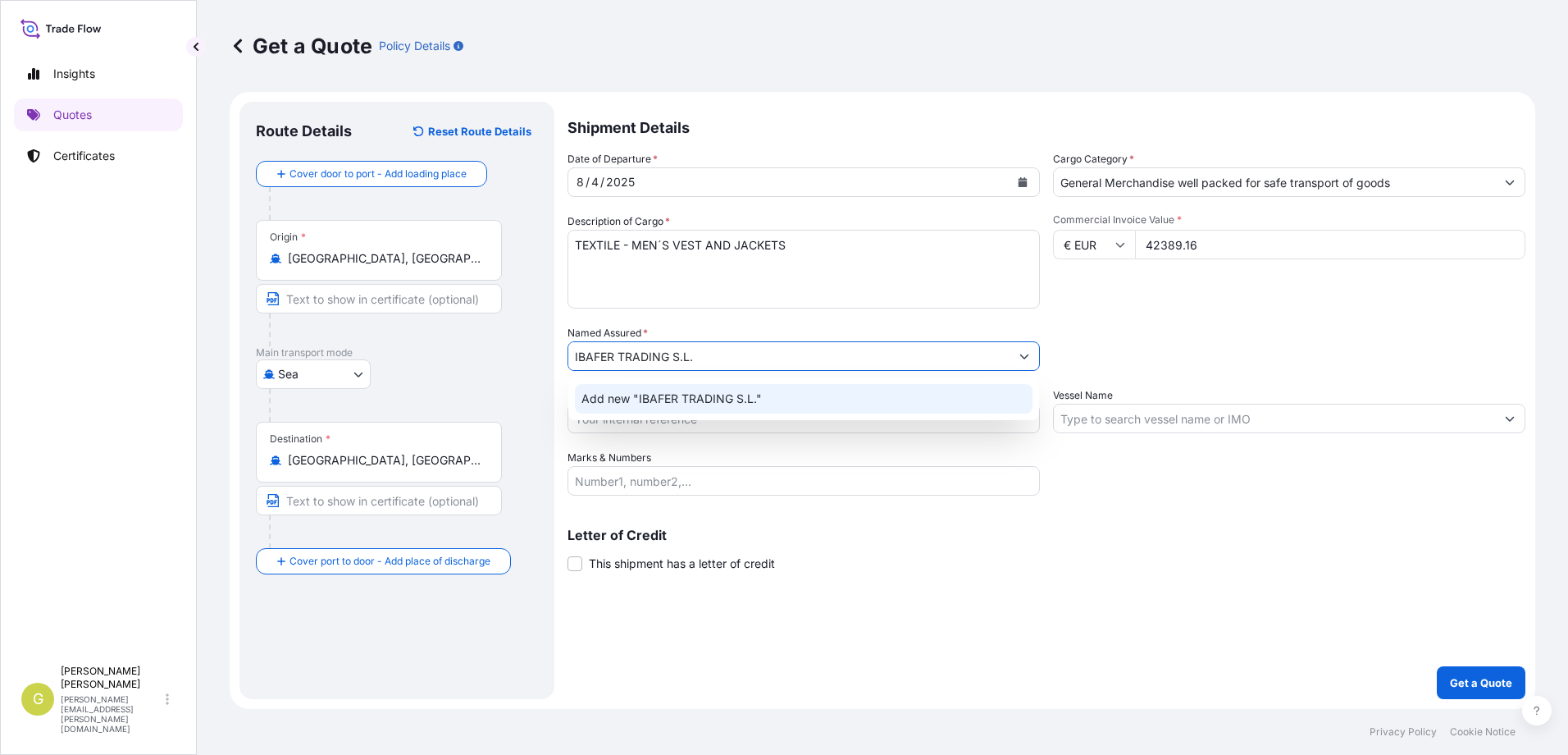
click at [744, 401] on span "Add new "IBAFER TRADING S.L."" at bounding box center [672, 398] width 181 height 17
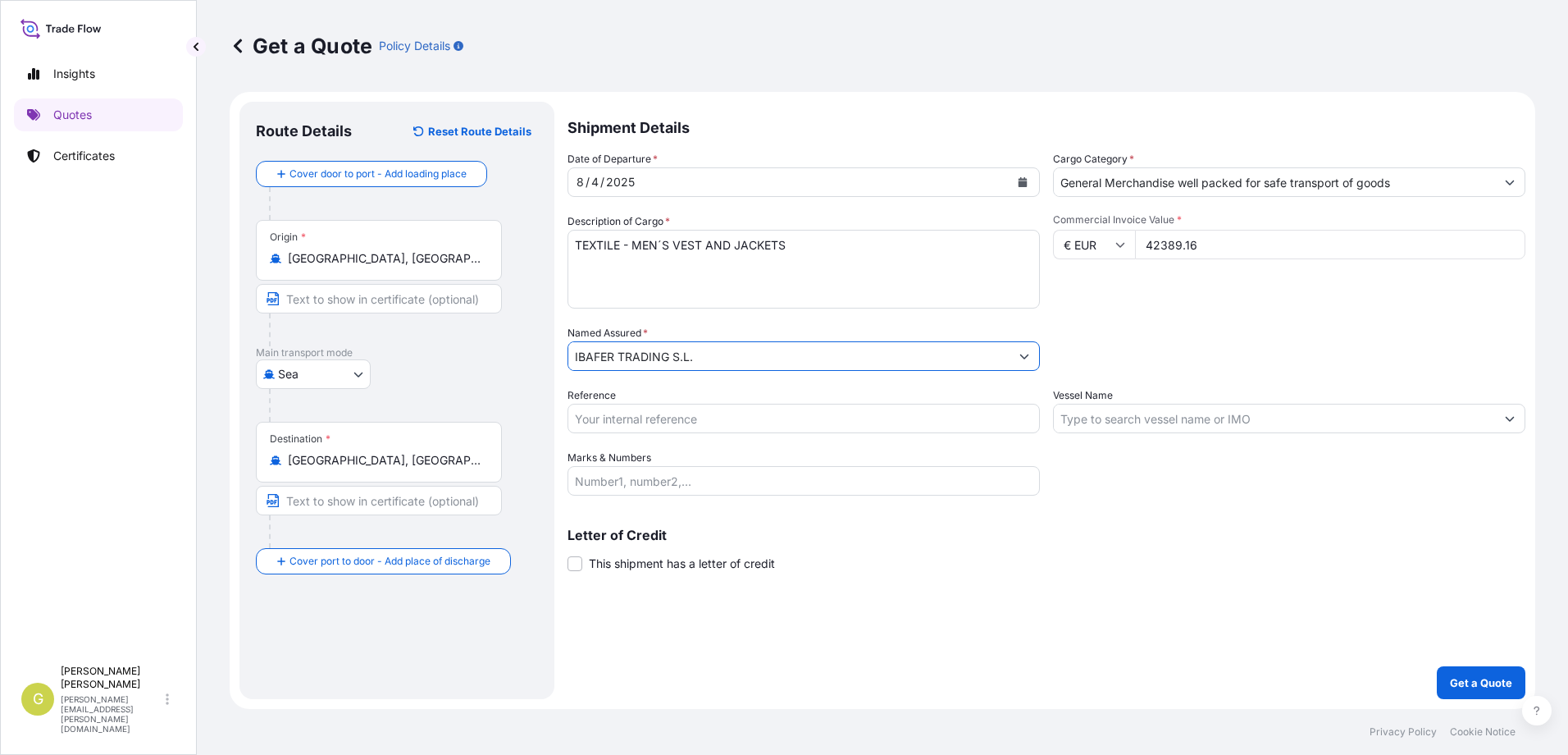
type input "IBAFER TRADING S.L."
click at [617, 423] on input "Reference" at bounding box center [804, 418] width 473 height 30
type input "53484"
click at [1088, 418] on input "Vessel Name" at bounding box center [1274, 418] width 441 height 30
paste input "ONE INFINITY"
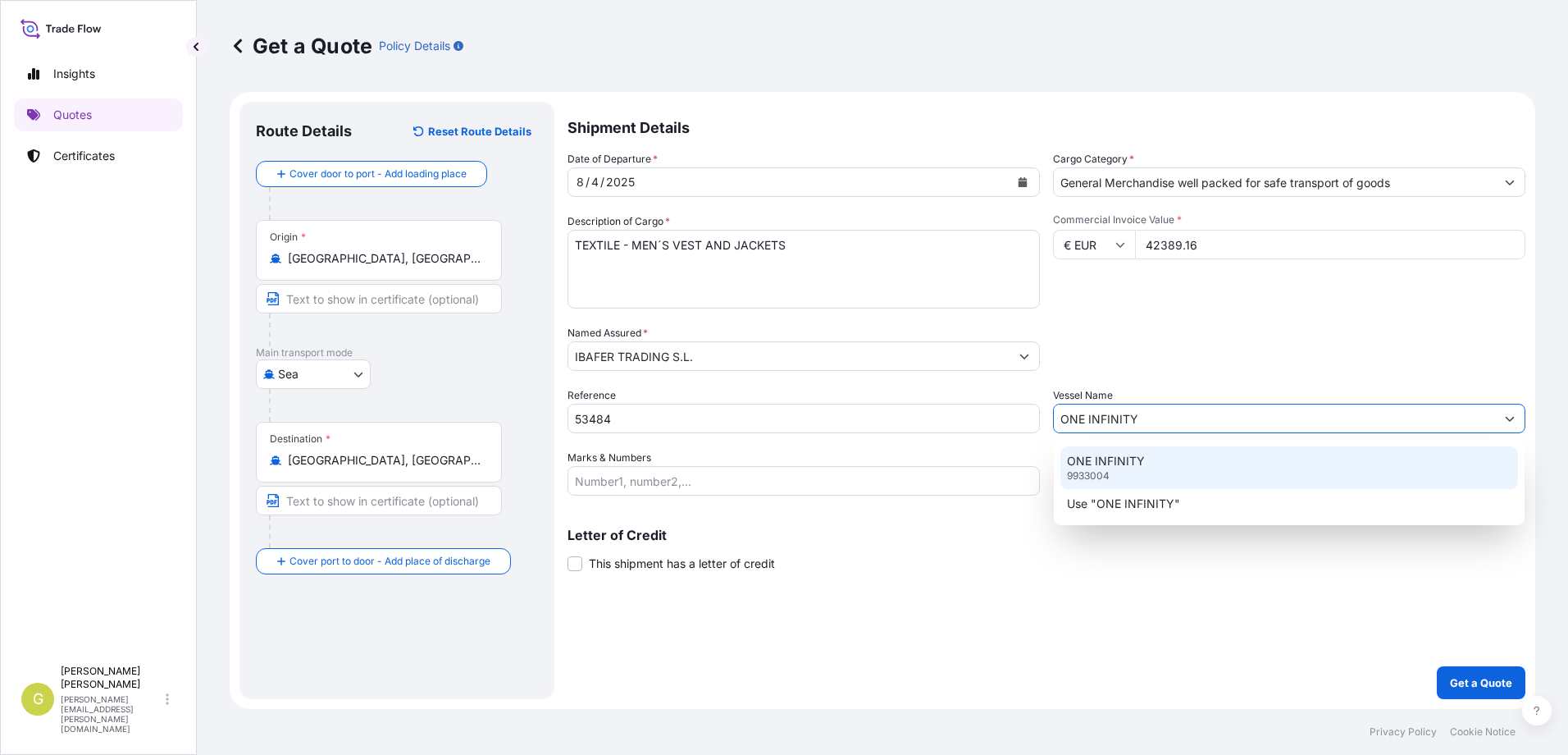
click at [1121, 470] on div "ONE INFINITY 9933004" at bounding box center [1289, 467] width 458 height 43
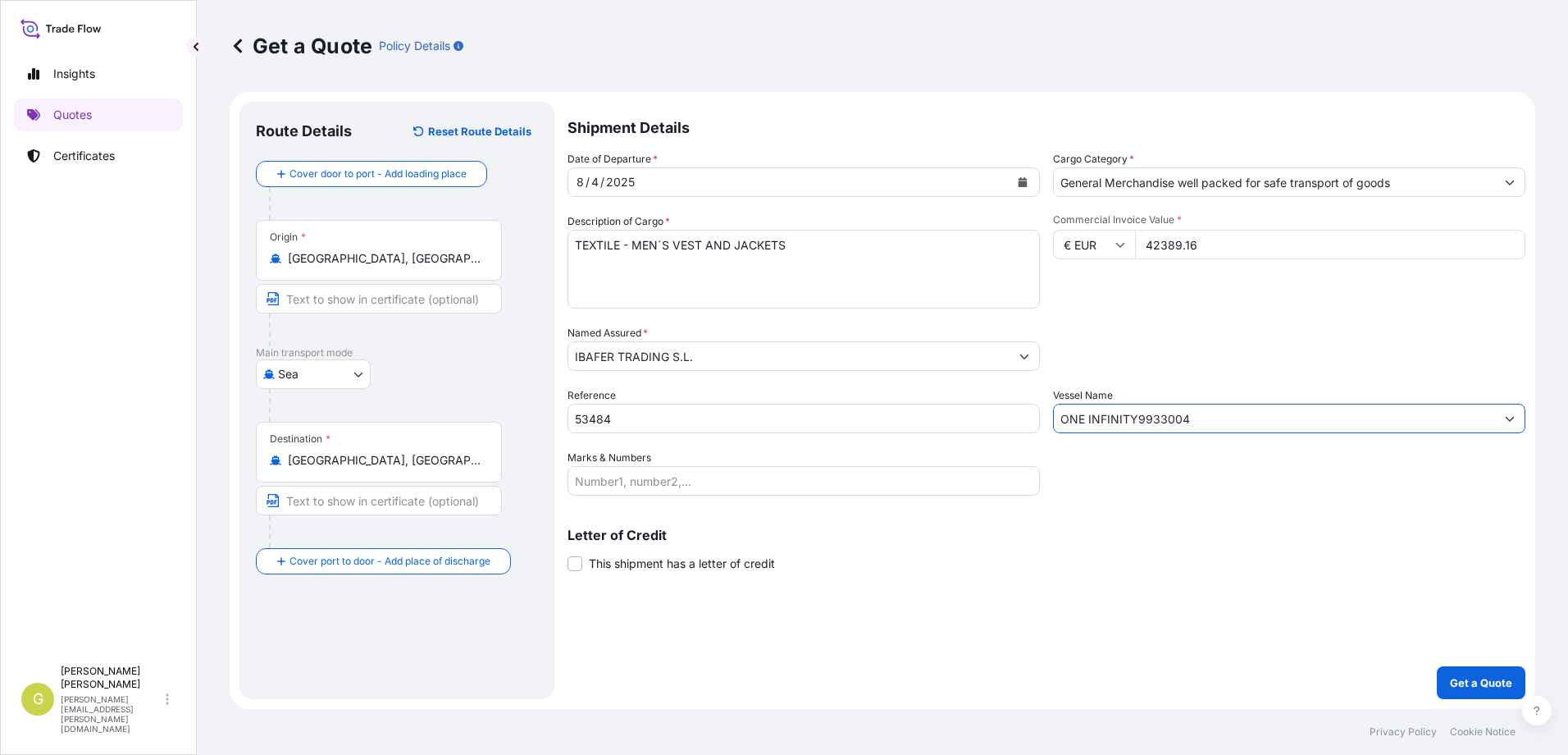
type input "ONE INFINITY"
click at [698, 481] on input "Marks & Numbers" at bounding box center [804, 480] width 473 height 30
paste input "202 BULTOS - 2056 KGS- 21.342 M3 CARGADO EN CAIU3353298 /PREC. YMAU214458"
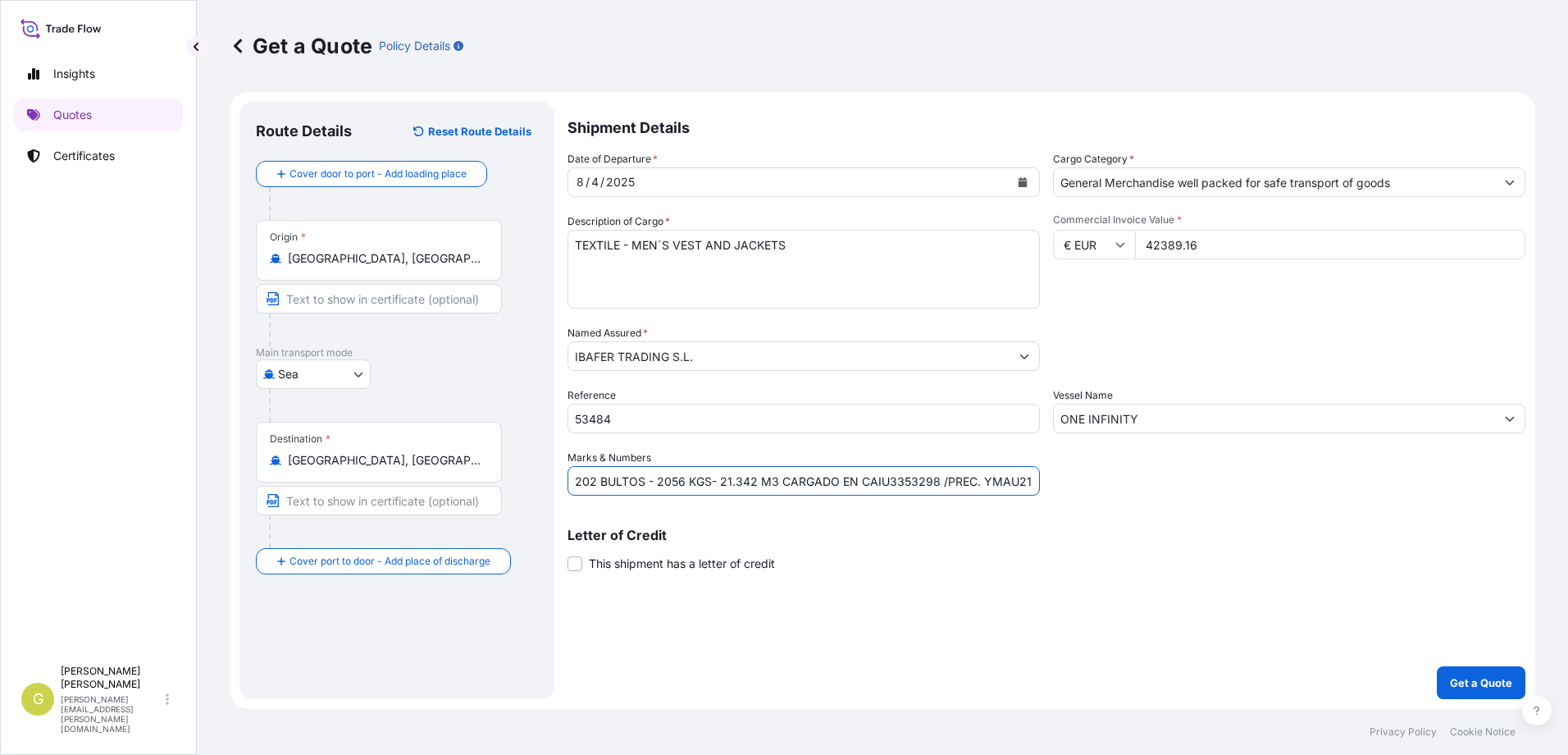
scroll to position [0, 21]
type input "202 BULTOS - 2056 KGS- 21.342 M3 CARGADO EN CAIU3353298 /PREC. YMAU214458"
click at [652, 570] on span "This shipment has a letter of credit" at bounding box center [682, 563] width 186 height 17
click at [567, 554] on input "This shipment has a letter of credit" at bounding box center [567, 554] width 0 height 0
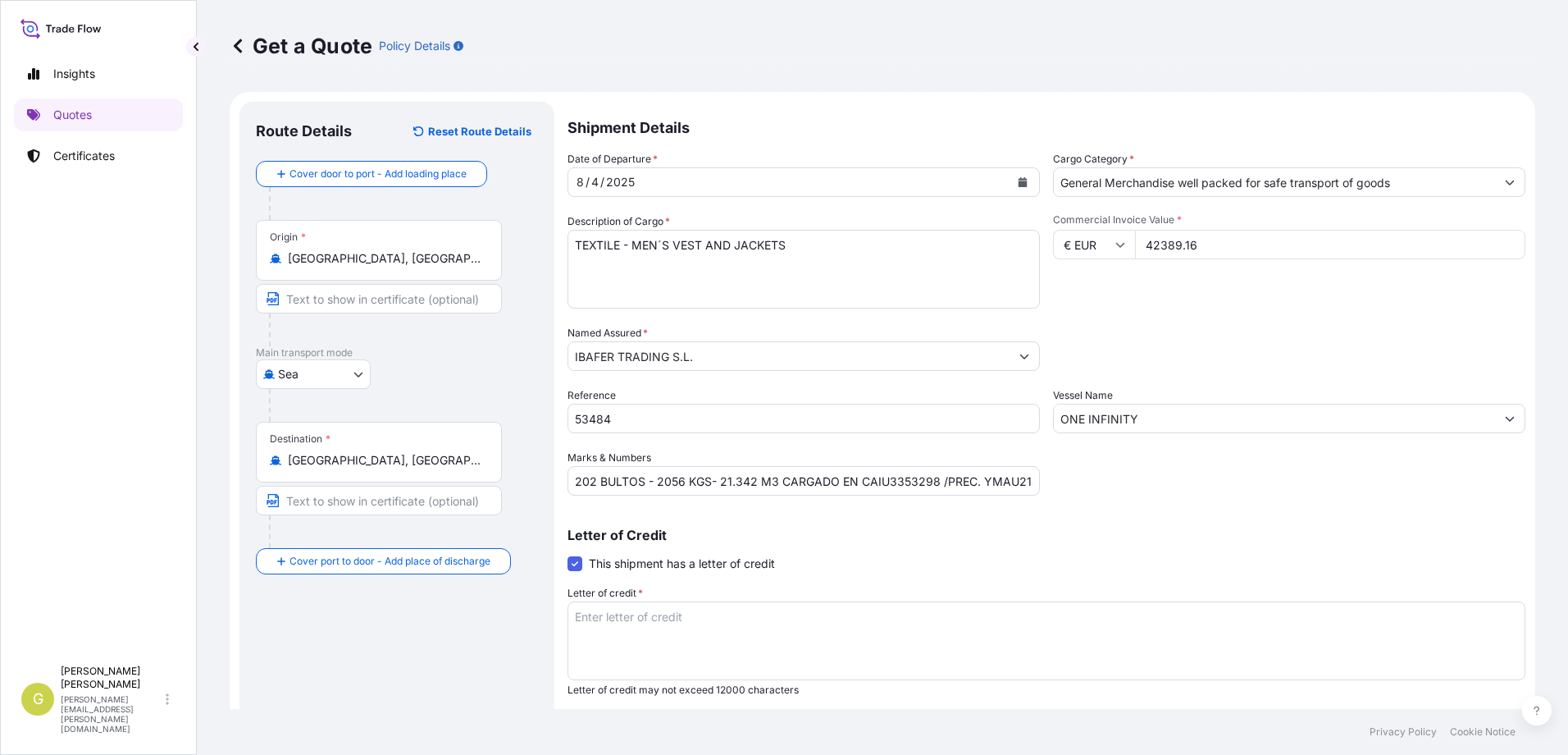
drag, startPoint x: 653, startPoint y: 619, endPoint x: 655, endPoint y: 627, distance: 8.2
click at [653, 619] on textarea "Letter of credit *" at bounding box center [1046, 640] width 958 height 79
paste textarea "IBAFER TRADING S.L. C/ ARQUITECTURA Nº 1 TORRE 6 PLANTA 1 MODULOS 5-7"
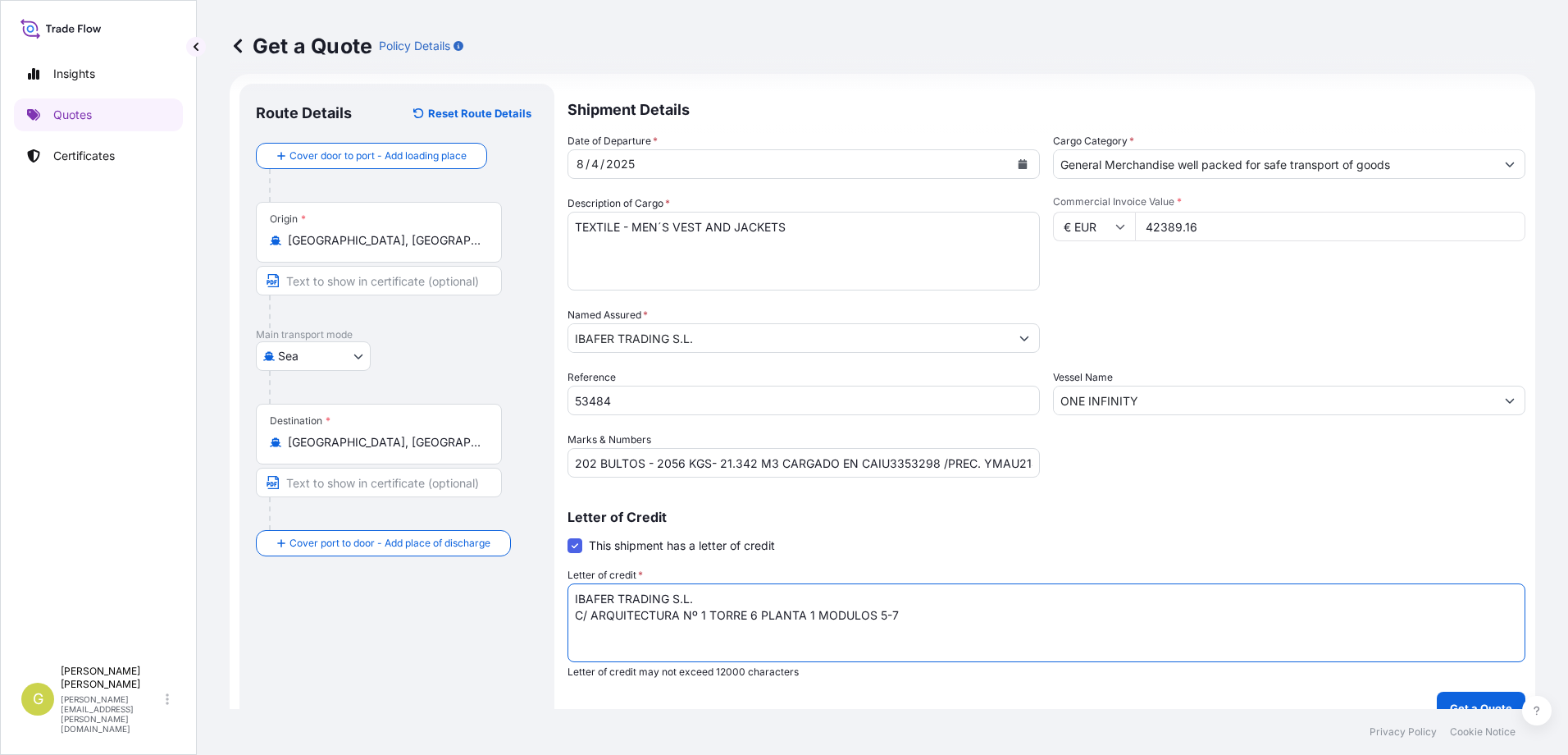
scroll to position [43, 0]
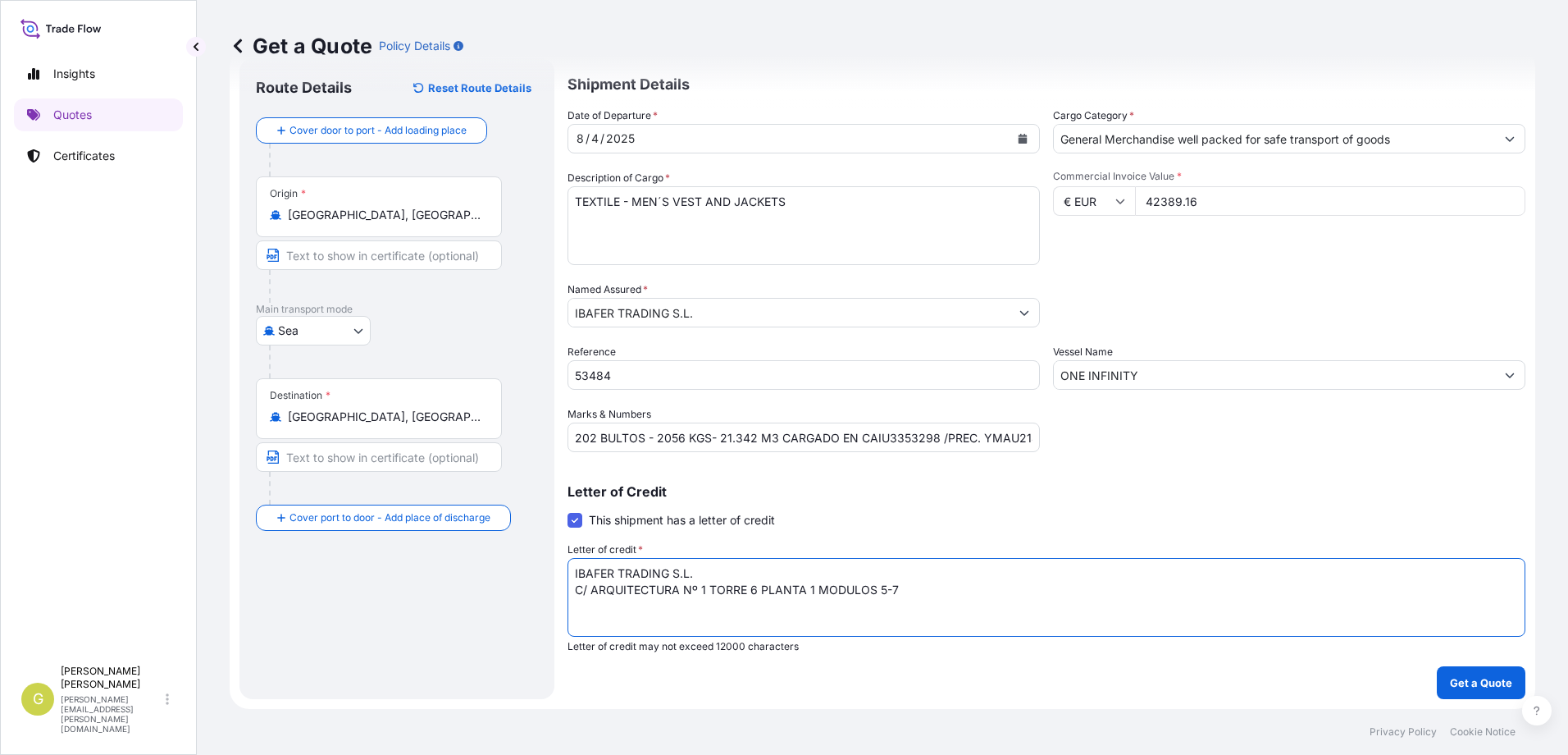
type textarea "IBAFER TRADING S.L. C/ ARQUITECTURA Nº 1 TORRE 6 PLANTA 1 MODULOS 5-7"
click at [1103, 199] on input "€ EUR" at bounding box center [1094, 201] width 82 height 30
click at [236, 48] on icon at bounding box center [237, 45] width 8 height 14
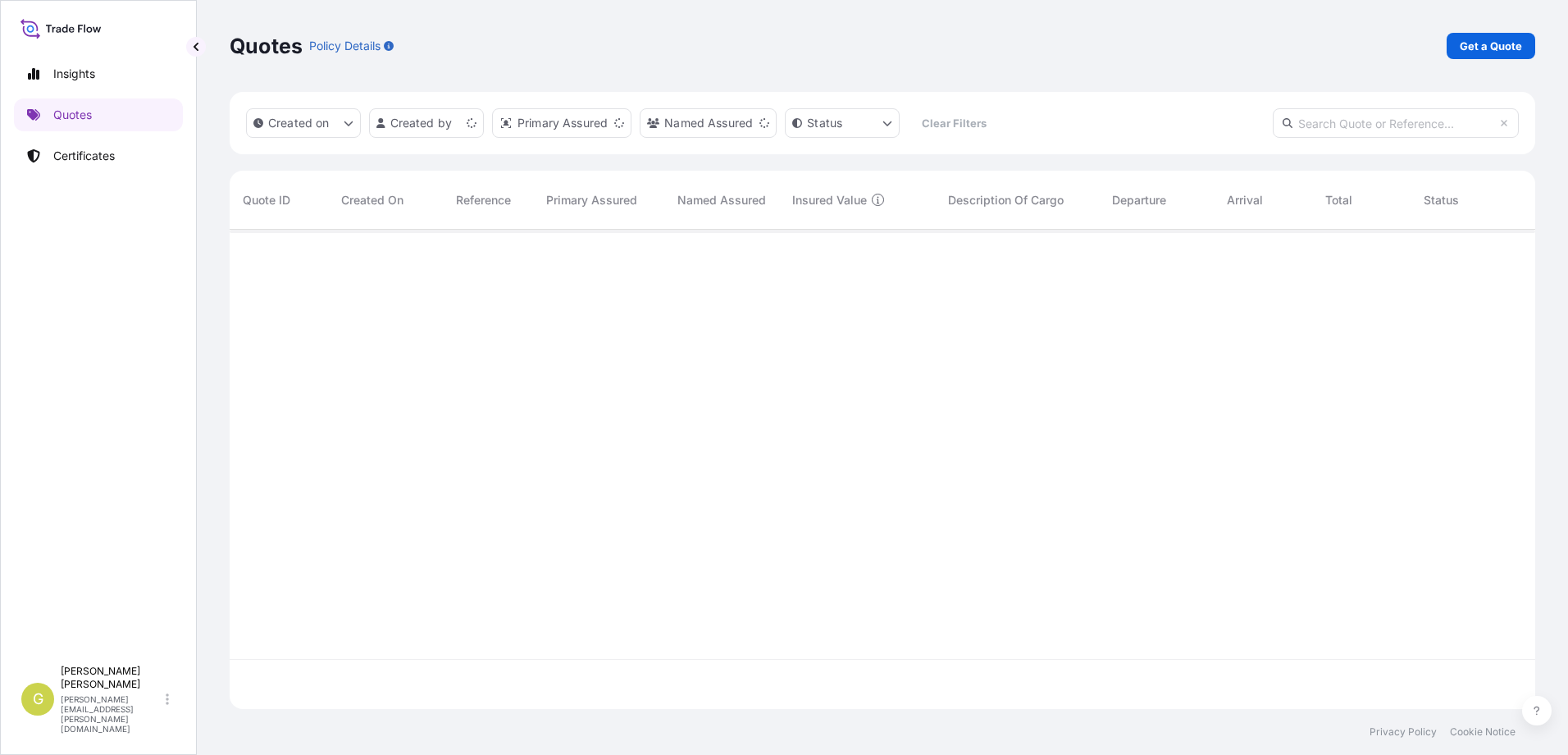
scroll to position [476, 1293]
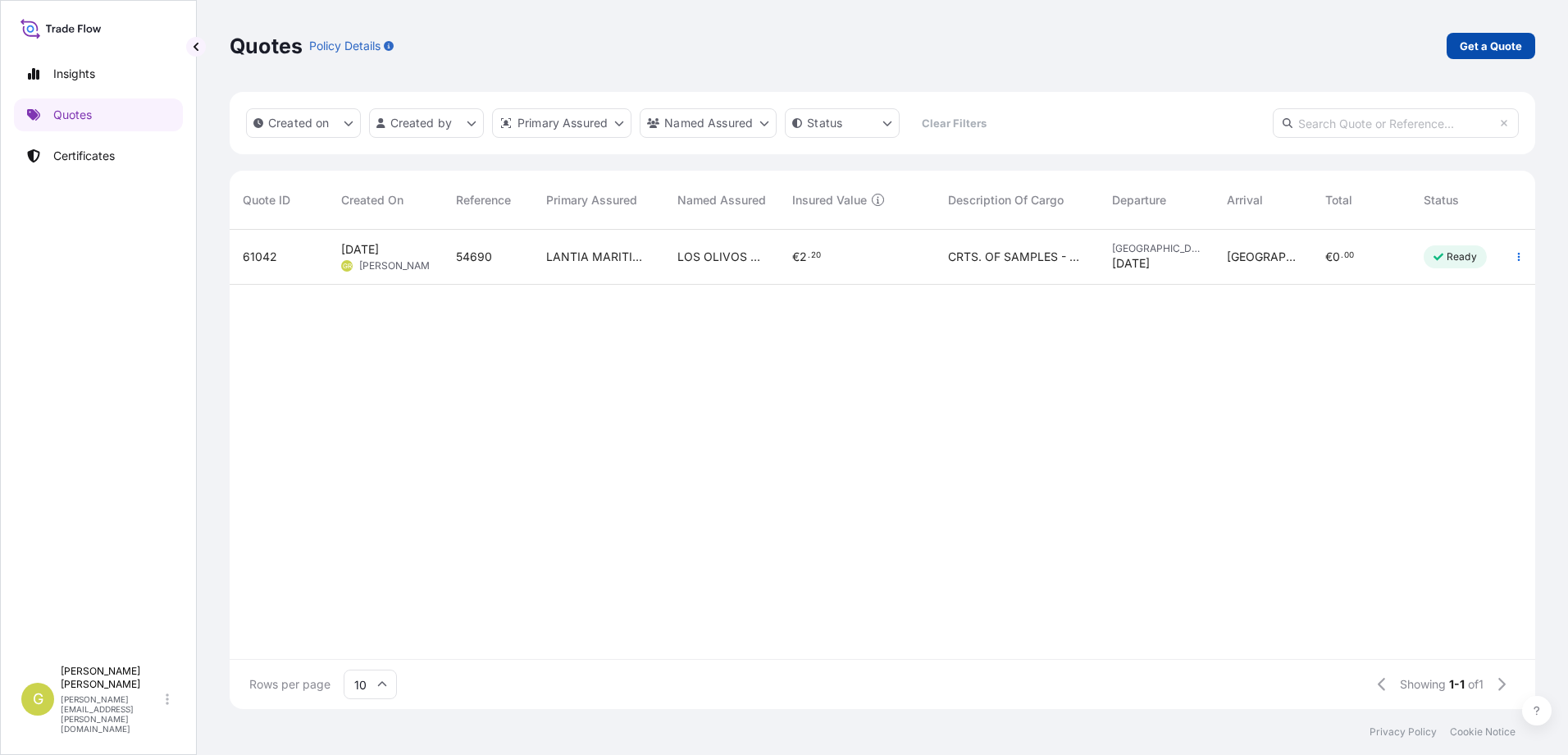
click at [1505, 41] on p "Get a Quote" at bounding box center [1491, 45] width 63 height 17
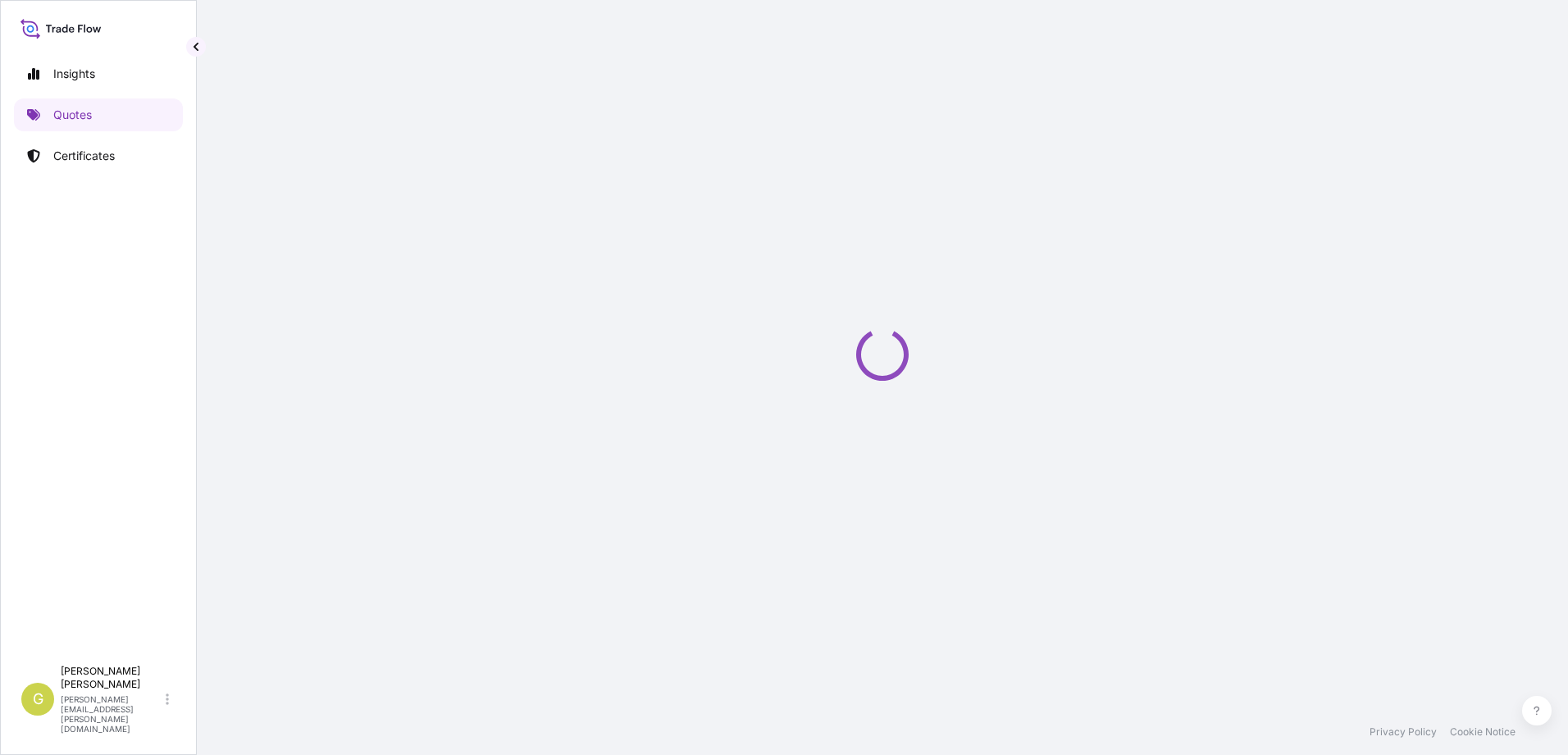
select select "Sea"
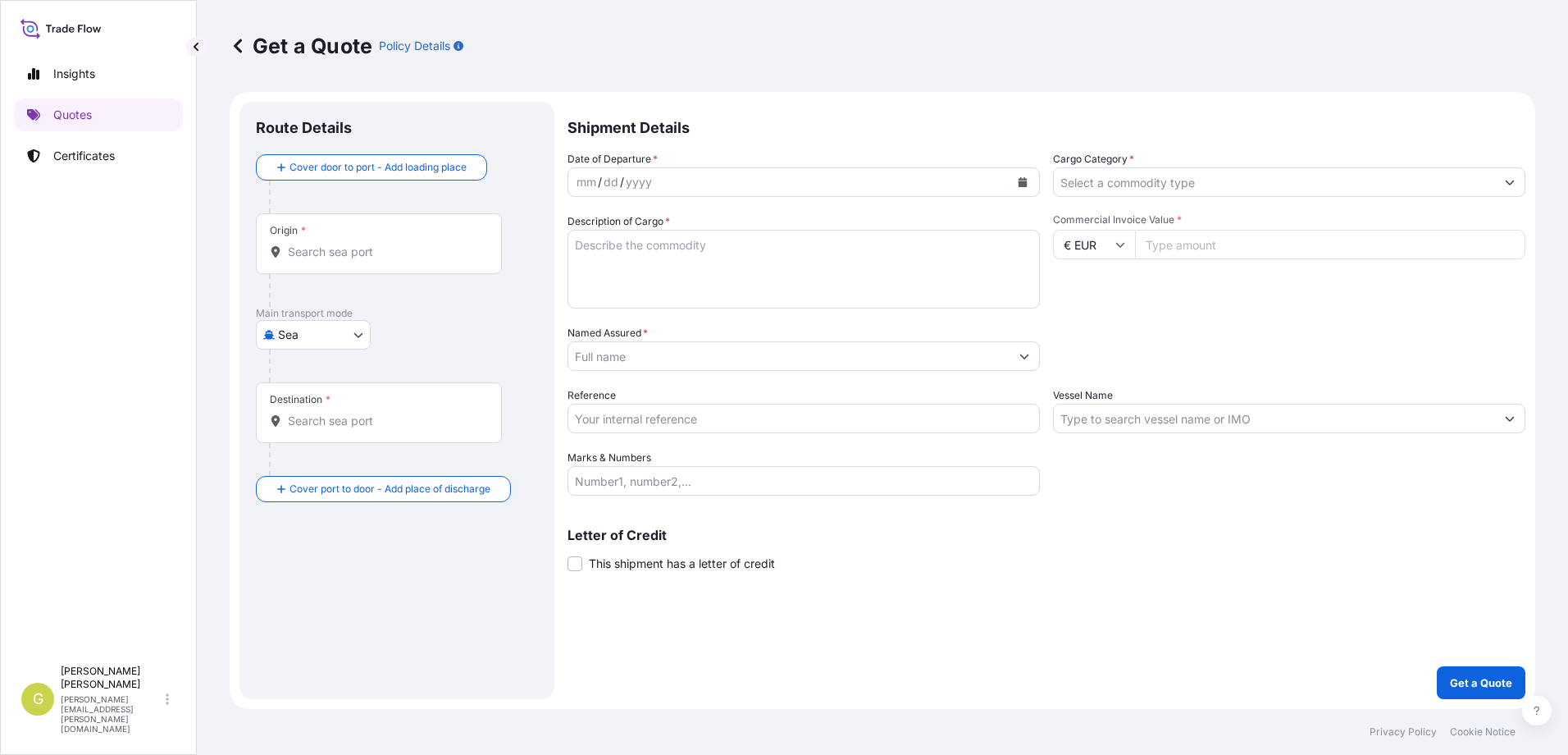
click at [330, 259] on input "Origin *" at bounding box center [384, 251] width 194 height 17
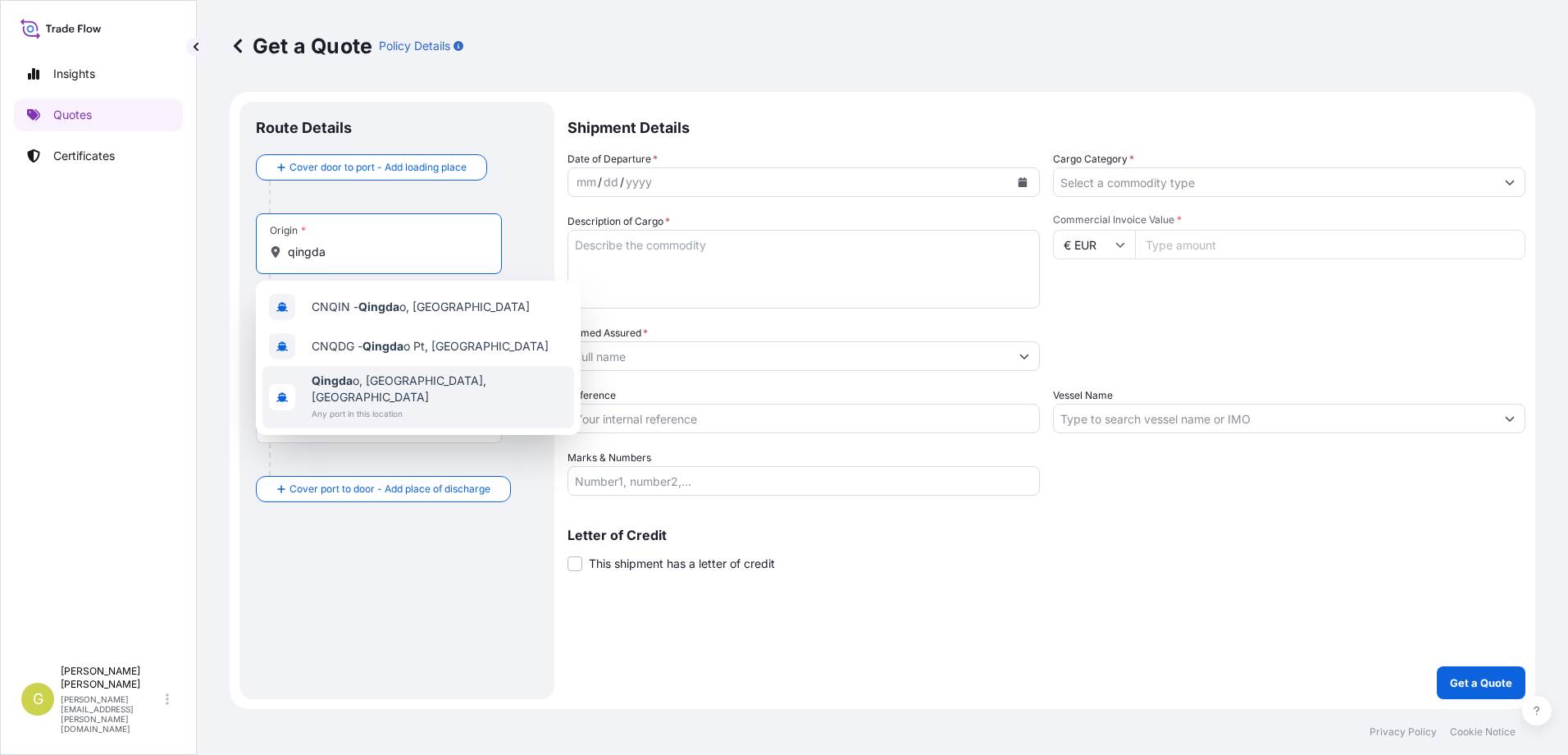
click at [358, 405] on span "Any port in this location" at bounding box center [440, 413] width 256 height 17
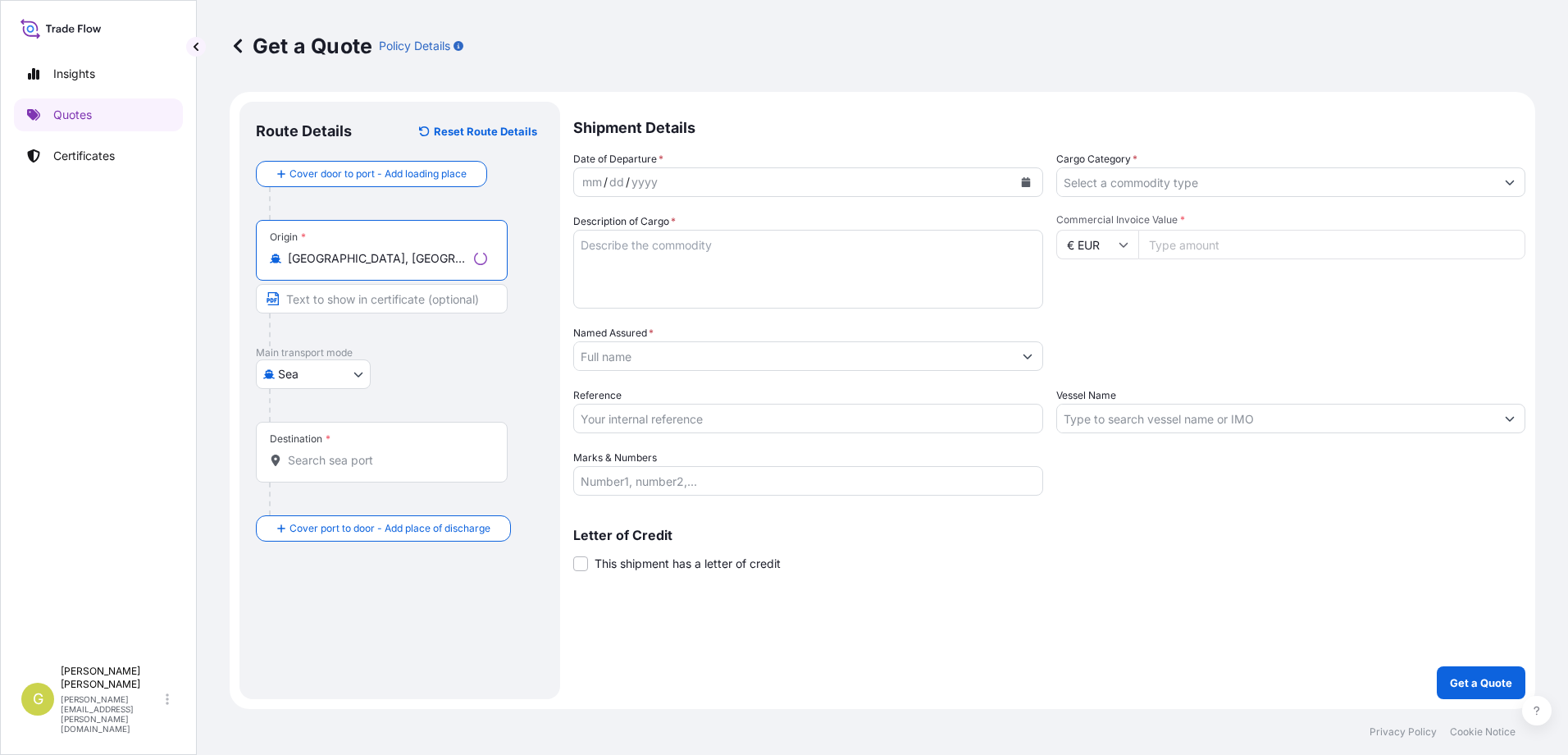
type input "[GEOGRAPHIC_DATA], [GEOGRAPHIC_DATA], [GEOGRAPHIC_DATA]"
click at [330, 462] on input "Destination *" at bounding box center [387, 460] width 199 height 17
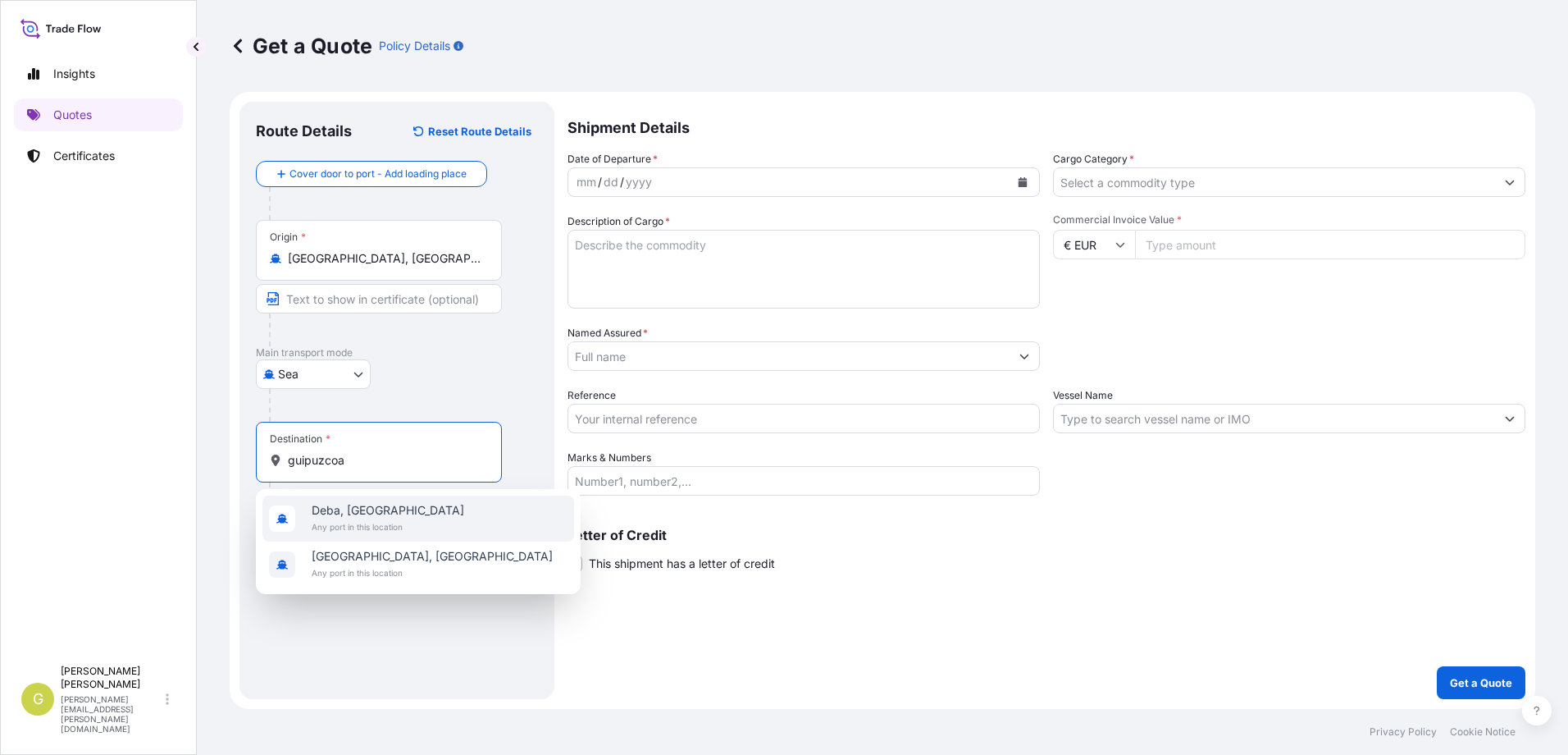
type input "guipuzcoa"
drag, startPoint x: 360, startPoint y: 470, endPoint x: 260, endPoint y: 467, distance: 100.0
click at [260, 467] on div "Destination * guipuzcoa" at bounding box center [379, 452] width 246 height 61
click at [288, 467] on input "guipuzcoa" at bounding box center [384, 460] width 194 height 17
click at [266, 449] on div "Destination * guipuzcoa" at bounding box center [379, 452] width 246 height 61
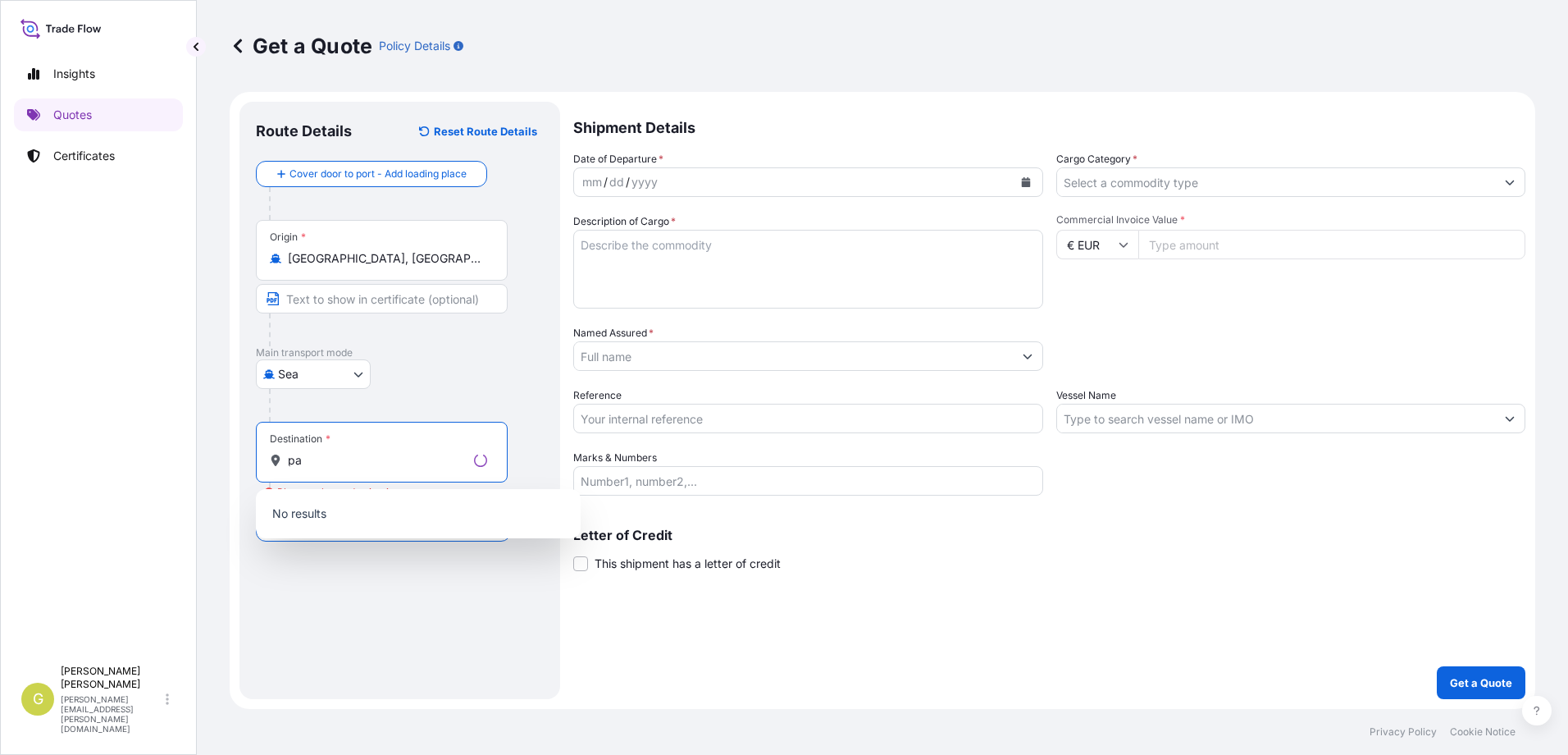
type input "p"
click at [324, 626] on div "Route Details Reset Route Details Cover door to port - Add loading place Place …" at bounding box center [397, 401] width 282 height 565
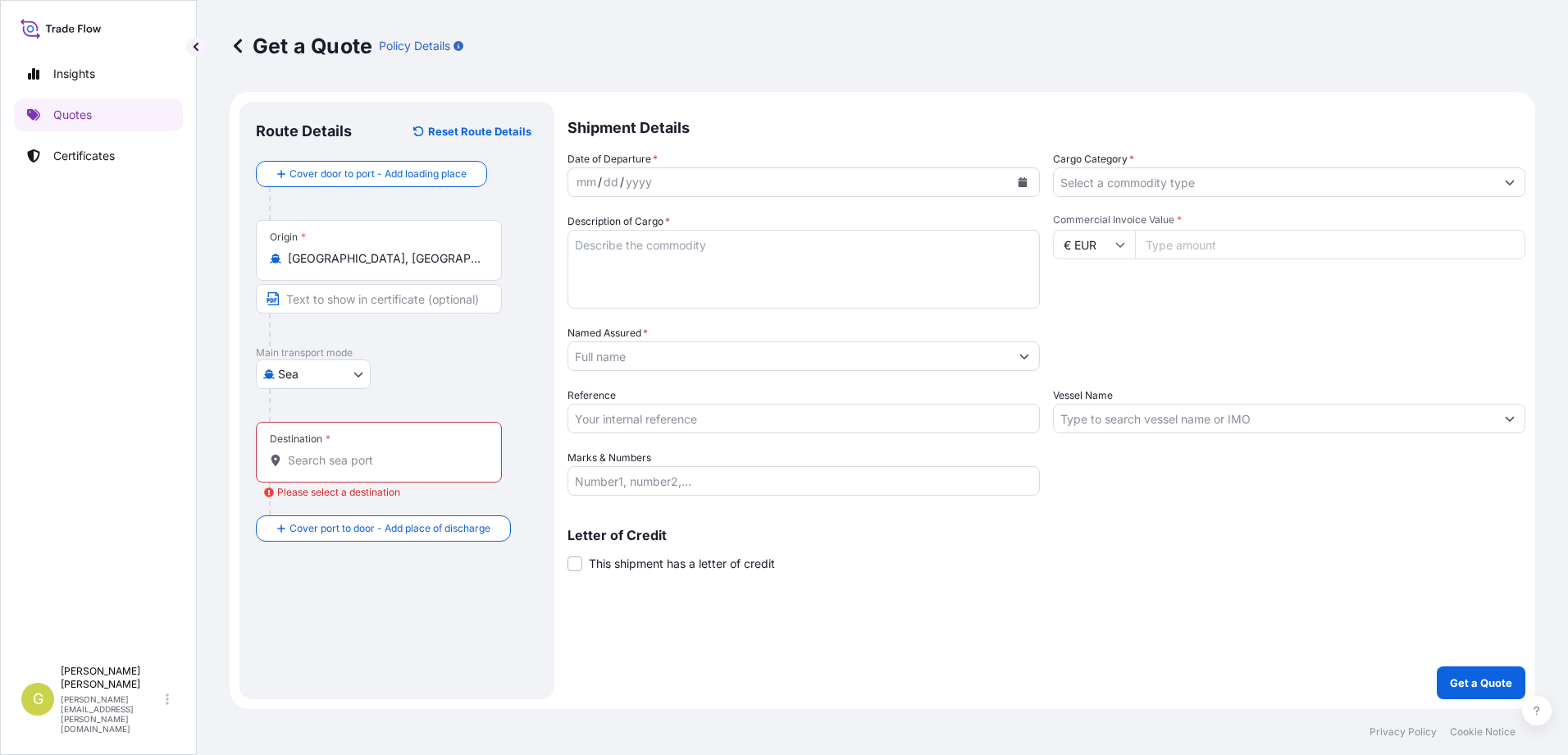
click at [333, 465] on input "Destination * Please select a destination" at bounding box center [384, 460] width 194 height 17
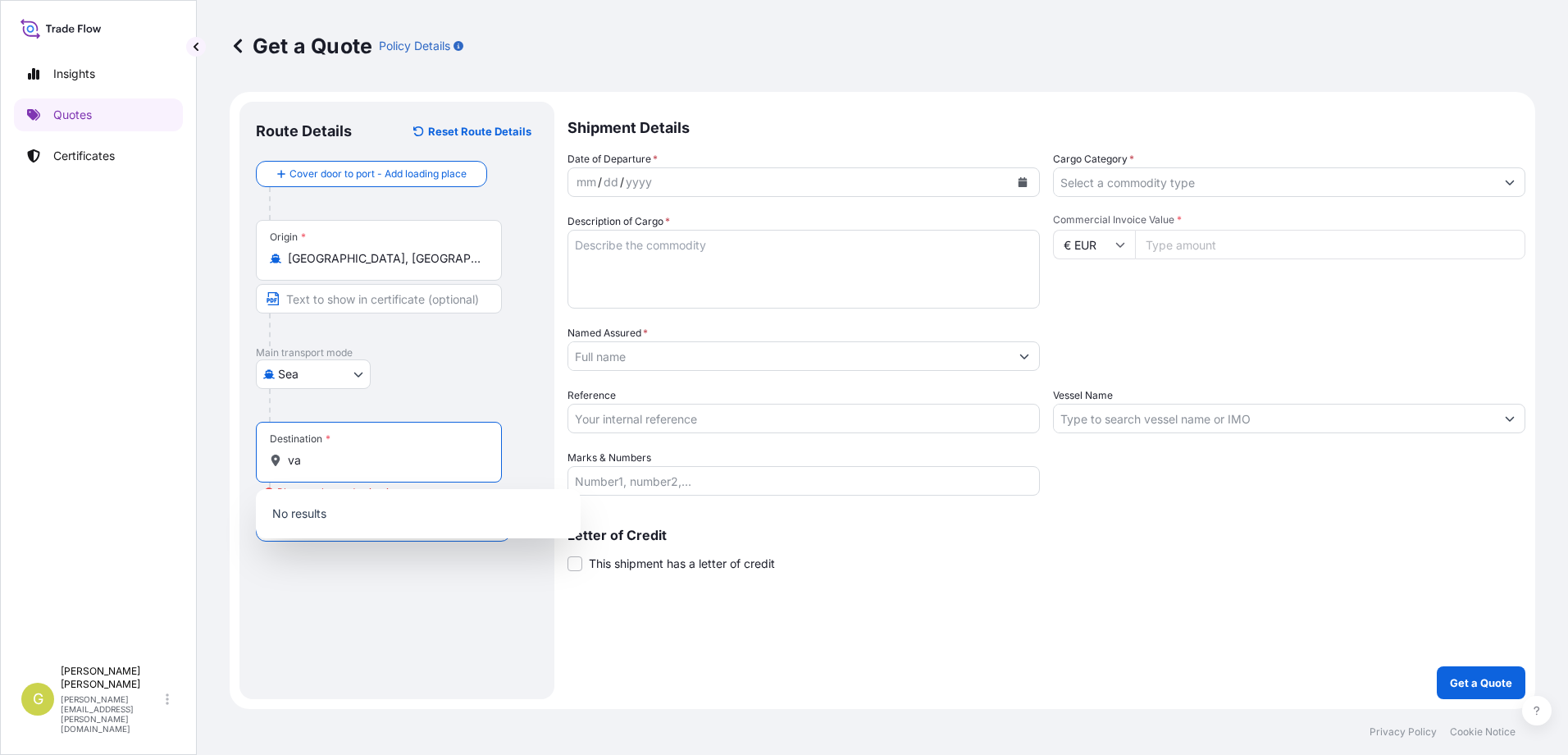
type input "v"
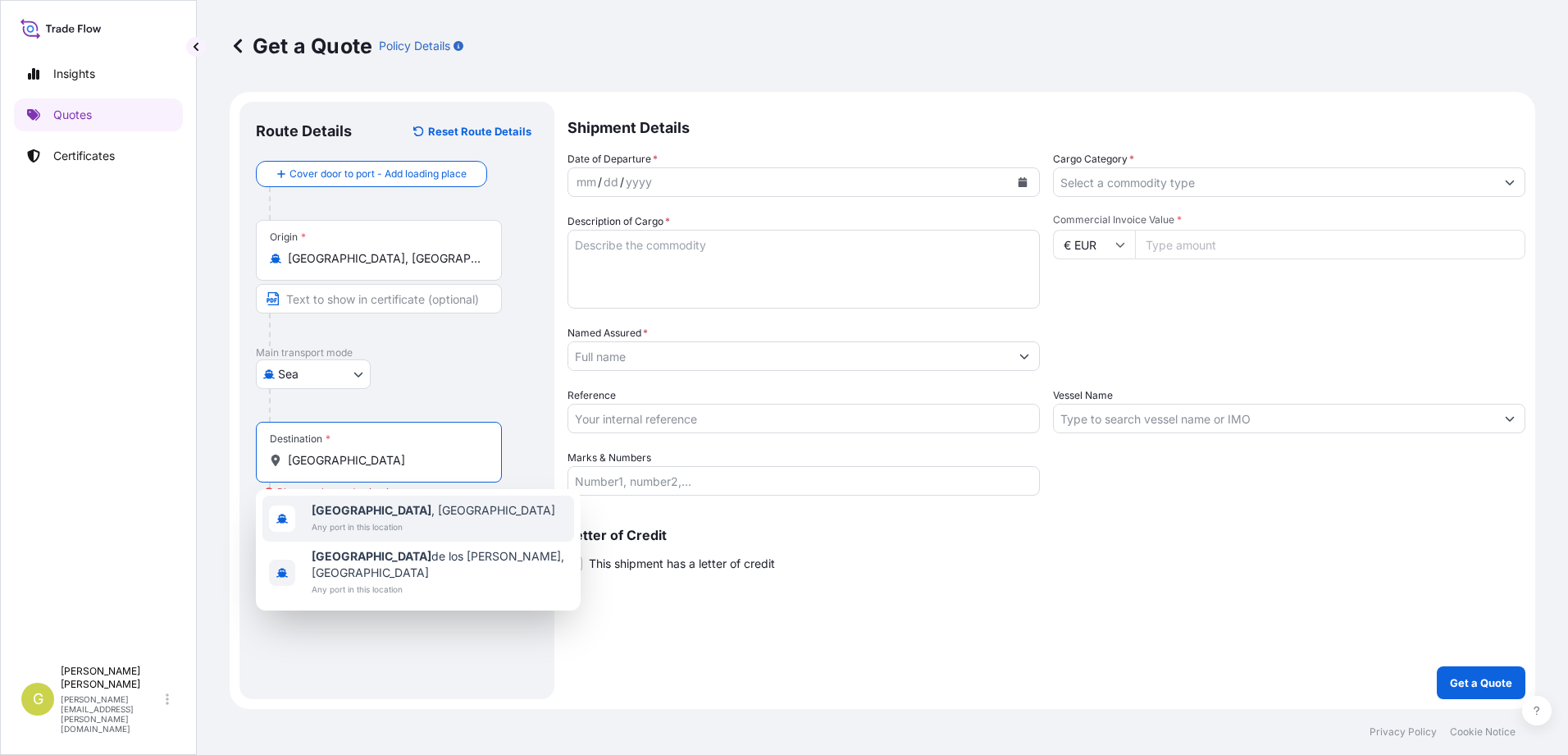
click at [360, 522] on span "Any port in this location" at bounding box center [433, 527] width 243 height 17
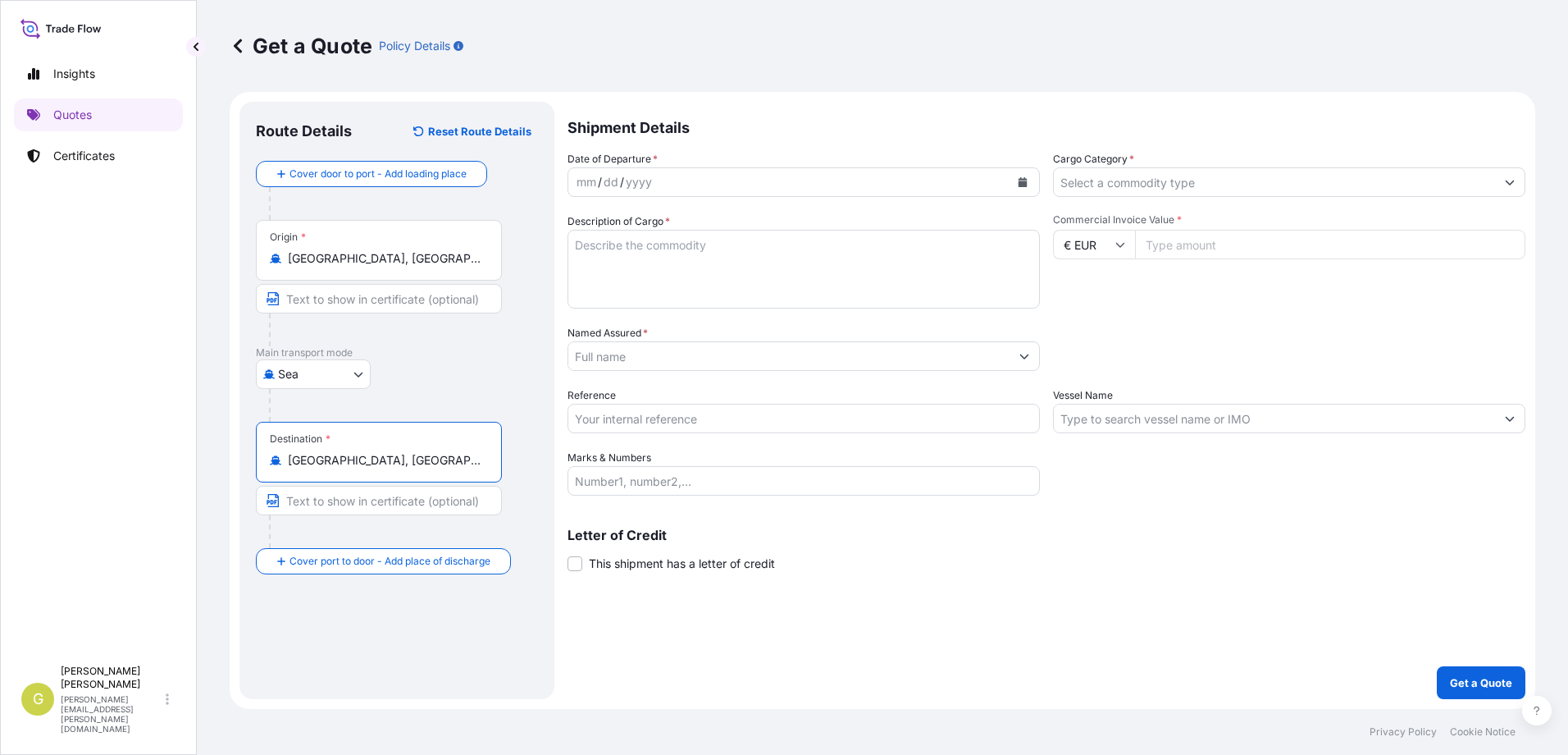
type input "[GEOGRAPHIC_DATA], [GEOGRAPHIC_DATA]"
click at [314, 505] on input "Text to appear on certificate" at bounding box center [379, 500] width 246 height 30
type input "g"
type input "G"
click at [329, 502] on input "Text to appear on certificate" at bounding box center [379, 500] width 246 height 30
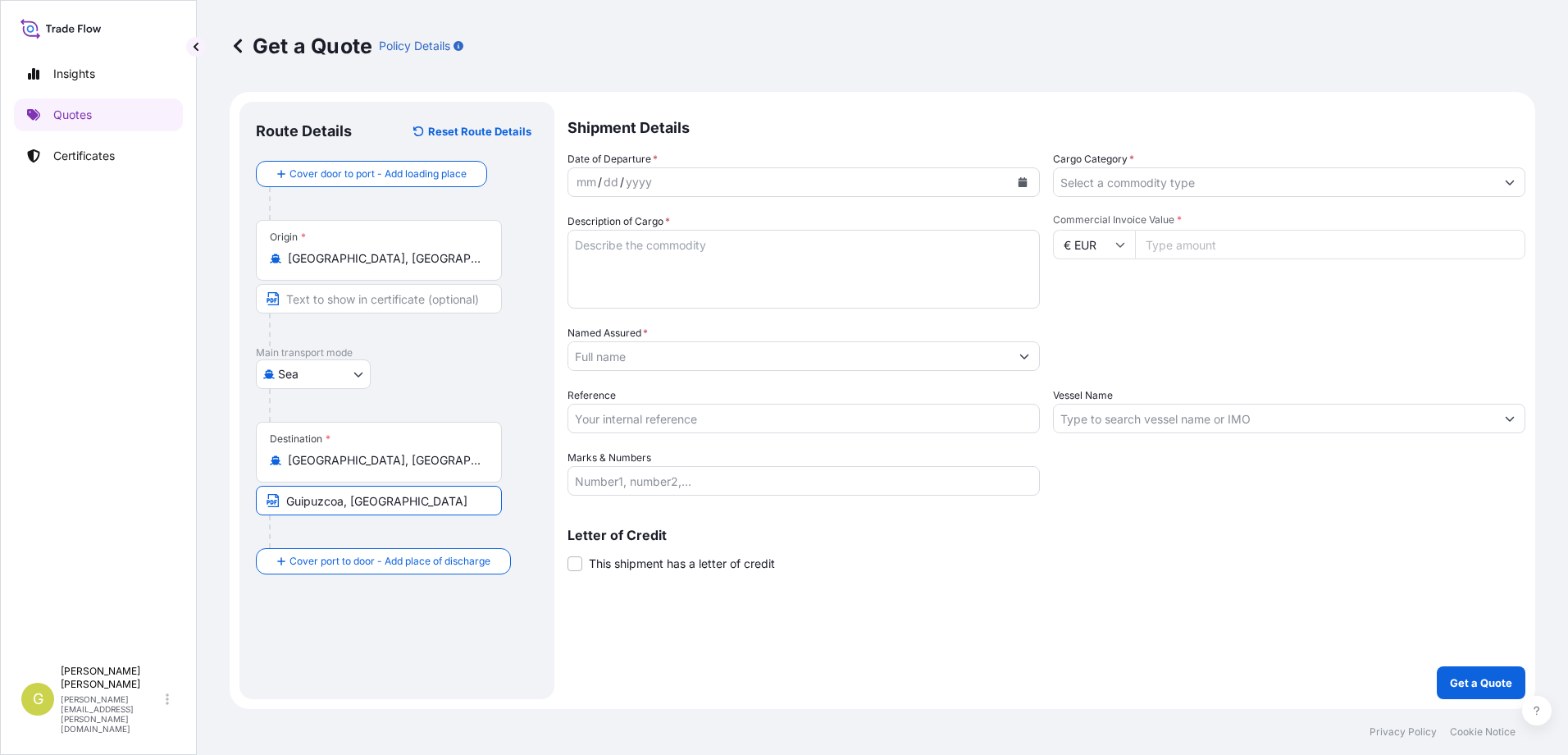
type input "Guipuzcoa, [GEOGRAPHIC_DATA]"
click at [1027, 180] on icon "Calendar" at bounding box center [1023, 182] width 9 height 10
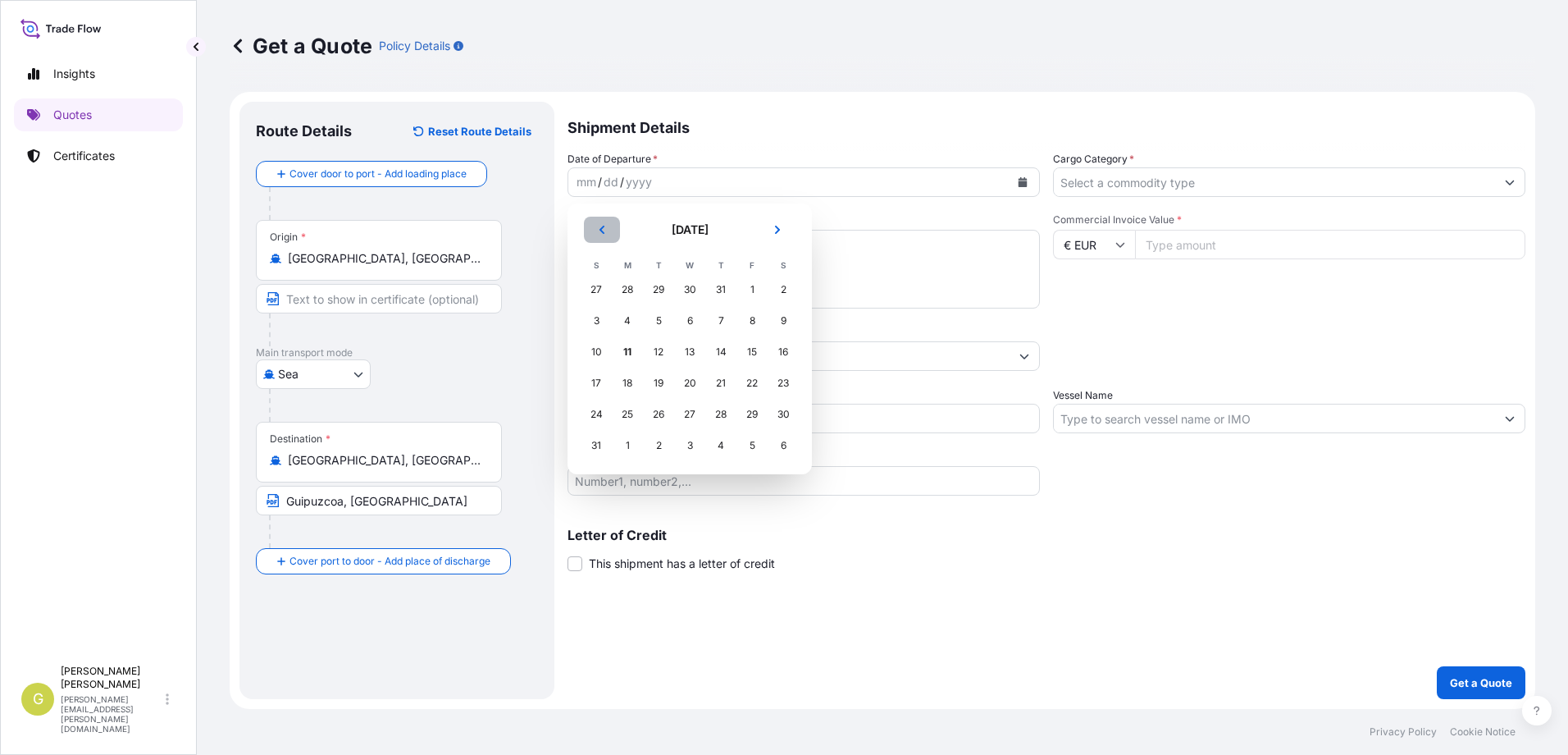
click at [602, 225] on icon "Previous" at bounding box center [601, 229] width 10 height 10
click at [599, 354] on div "13" at bounding box center [596, 352] width 30 height 30
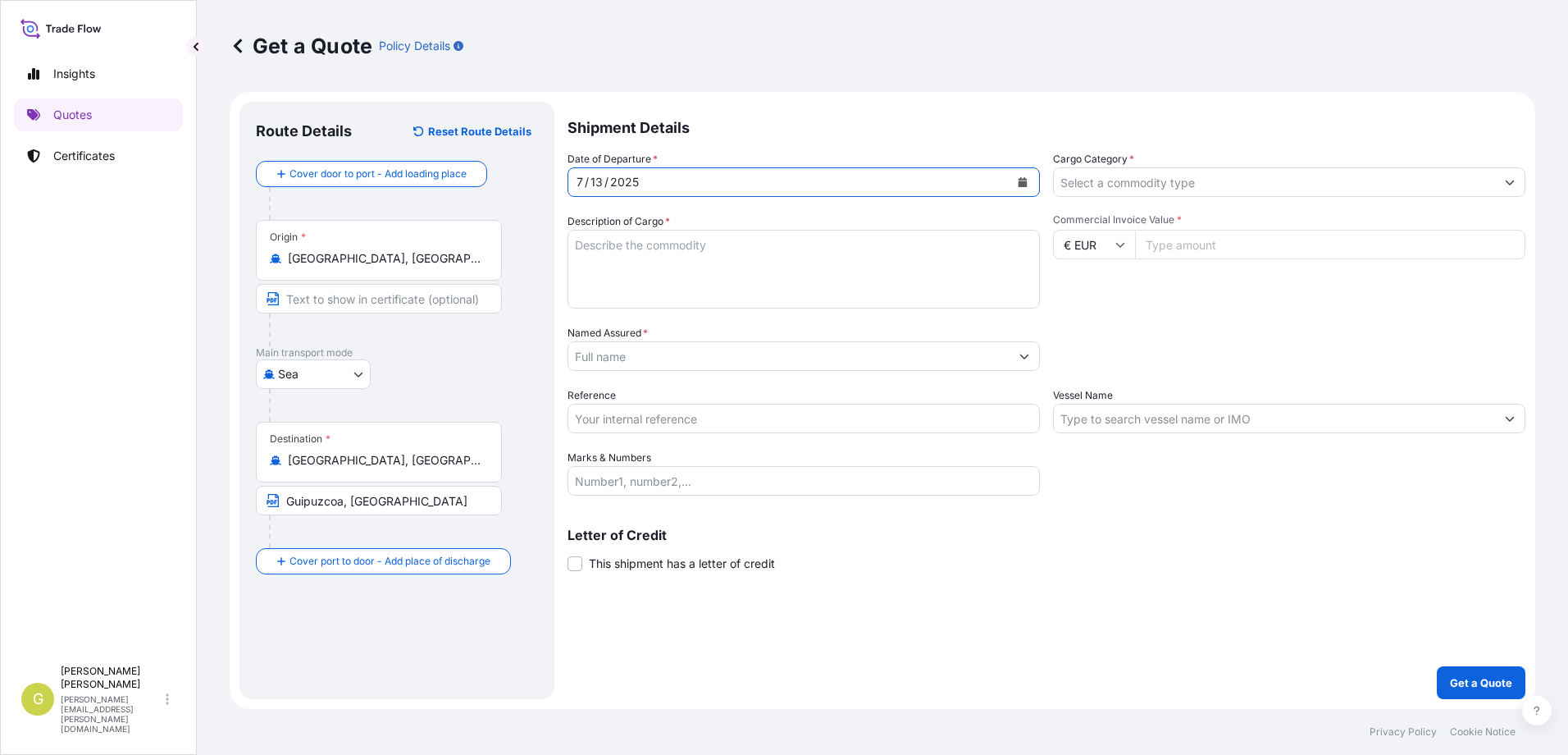
click at [1209, 179] on input "Cargo Category *" at bounding box center [1274, 182] width 441 height 30
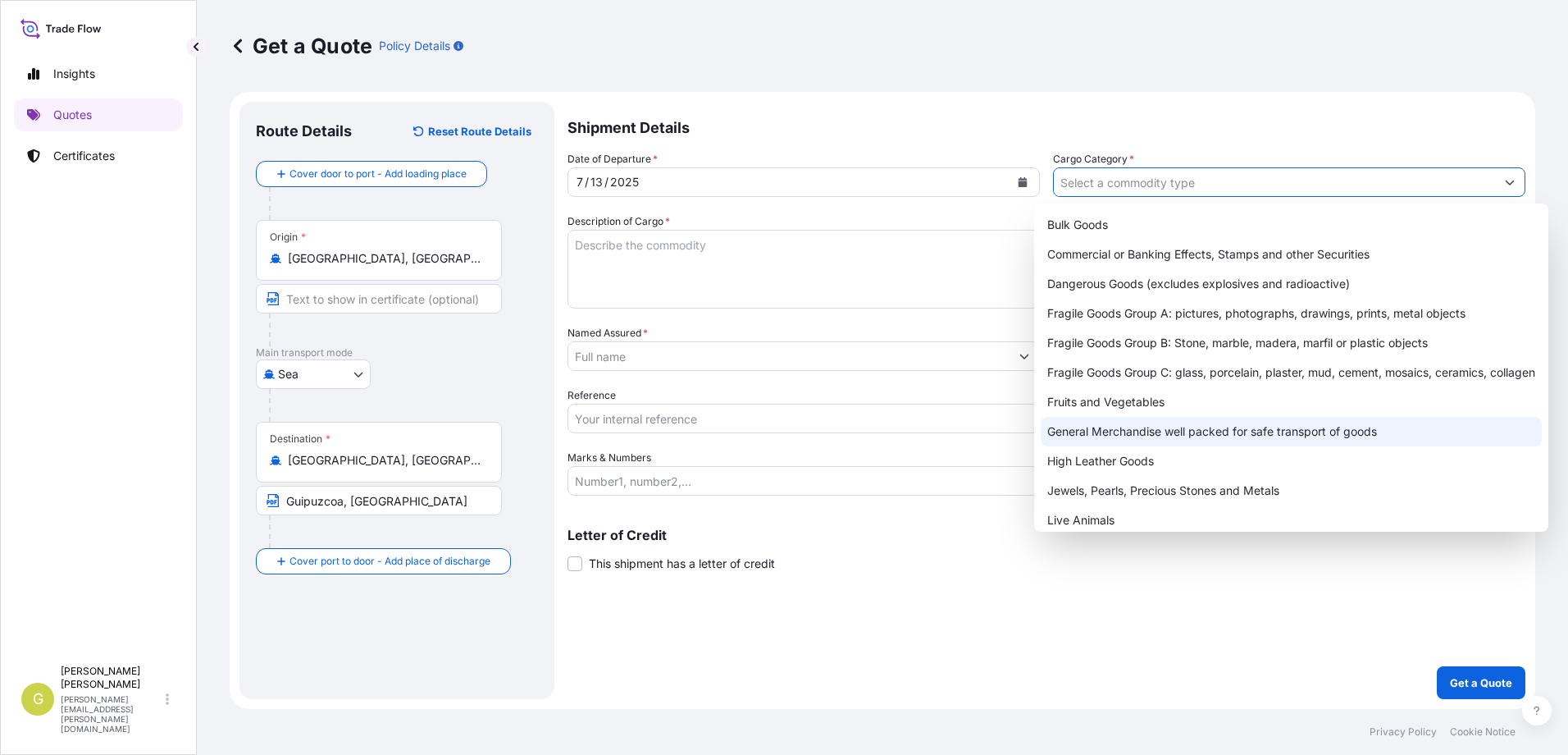
click at [1125, 436] on div "General Merchandise well packed for safe transport of goods" at bounding box center [1291, 432] width 501 height 30
type input "General Merchandise well packed for safe transport of goods"
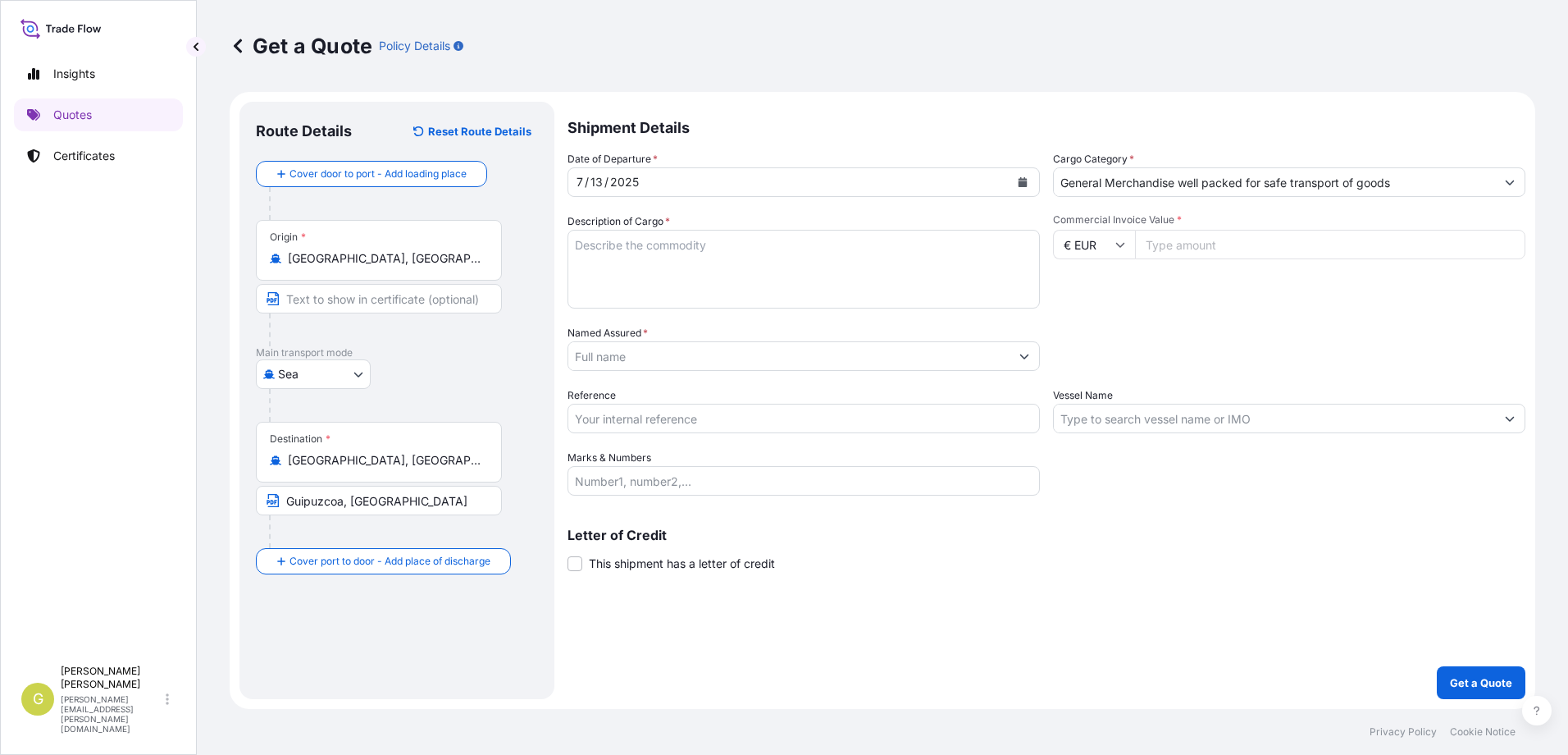
click at [711, 268] on textarea "Description of Cargo *" at bounding box center [804, 268] width 473 height 79
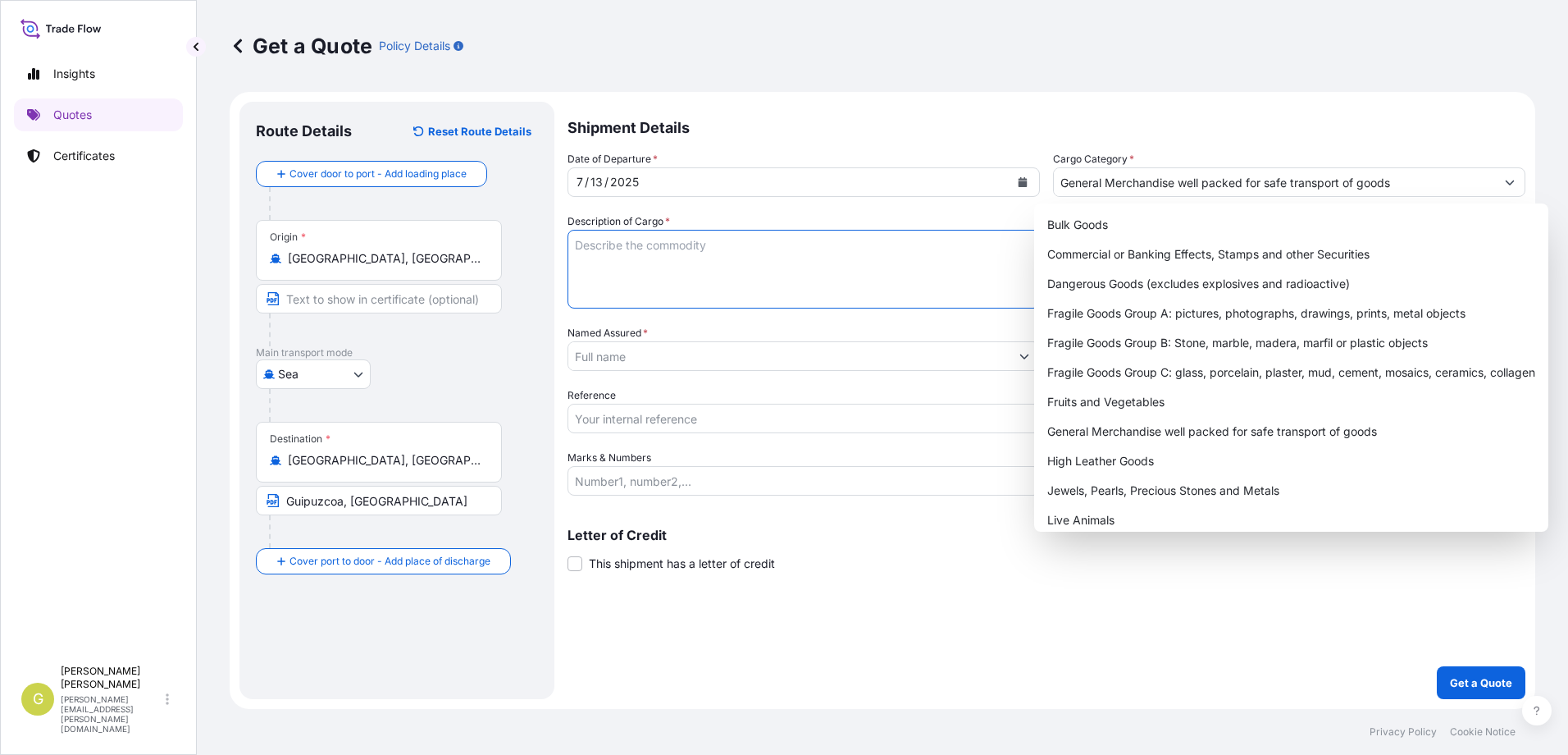
paste textarea "Toggle"
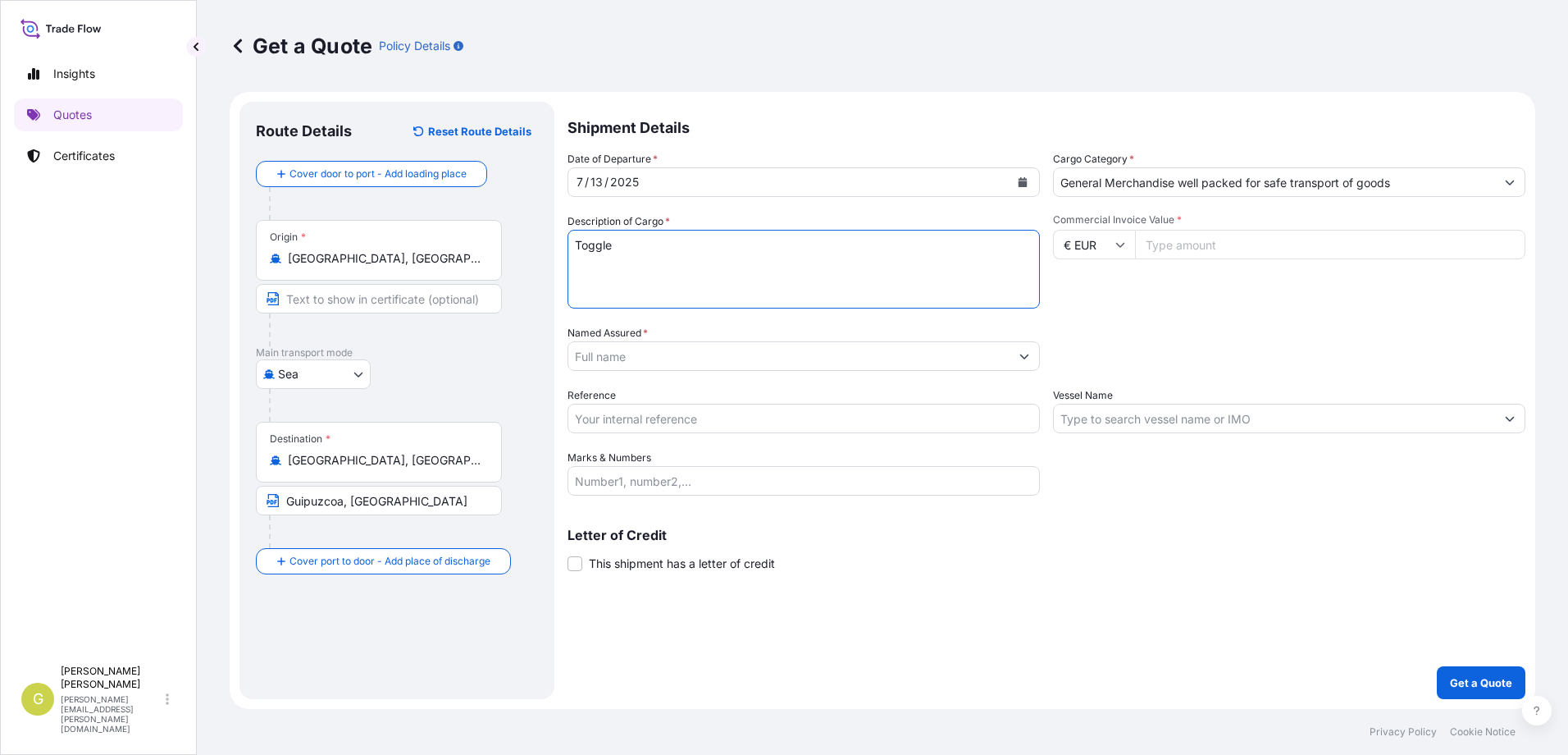
click at [923, 264] on textarea "Toggle" at bounding box center [804, 268] width 473 height 79
click at [906, 268] on textarea "Toggle" at bounding box center [804, 268] width 473 height 79
drag, startPoint x: 850, startPoint y: 295, endPoint x: 757, endPoint y: 281, distance: 94.0
click at [845, 295] on textarea "Toggle" at bounding box center [804, 268] width 473 height 79
drag, startPoint x: 596, startPoint y: 258, endPoint x: 545, endPoint y: 255, distance: 51.1
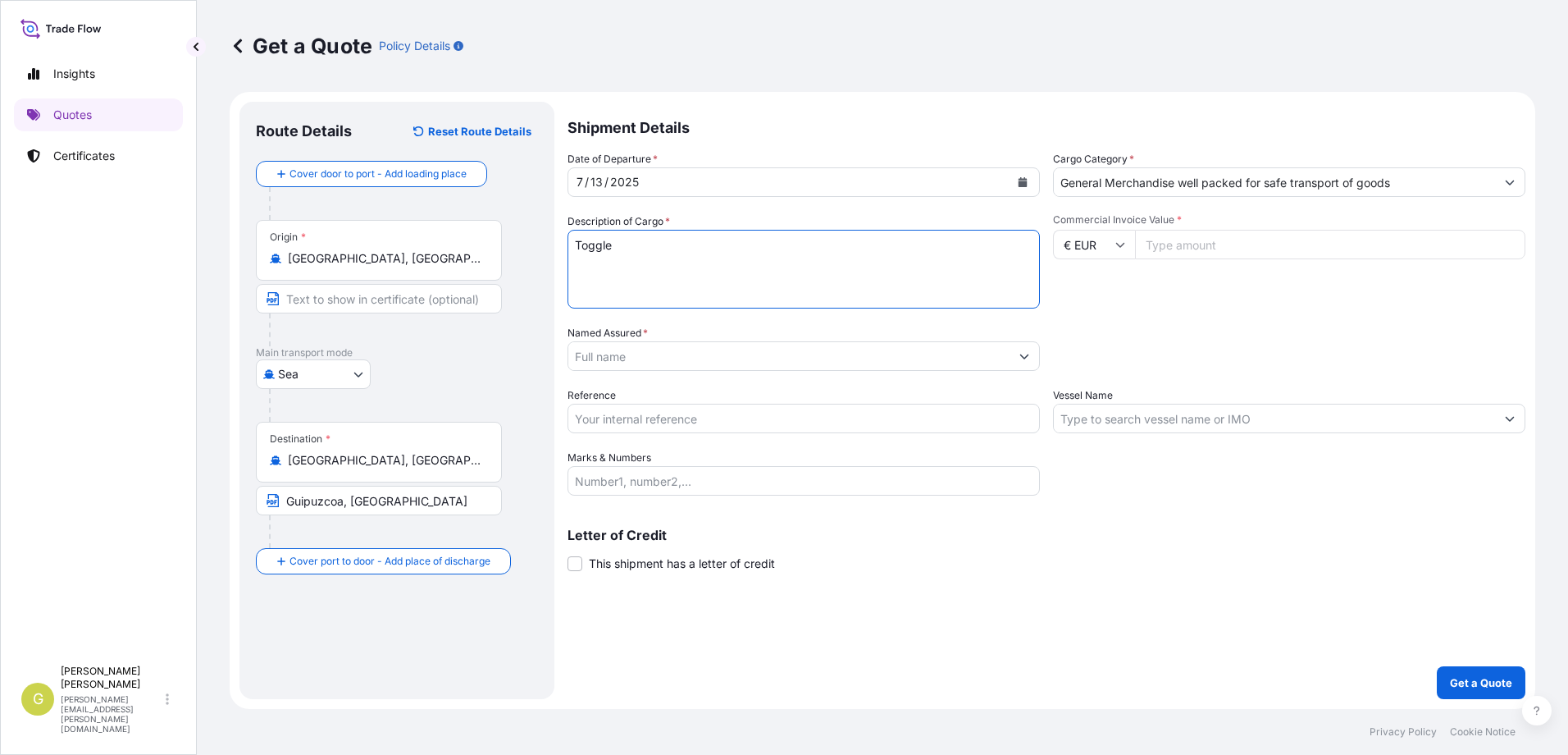
click at [545, 255] on form "Route Details Reset Route Details Cover door to port - Add loading place Place …" at bounding box center [882, 401] width 1306 height 617
paste textarea "CNC Router, Toggle [GEOGRAPHIC_DATA], [GEOGRAPHIC_DATA], sierra caladora eléctr…"
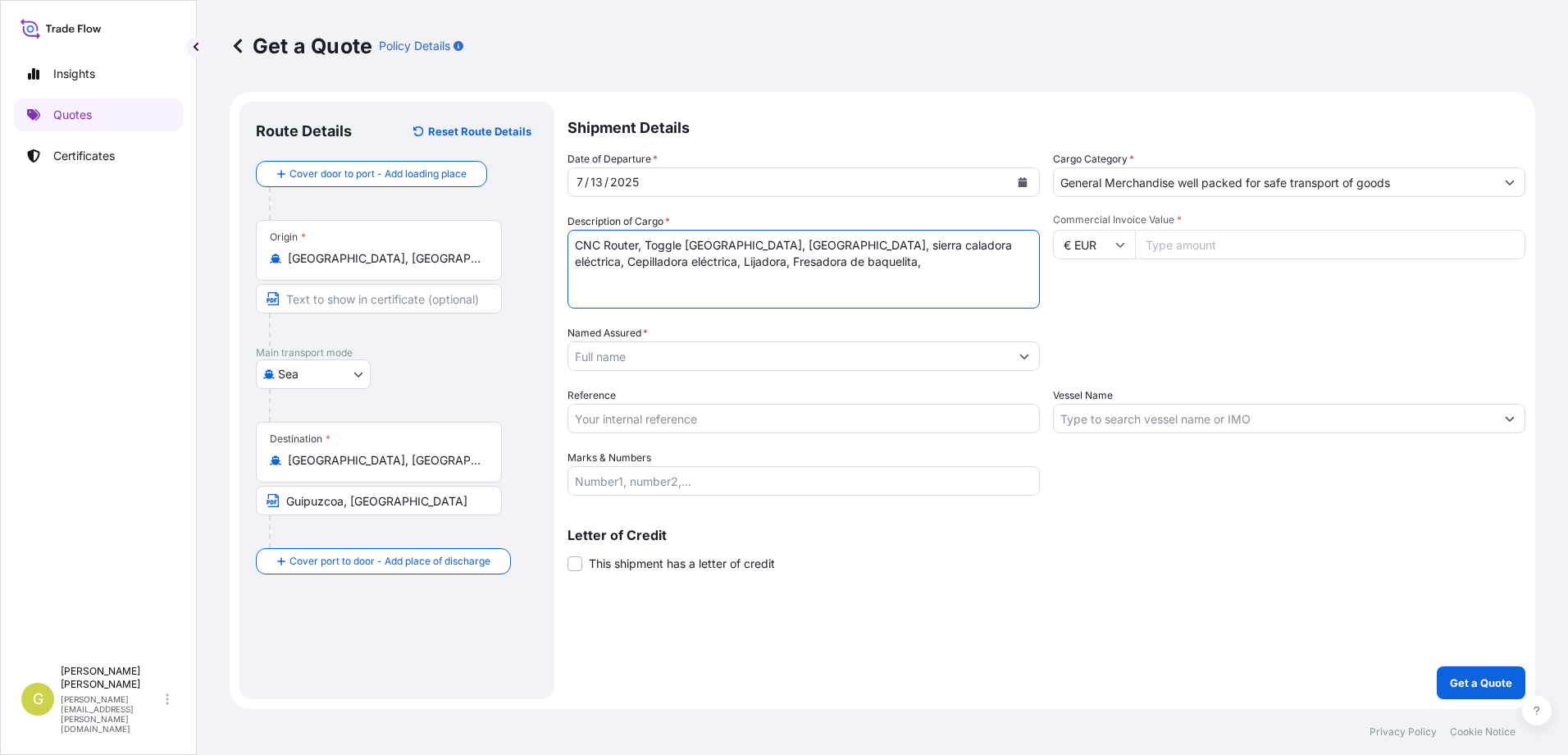
type textarea "CNC Router, Toggle [GEOGRAPHIC_DATA], [GEOGRAPHIC_DATA], sierra caladora eléctr…"
click at [1191, 246] on input "Commercial Invoice Value *" at bounding box center [1330, 244] width 390 height 30
type input "9784.50"
click at [707, 367] on input "Named Assured *" at bounding box center [789, 356] width 441 height 30
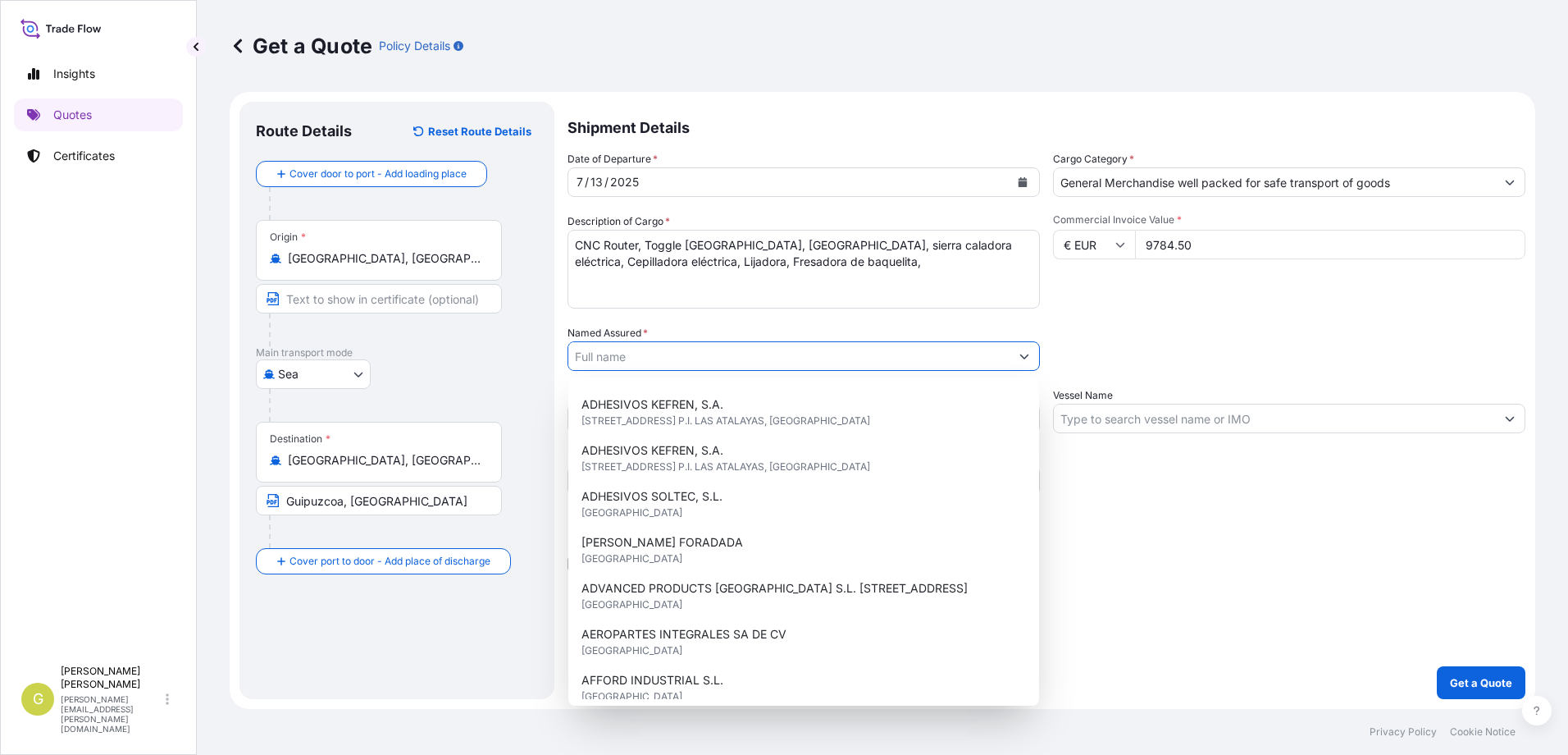
scroll to position [374, 0]
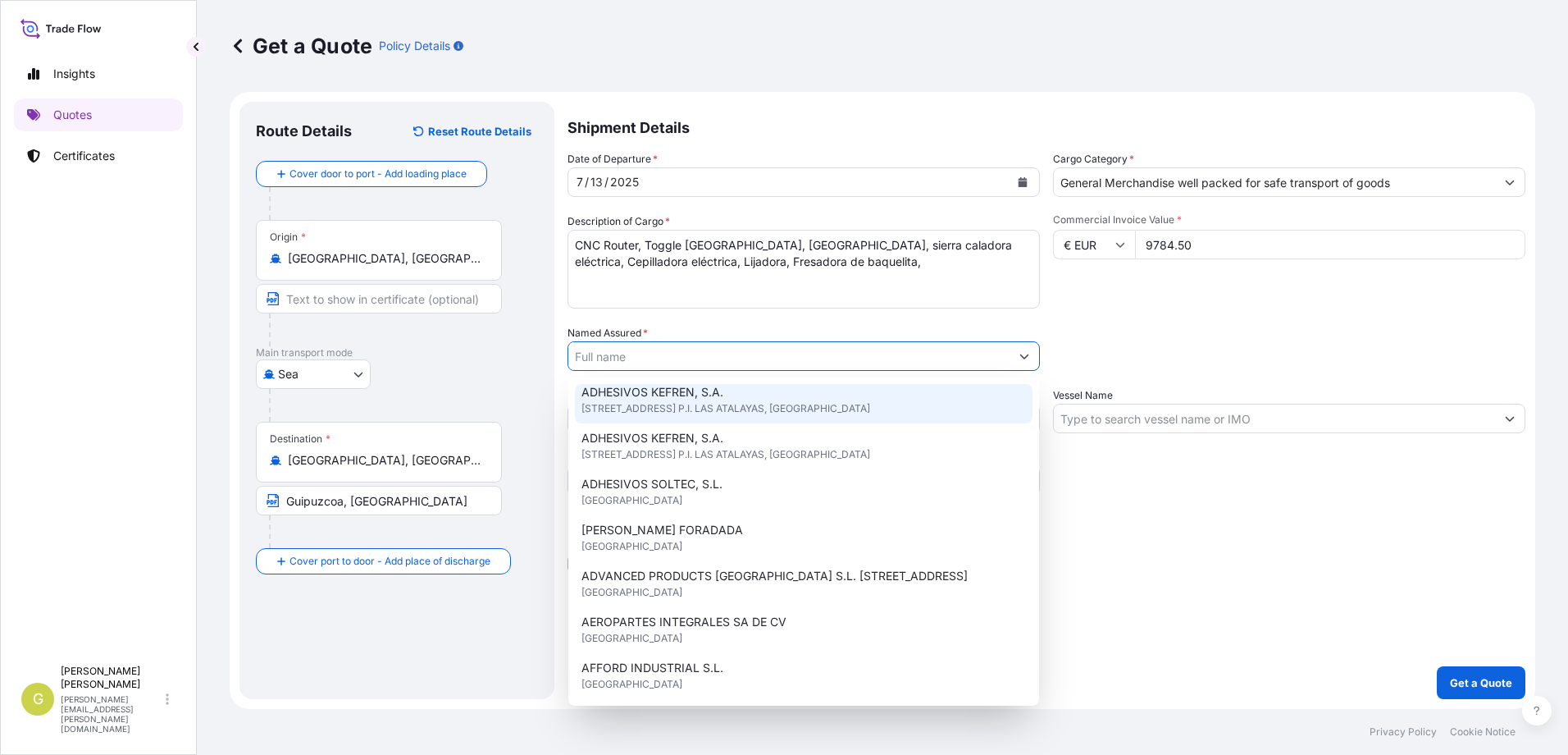
click at [681, 354] on input "Named Assured *" at bounding box center [789, 356] width 441 height 30
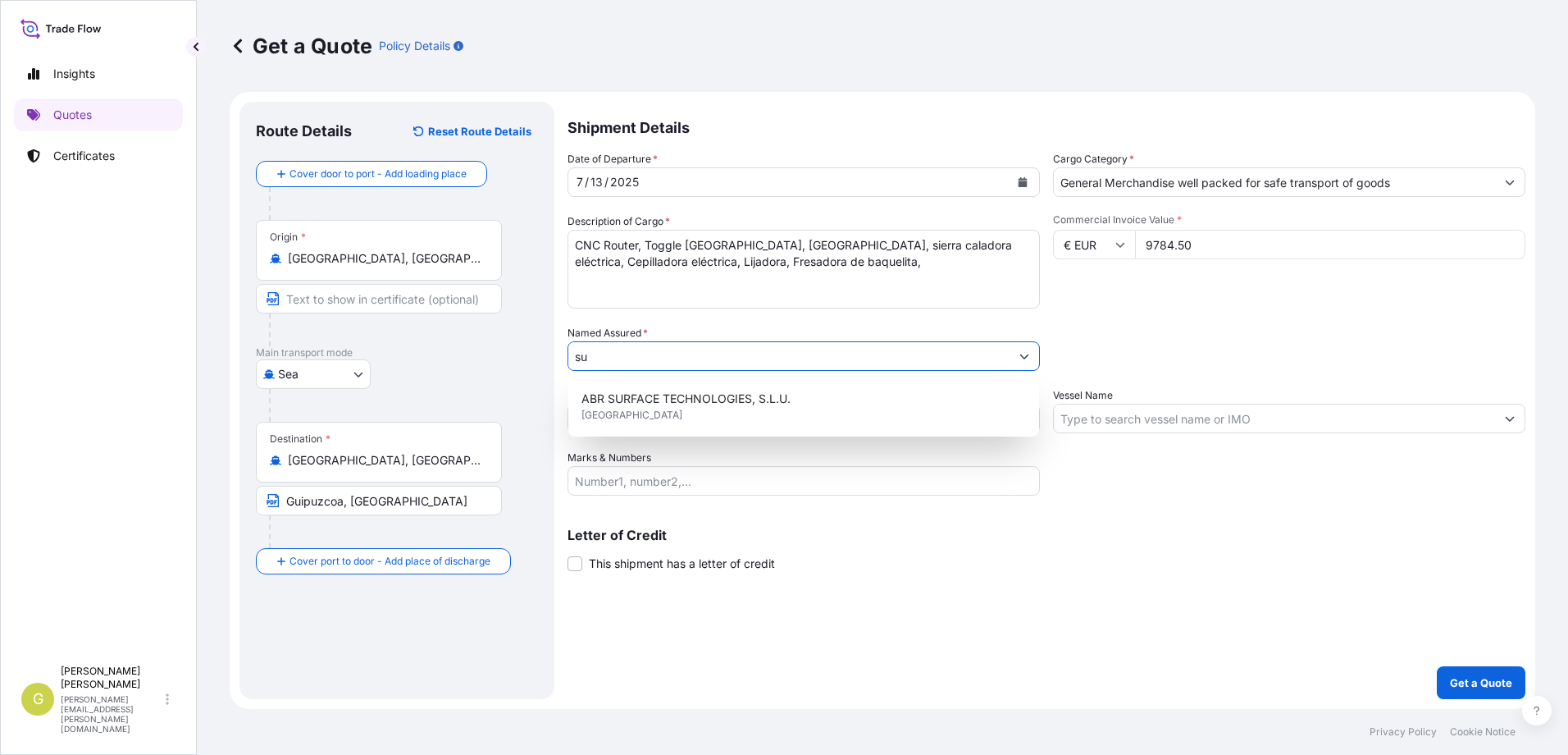
scroll to position [0, 0]
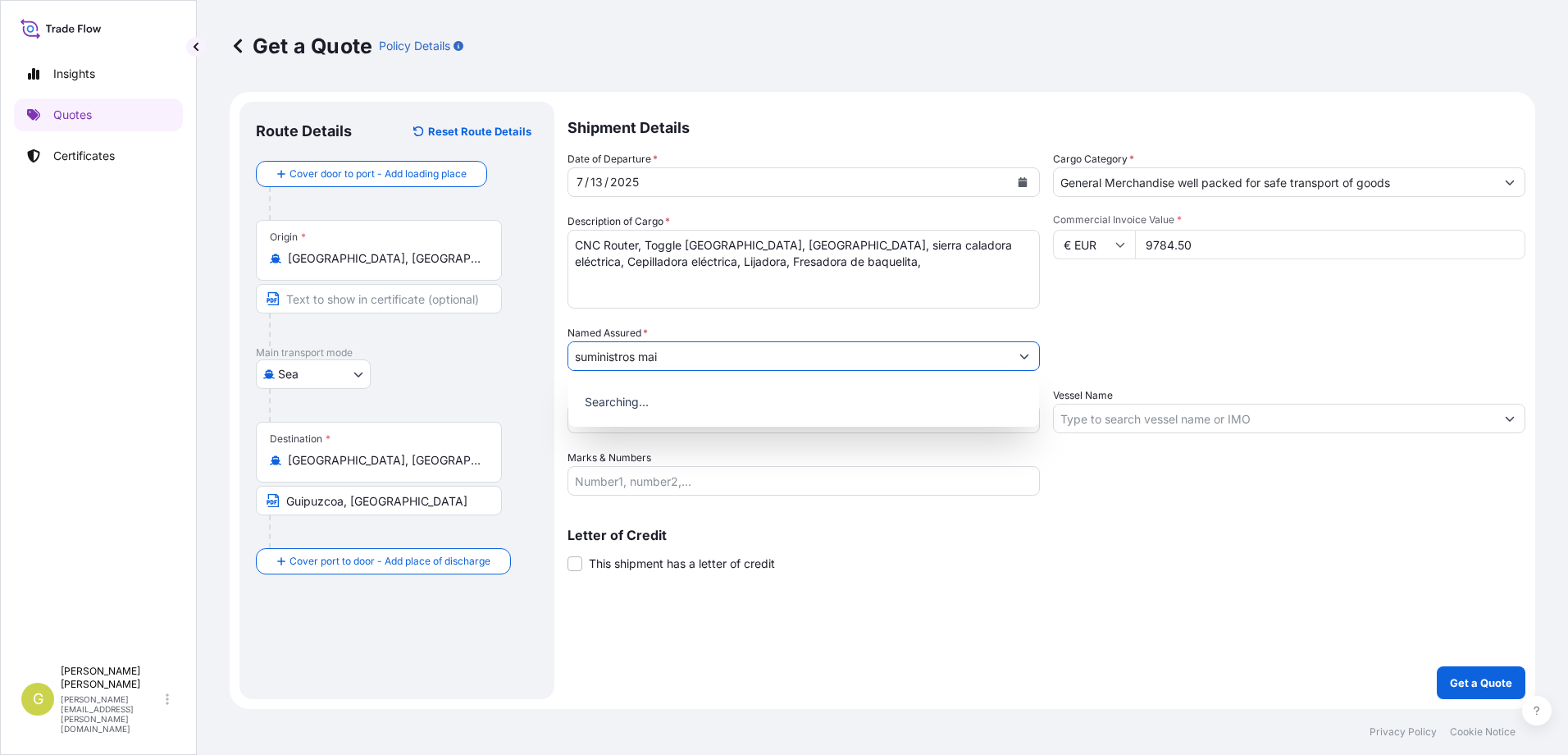
type input "suministros maiz"
click at [697, 352] on input "suministros maiz" at bounding box center [789, 356] width 441 height 30
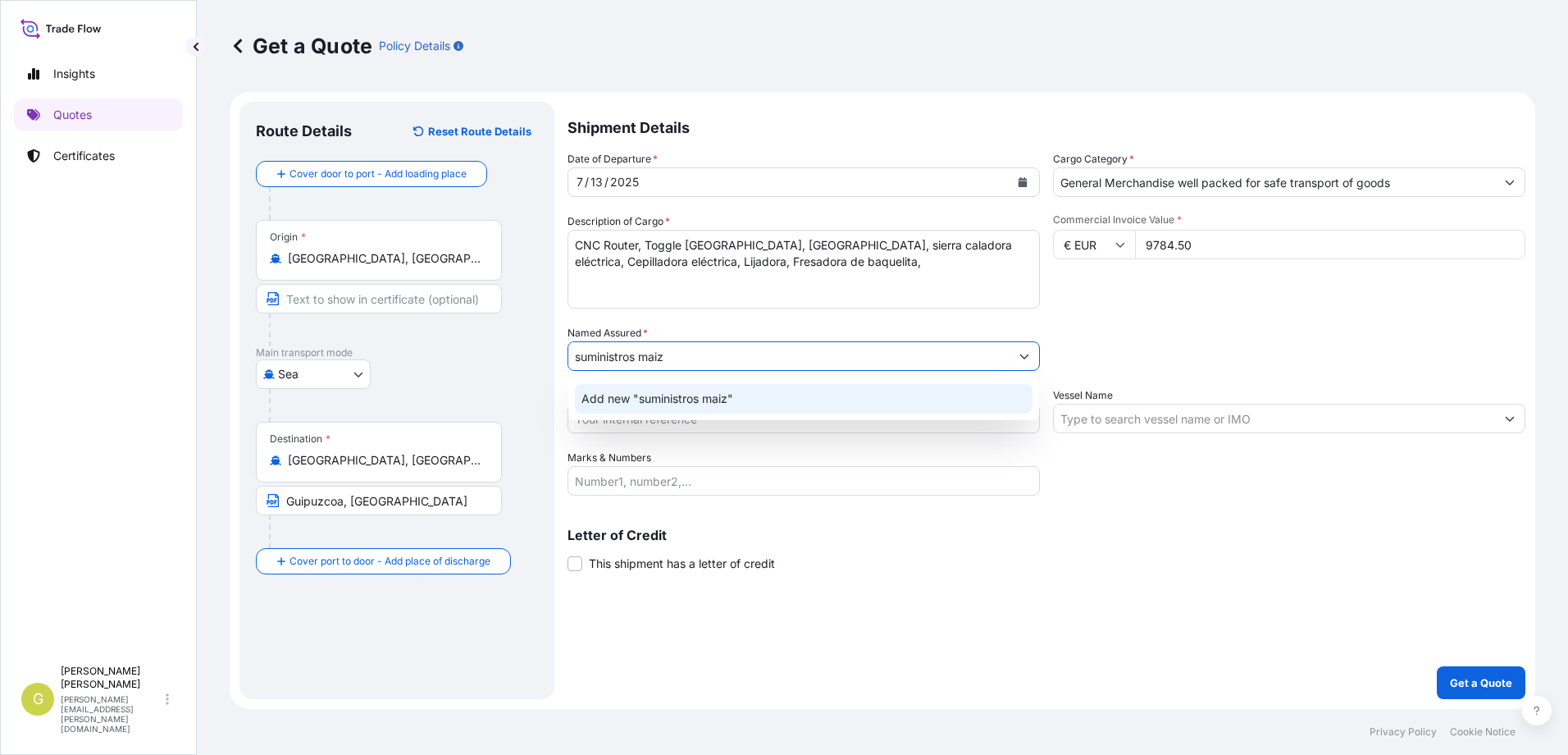
drag, startPoint x: 578, startPoint y: 357, endPoint x: 737, endPoint y: 362, distance: 159.1
click at [737, 362] on input "suministros maiz" at bounding box center [789, 356] width 441 height 30
click at [691, 401] on span "Add new "SUMINISTROS MAIZ"" at bounding box center [669, 398] width 176 height 17
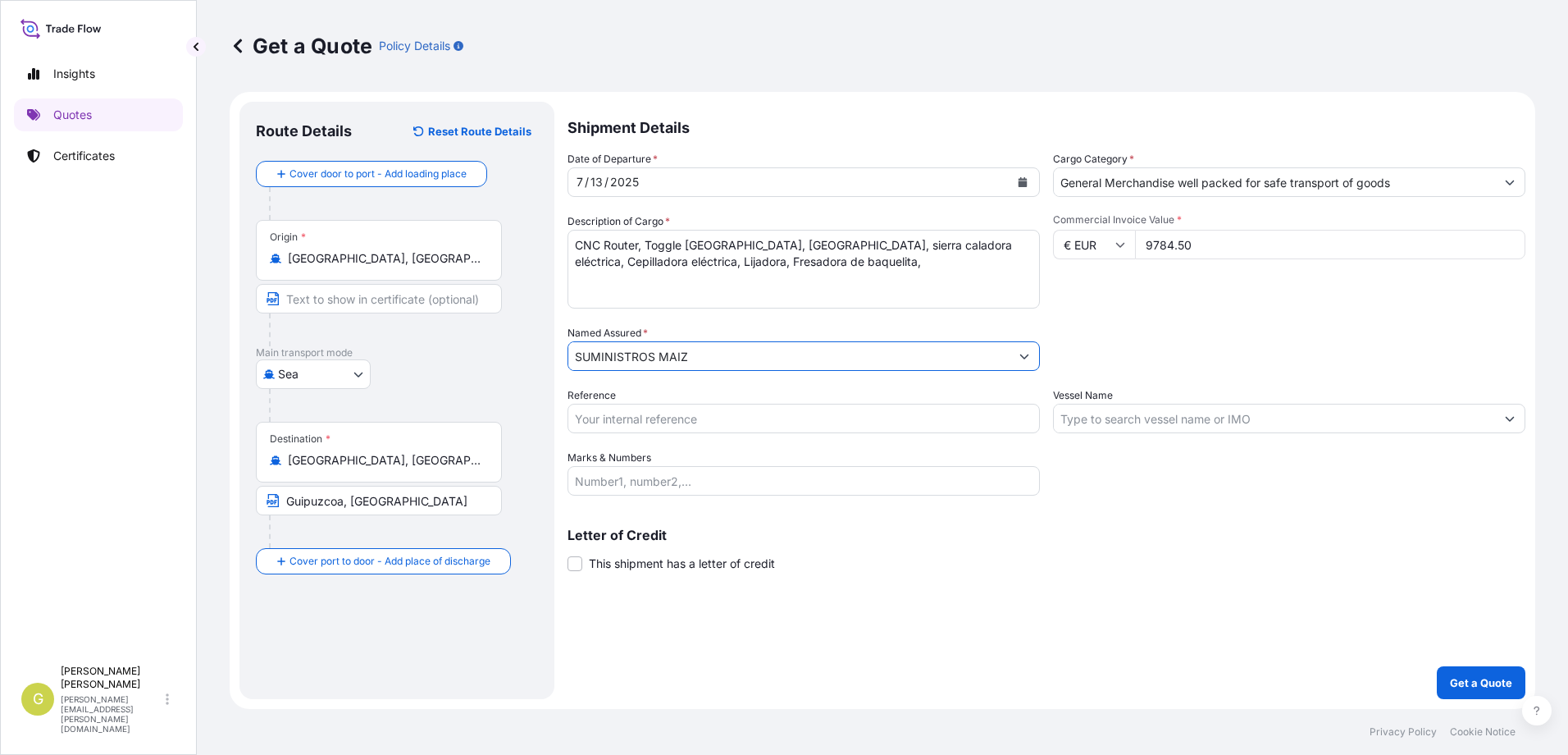
type input "SUMINISTROS MAIZ"
click at [781, 414] on input "Reference" at bounding box center [804, 418] width 473 height 30
type input "52976"
click at [1109, 421] on input "Vessel Name" at bounding box center [1274, 418] width 441 height 30
paste input "MSC [PERSON_NAME]"
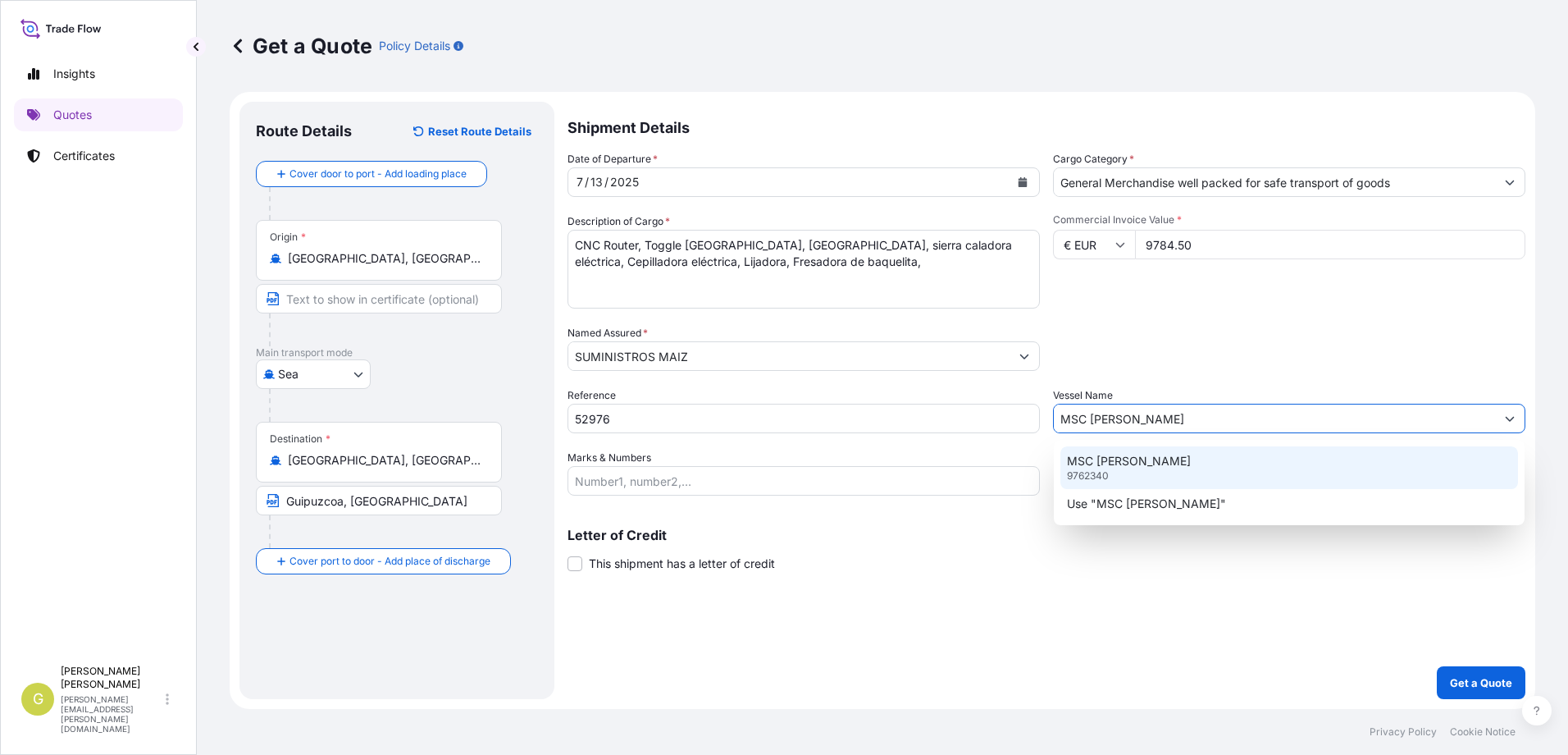
click at [1124, 471] on div "MSC [PERSON_NAME] 9762340" at bounding box center [1289, 467] width 458 height 43
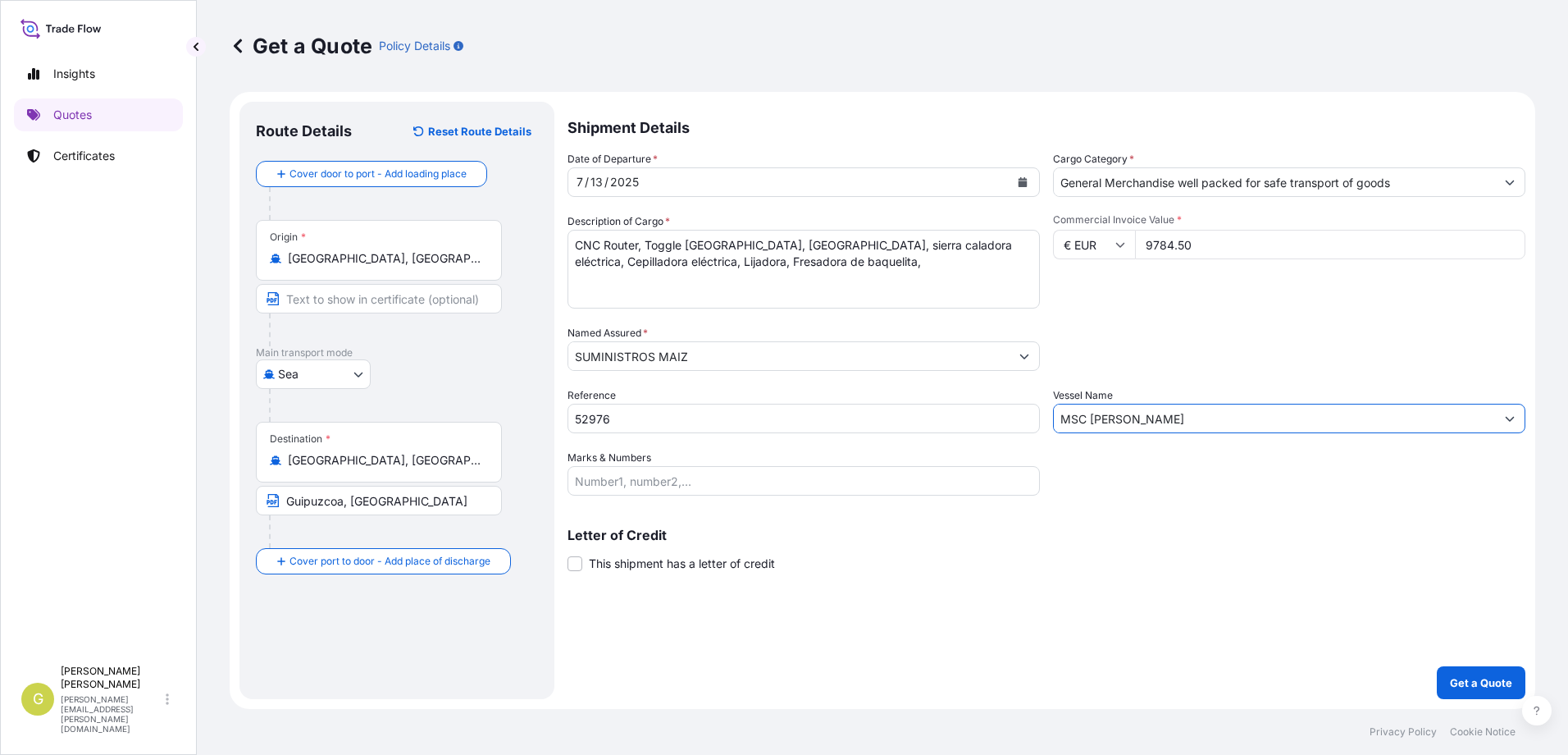
type input "MSC [PERSON_NAME]"
click at [678, 572] on div "Shipment Details Date of Departure * [DATE] Cargo Category * General Merchandis…" at bounding box center [1046, 400] width 958 height 597
click at [676, 565] on span "This shipment has a letter of credit" at bounding box center [682, 563] width 186 height 17
click at [567, 554] on input "This shipment has a letter of credit" at bounding box center [567, 554] width 0 height 0
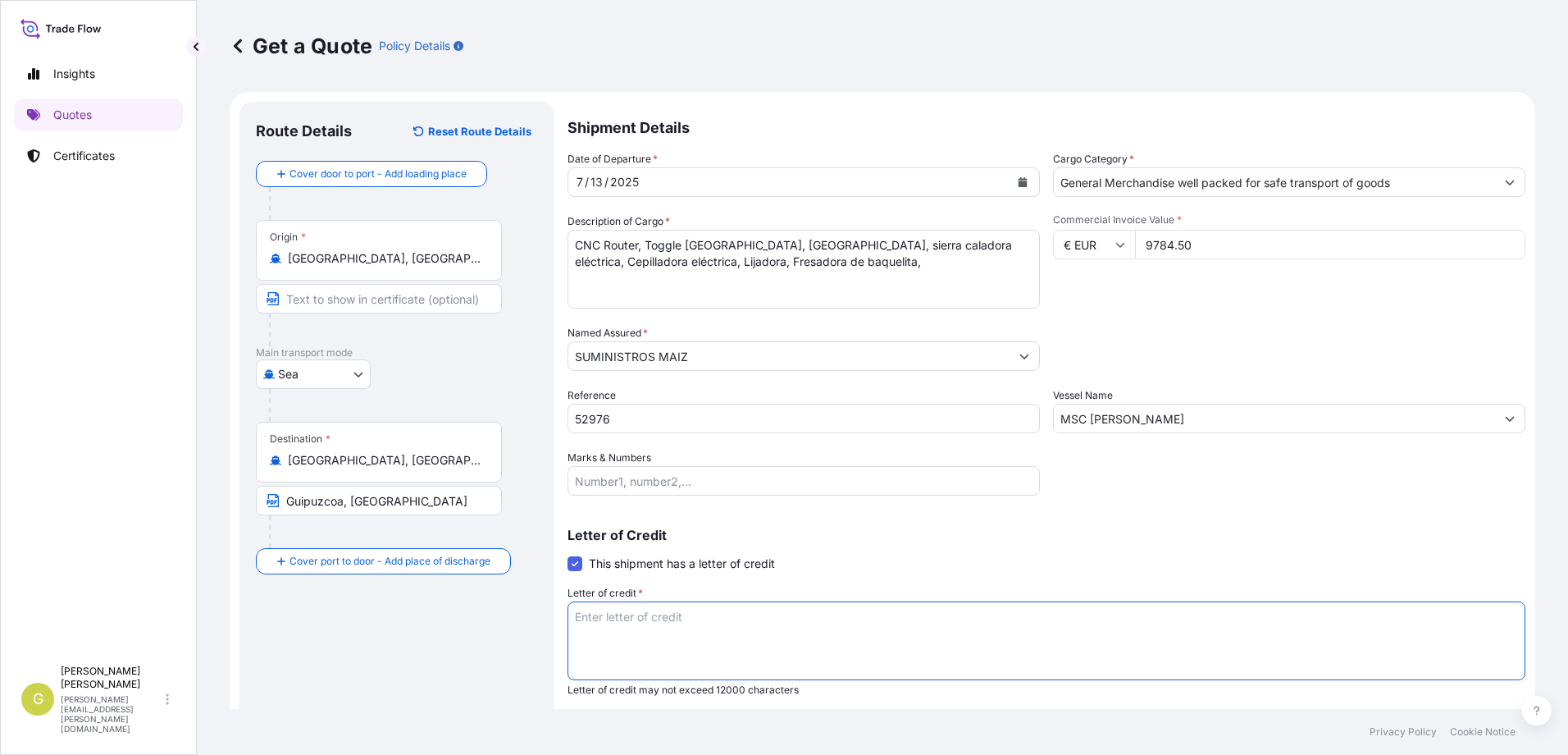
click at [667, 604] on textarea "Letter of credit *" at bounding box center [1046, 640] width 958 height 79
paste textarea "SUMINISTROS MAIZ POL.INDUSTRIAL UGALDEA, 18"
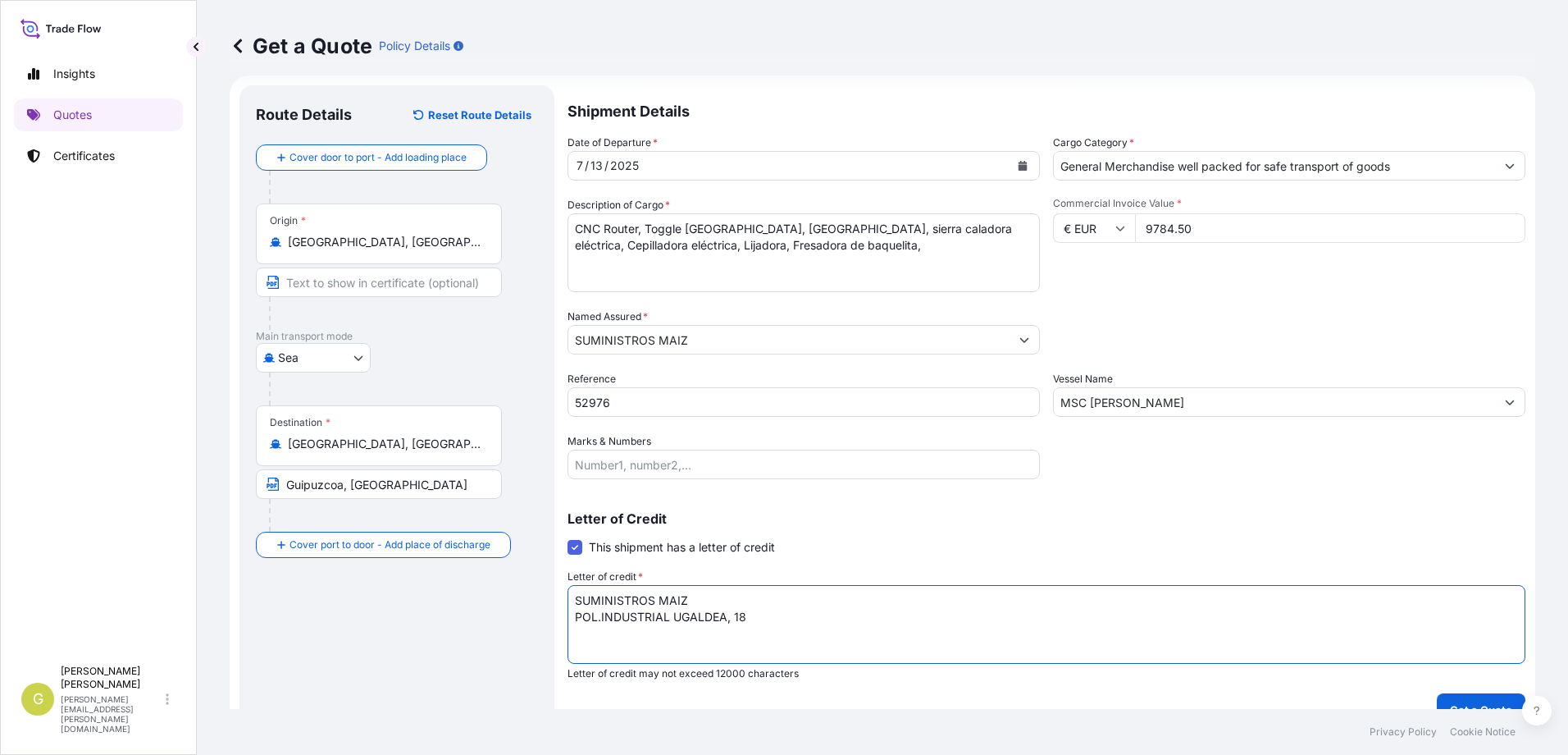
scroll to position [43, 0]
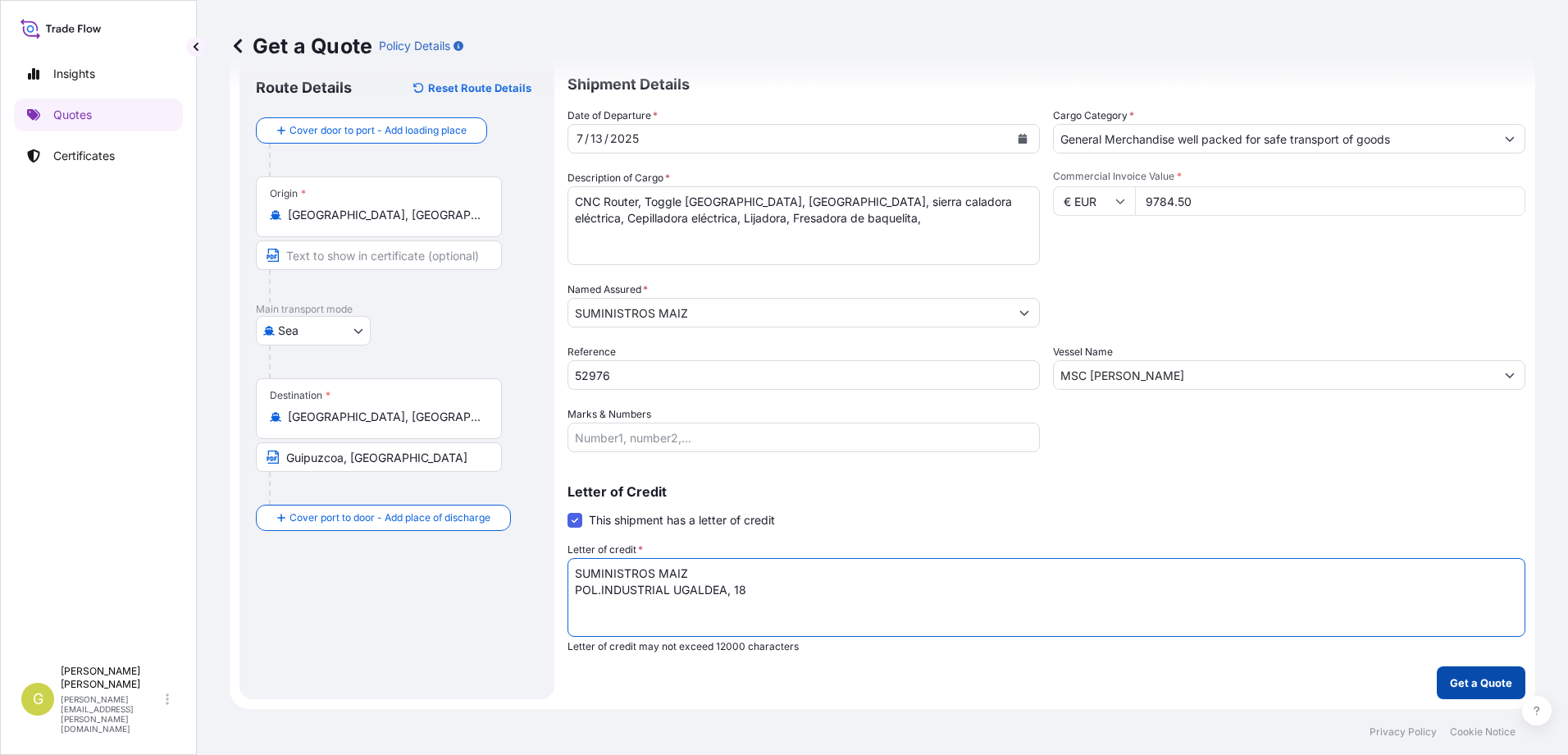
type textarea "SUMINISTROS MAIZ POL.INDUSTRIAL UGALDEA, 18"
click at [1461, 691] on button "Get a Quote" at bounding box center [1481, 683] width 89 height 33
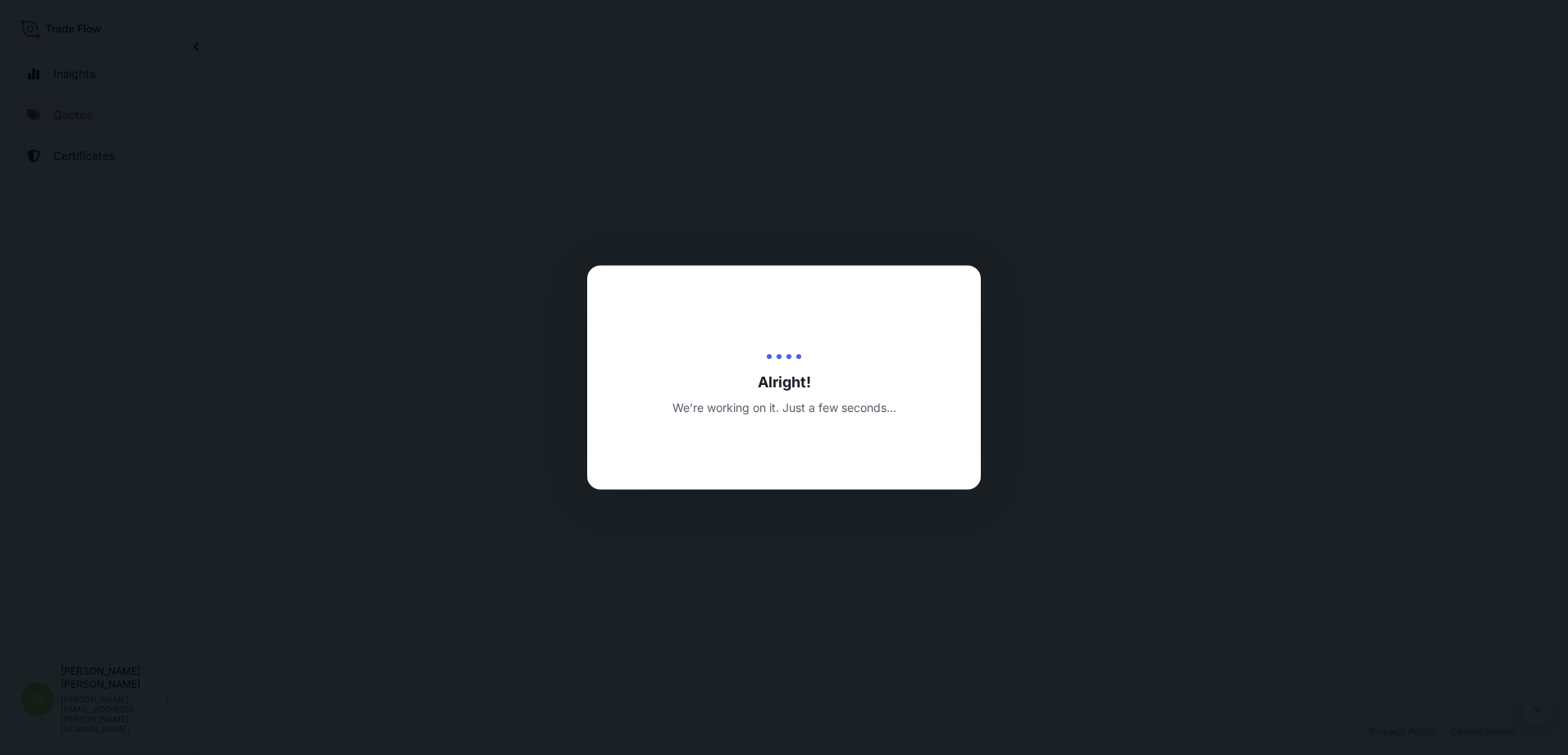
select select "Sea"
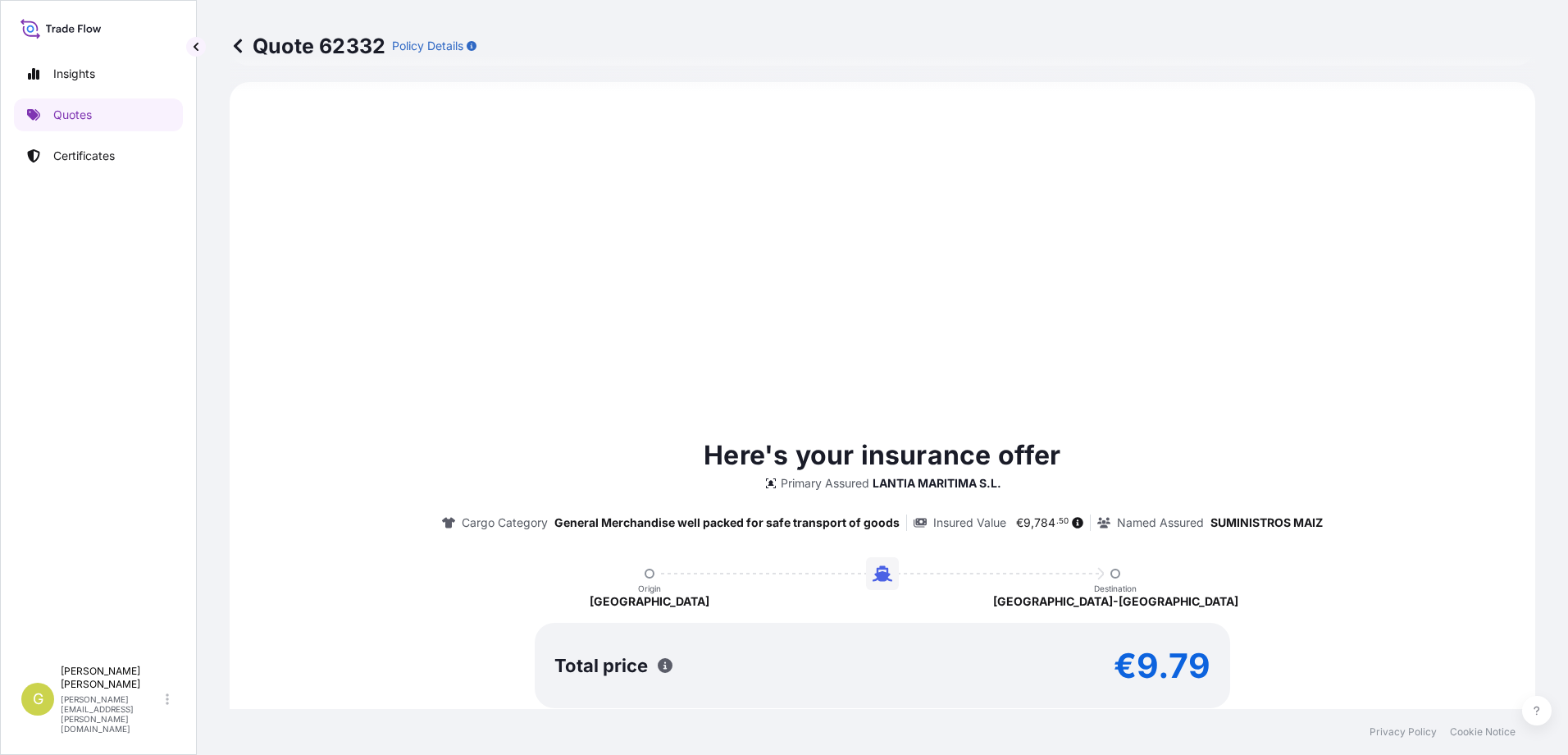
scroll to position [1104, 0]
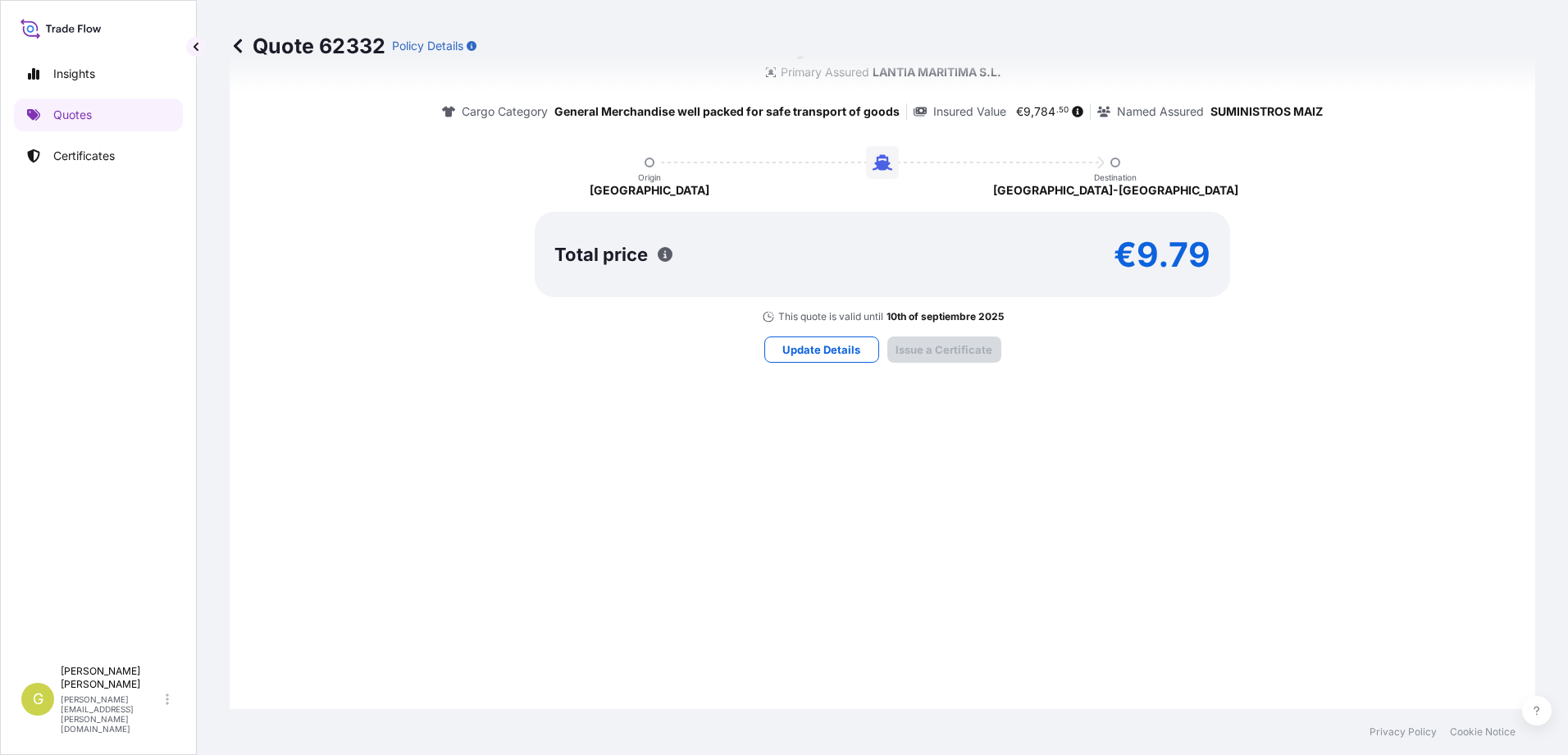
type input "[DATE]"
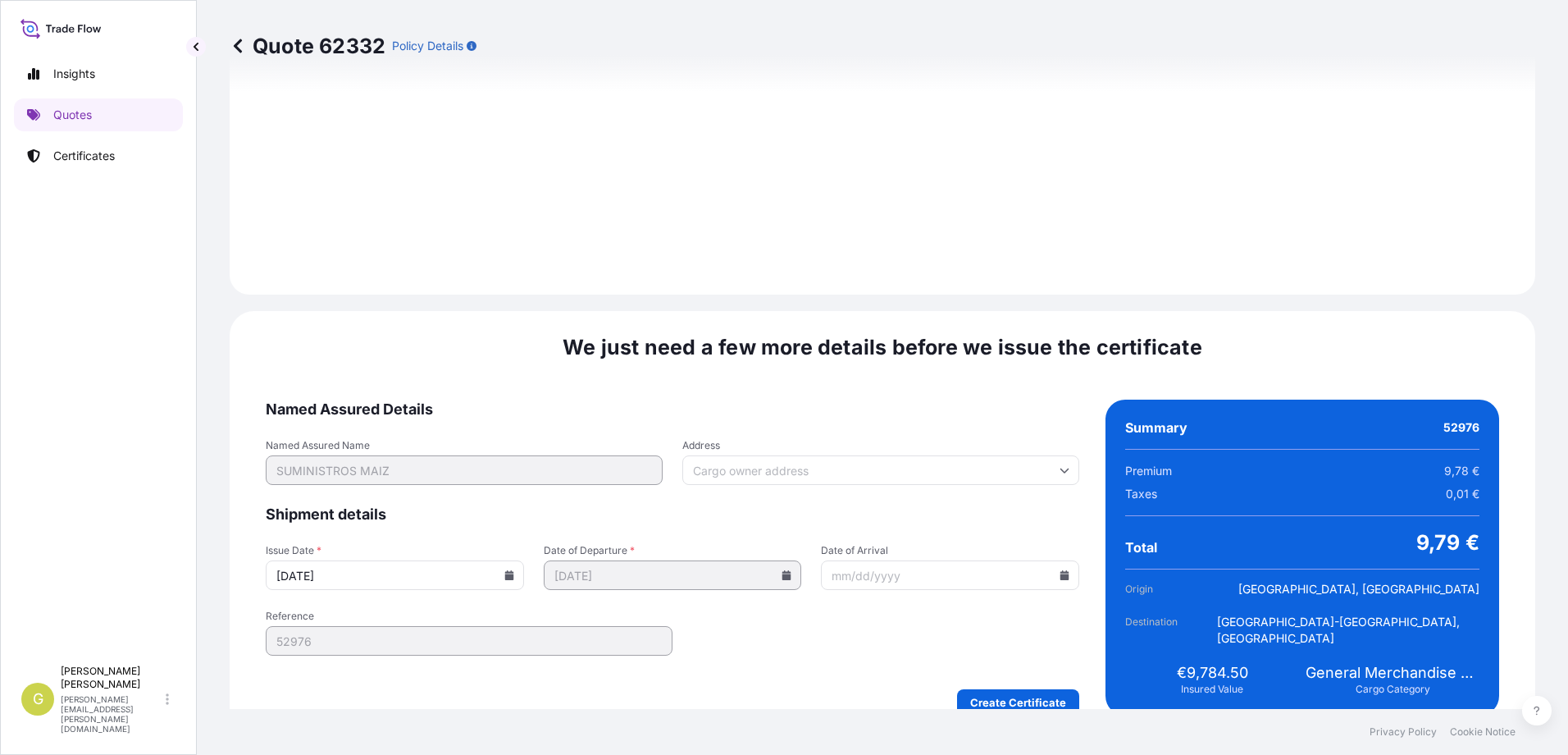
scroll to position [1964, 0]
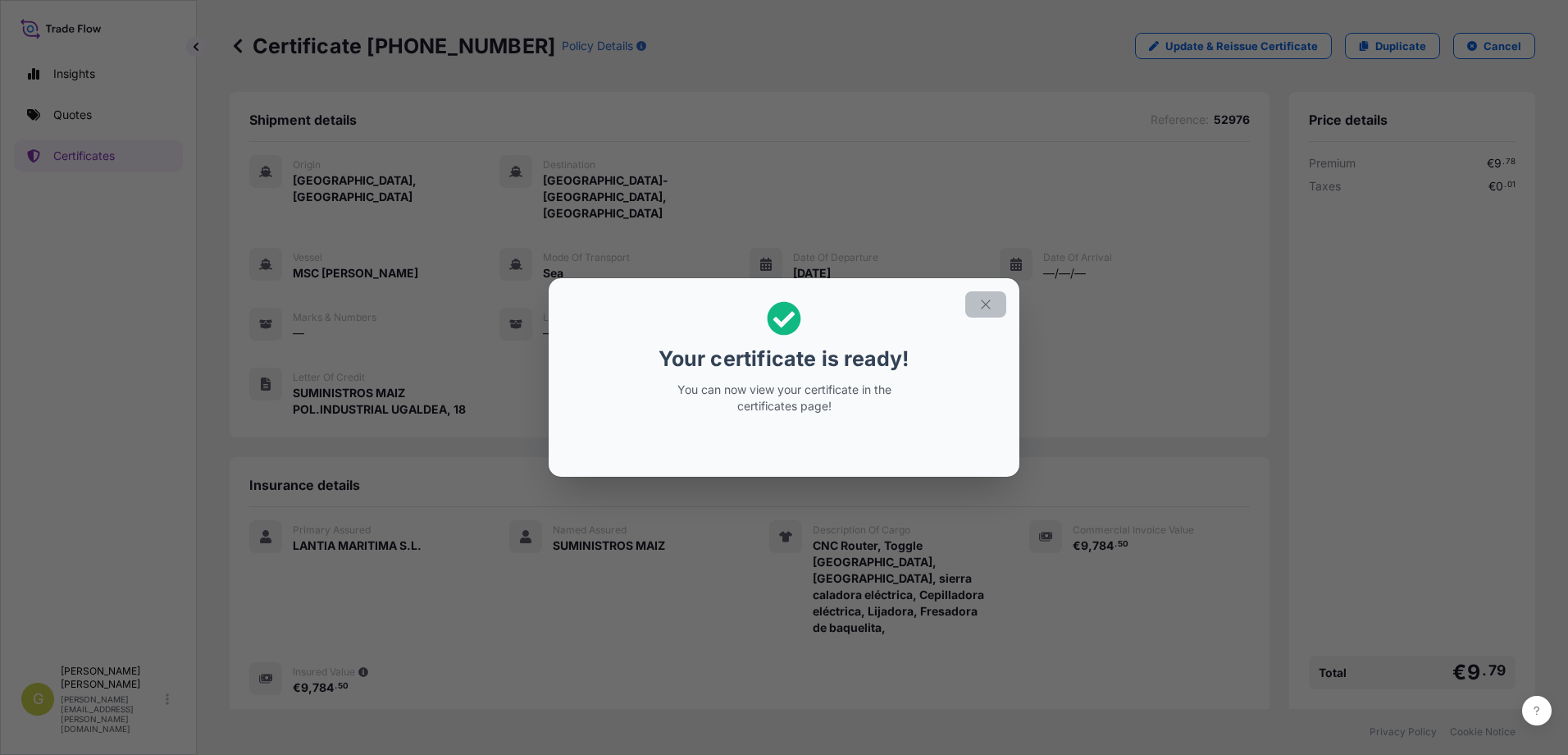
click at [982, 308] on icon "button" at bounding box center [985, 304] width 15 height 15
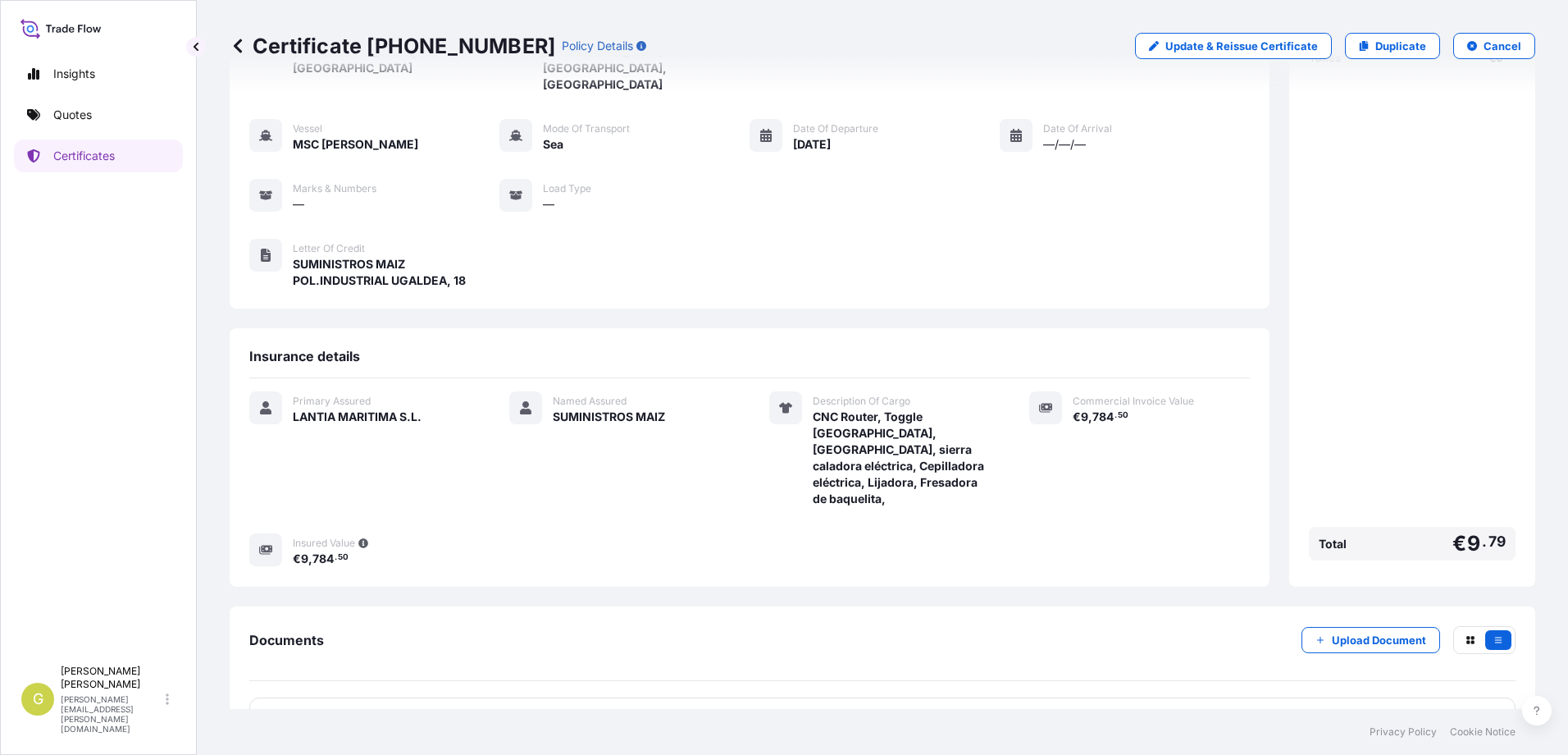
scroll to position [130, 0]
click at [551, 696] on div "PDF Certificate" at bounding box center [883, 717] width 1267 height 43
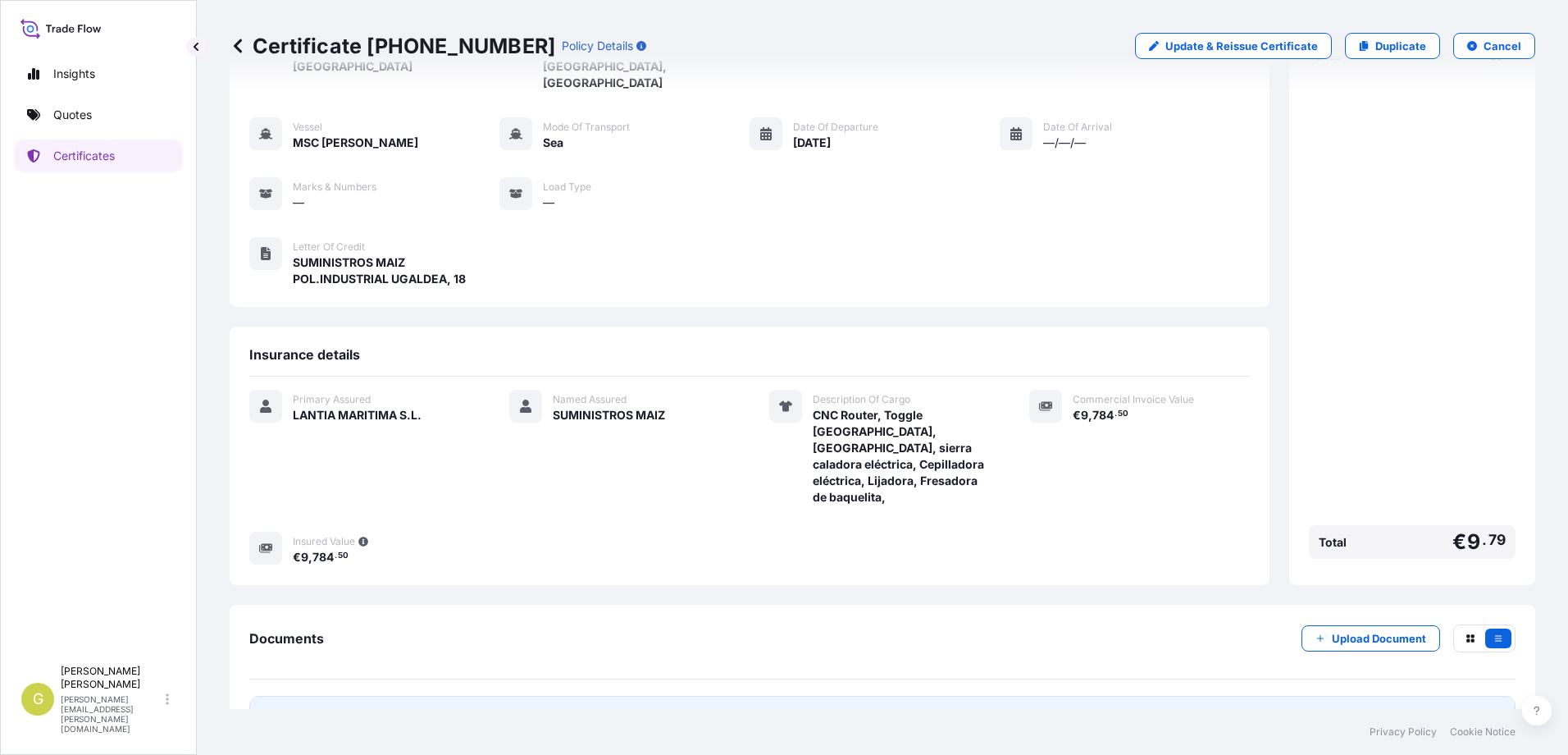
click at [394, 696] on link "PDF Certificate [DATE]" at bounding box center [883, 717] width 1267 height 43
